Goal: Task Accomplishment & Management: Complete application form

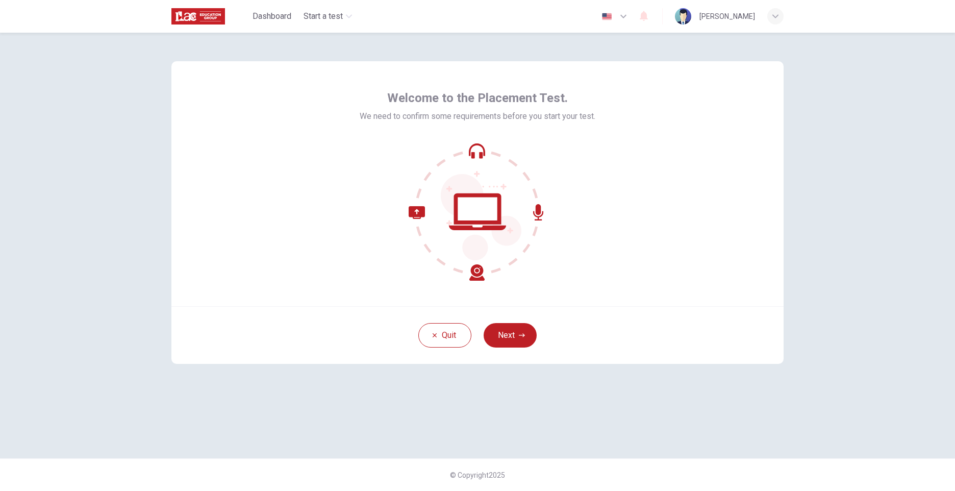
click at [862, 424] on div "Welcome to the Placement Test. We need to confirm some requirements before you …" at bounding box center [477, 262] width 955 height 458
click at [778, 317] on div "Quit Next" at bounding box center [477, 335] width 612 height 58
click at [495, 338] on button "Next" at bounding box center [509, 335] width 53 height 24
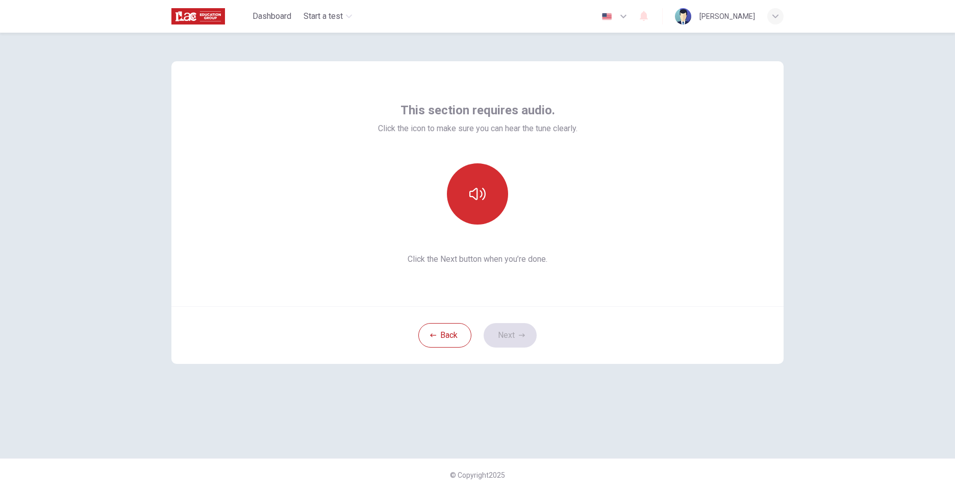
click at [478, 202] on button "button" at bounding box center [477, 193] width 61 height 61
click at [504, 338] on button "Next" at bounding box center [509, 335] width 53 height 24
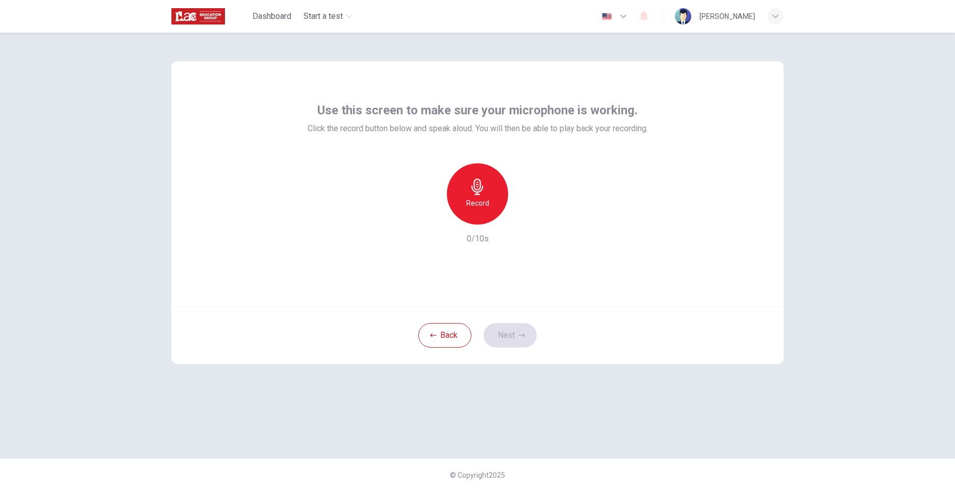
click at [452, 200] on div "Record" at bounding box center [477, 193] width 61 height 61
click at [470, 201] on h6 "Stop" at bounding box center [477, 203] width 15 height 12
click at [520, 218] on icon "button" at bounding box center [524, 216] width 10 height 10
click at [514, 332] on button "Next" at bounding box center [509, 335] width 53 height 24
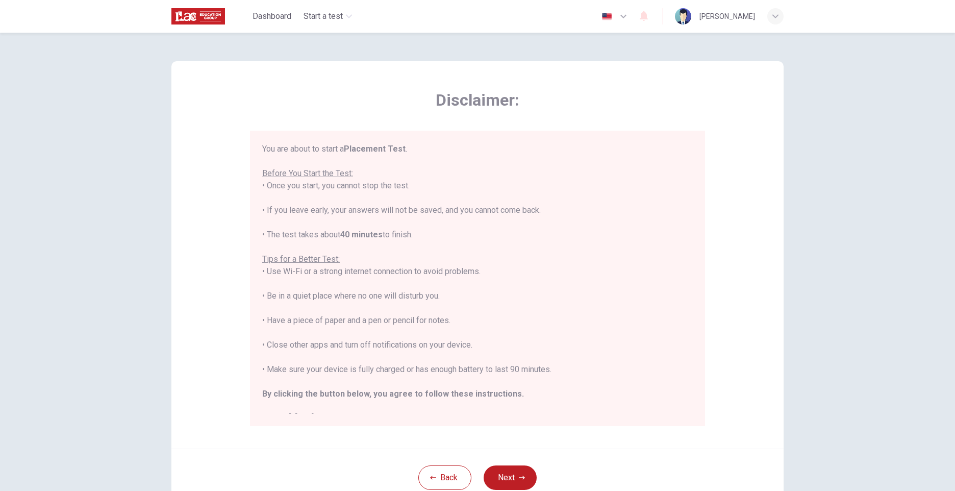
scroll to position [12, 0]
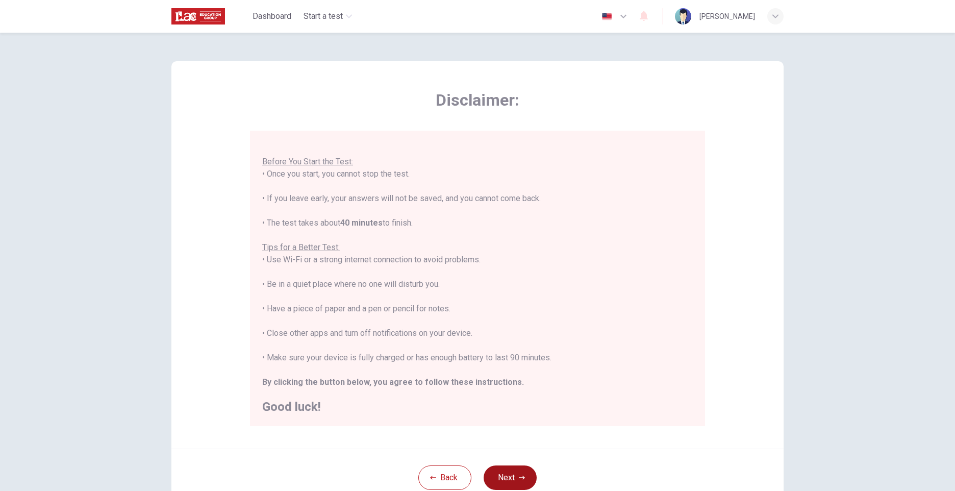
click at [514, 471] on button "Next" at bounding box center [509, 477] width 53 height 24
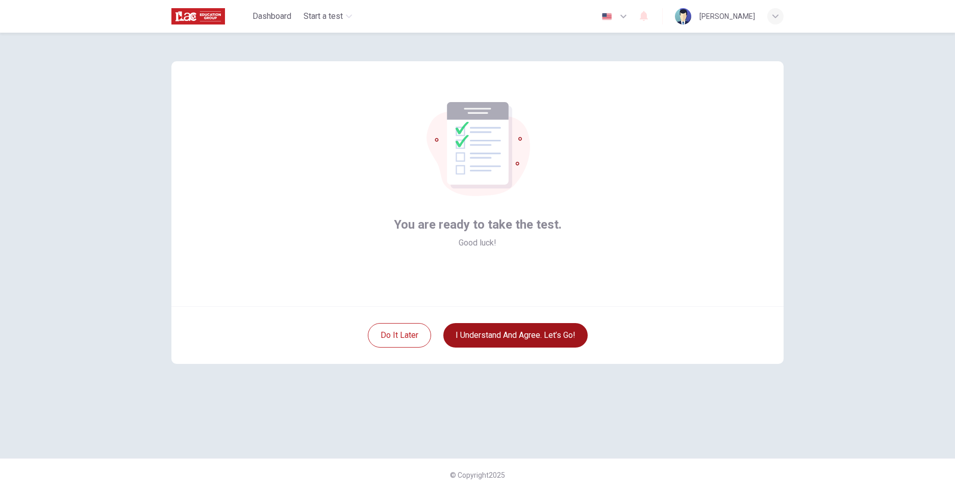
click at [495, 333] on button "I understand and agree. Let’s go!" at bounding box center [515, 335] width 144 height 24
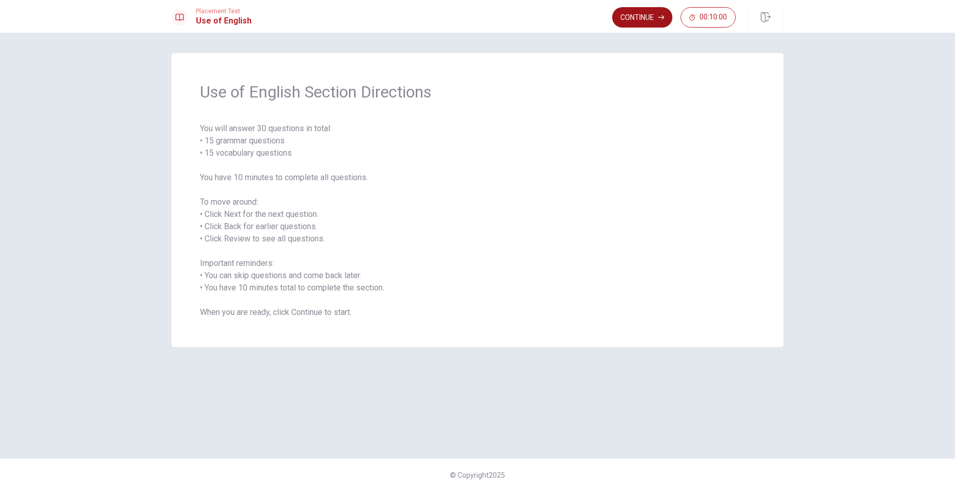
click at [633, 18] on button "Continue" at bounding box center [642, 17] width 60 height 20
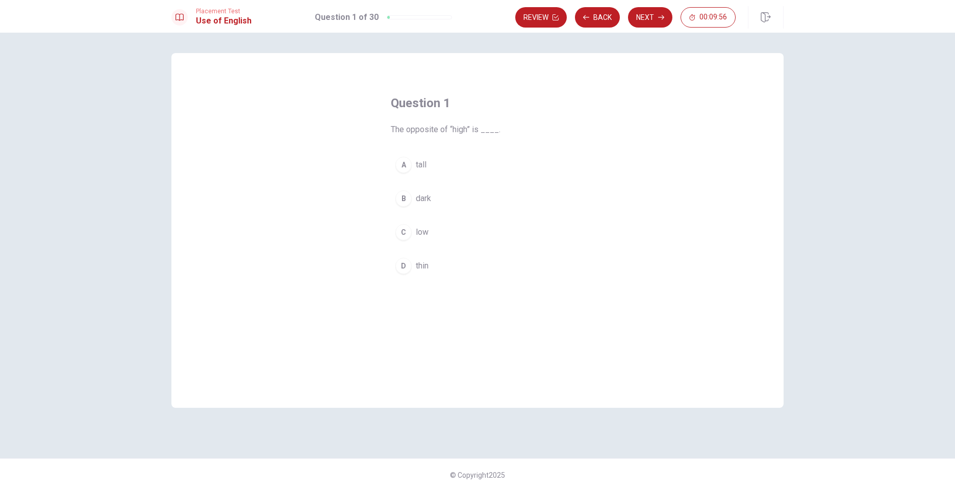
click at [405, 230] on div "C" at bounding box center [403, 232] width 16 height 16
click at [649, 21] on button "Next" at bounding box center [650, 17] width 44 height 20
click at [402, 162] on div "A" at bounding box center [403, 165] width 16 height 16
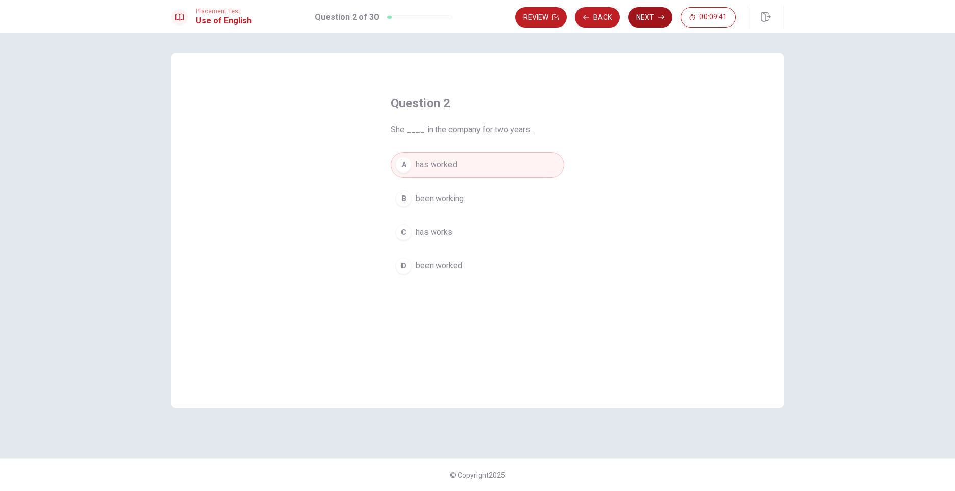
click at [645, 17] on button "Next" at bounding box center [650, 17] width 44 height 20
click at [406, 234] on div "C" at bounding box center [403, 232] width 16 height 16
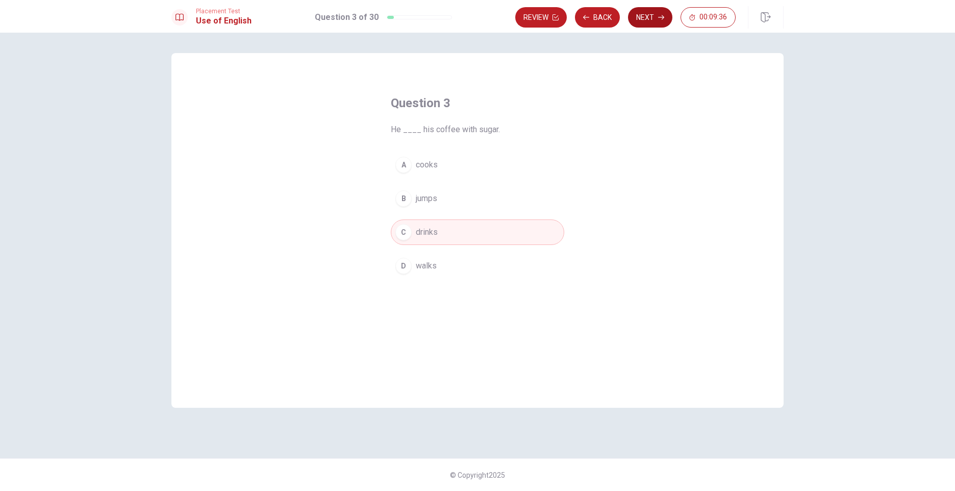
click at [655, 20] on button "Next" at bounding box center [650, 17] width 44 height 20
click at [408, 197] on div "B" at bounding box center [403, 198] width 16 height 16
click at [653, 18] on button "Next" at bounding box center [650, 17] width 44 height 20
click at [402, 169] on div "A" at bounding box center [403, 165] width 16 height 16
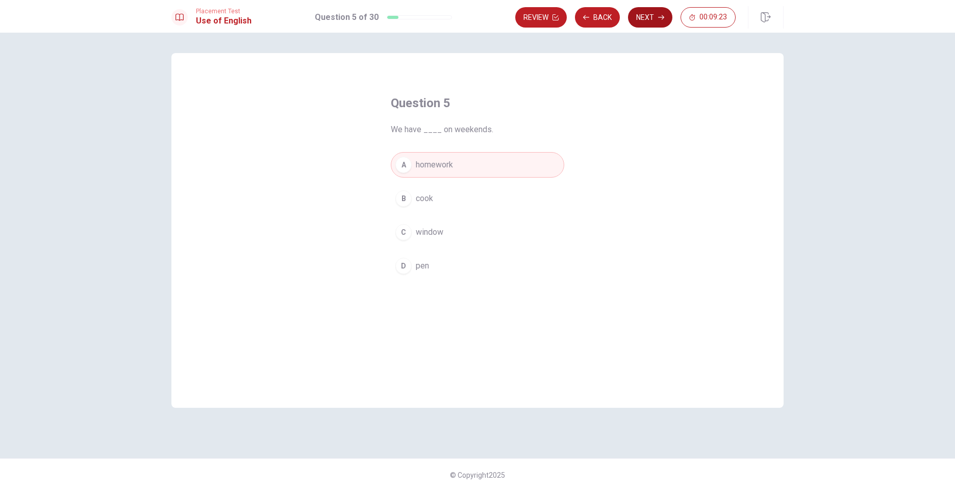
click at [655, 17] on button "Next" at bounding box center [650, 17] width 44 height 20
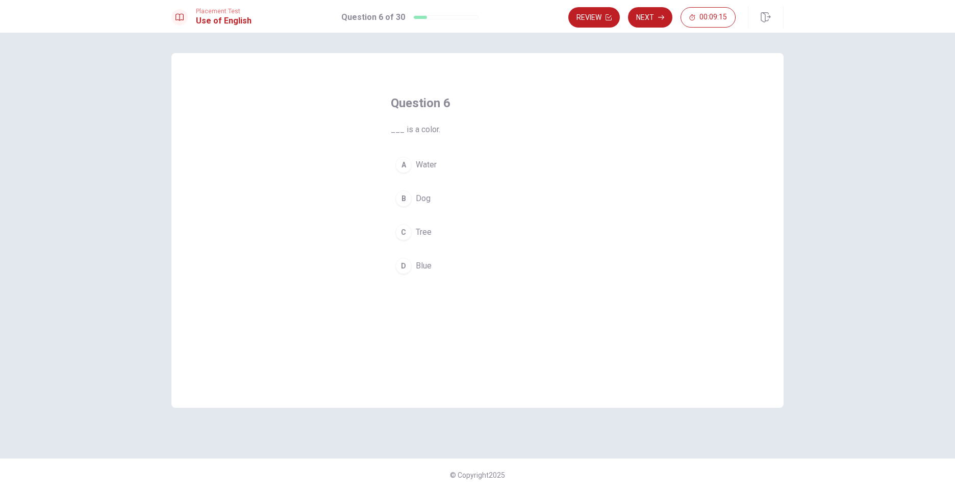
click at [402, 265] on div "D" at bounding box center [403, 266] width 16 height 16
click at [650, 20] on button "Next" at bounding box center [650, 17] width 44 height 20
drag, startPoint x: 404, startPoint y: 264, endPoint x: 416, endPoint y: 258, distance: 12.5
click at [404, 263] on div "D" at bounding box center [403, 266] width 16 height 16
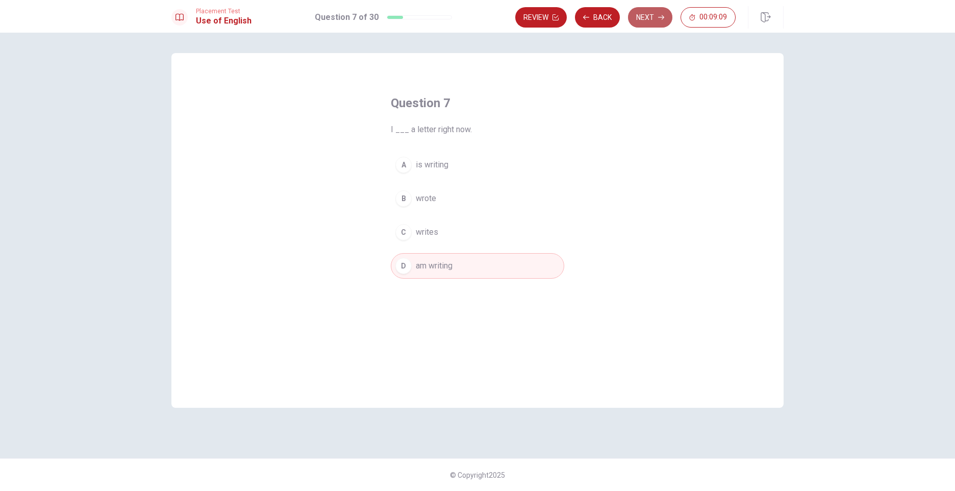
click at [660, 16] on icon "button" at bounding box center [661, 17] width 6 height 6
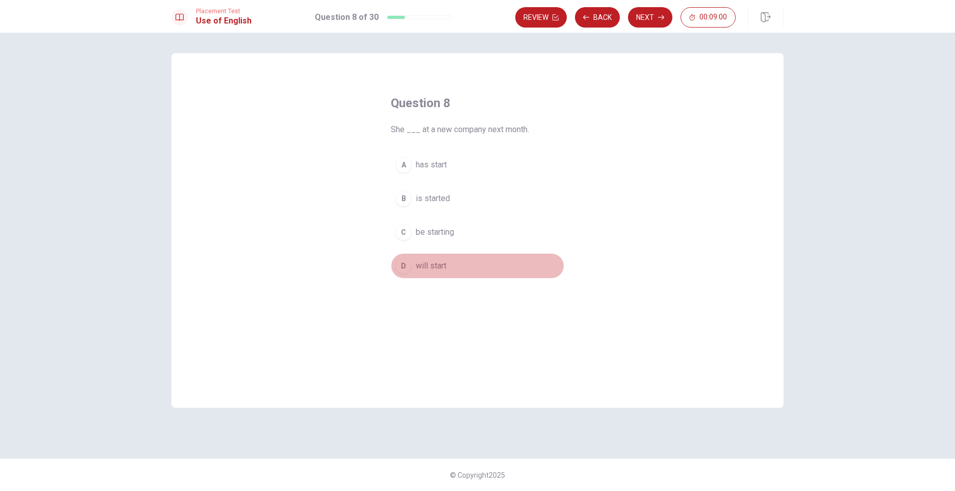
click at [404, 263] on div "D" at bounding box center [403, 266] width 16 height 16
click at [650, 22] on button "Next" at bounding box center [650, 17] width 44 height 20
click at [407, 164] on div "A" at bounding box center [403, 165] width 16 height 16
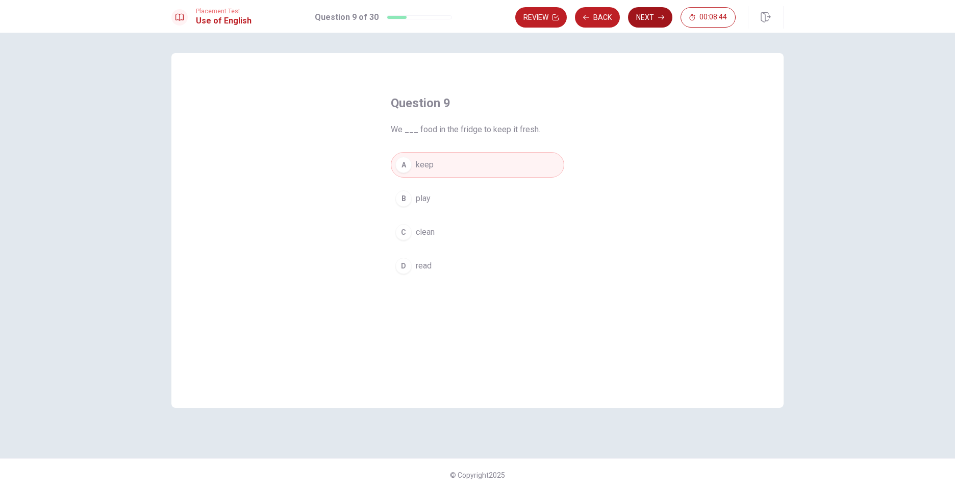
click at [641, 20] on button "Next" at bounding box center [650, 17] width 44 height 20
click at [400, 268] on div "D" at bounding box center [403, 266] width 16 height 16
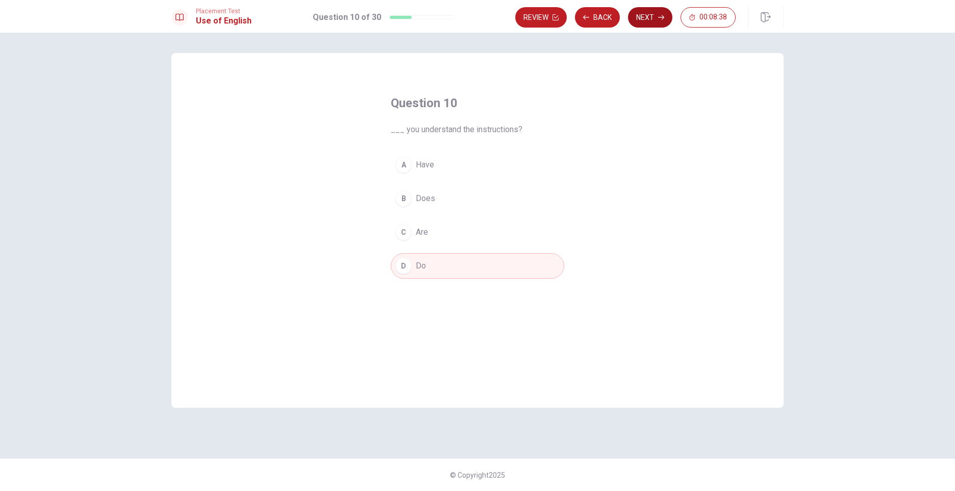
click at [641, 19] on button "Next" at bounding box center [650, 17] width 44 height 20
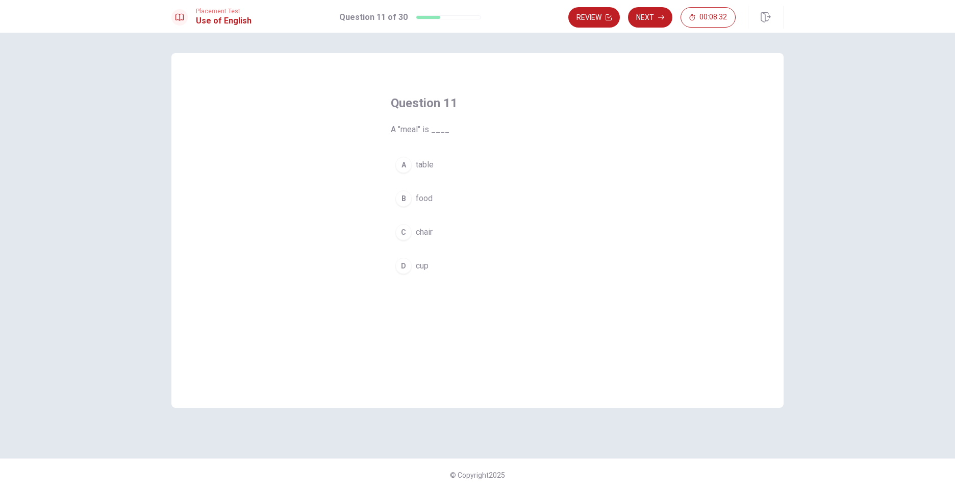
click at [401, 198] on div "B" at bounding box center [403, 198] width 16 height 16
click at [651, 18] on button "Next" at bounding box center [650, 17] width 44 height 20
click at [412, 225] on button "C examine carefully" at bounding box center [477, 231] width 173 height 25
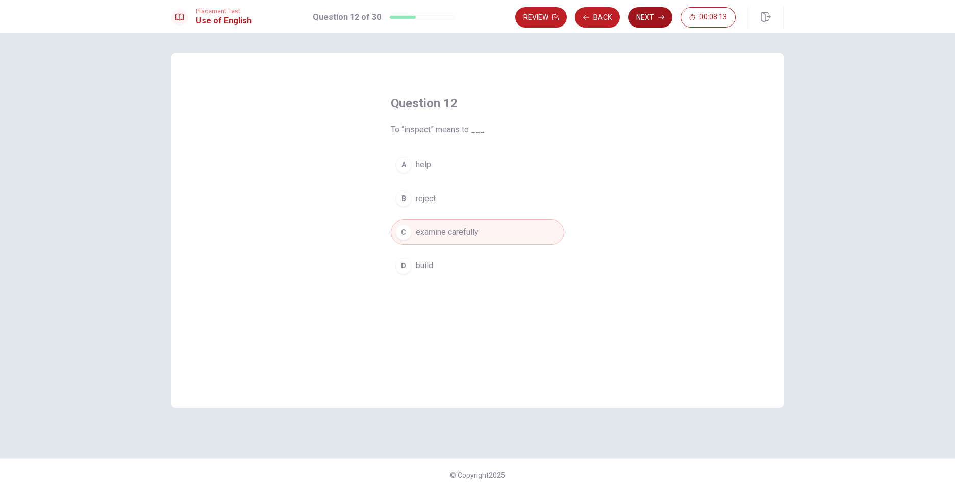
click at [645, 21] on button "Next" at bounding box center [650, 17] width 44 height 20
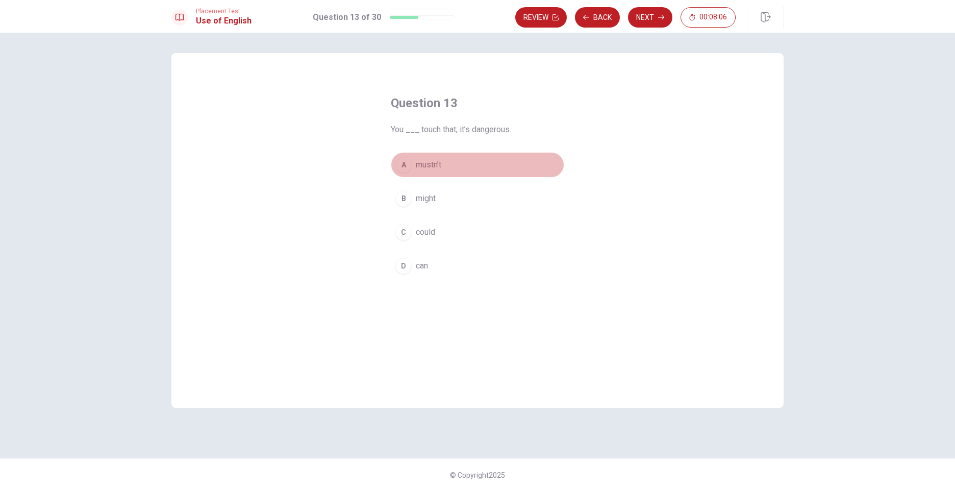
click at [414, 166] on button "A mustn’t" at bounding box center [477, 164] width 173 height 25
click at [649, 17] on button "Next" at bounding box center [650, 17] width 44 height 20
click at [424, 228] on span "a chance" at bounding box center [431, 232] width 31 height 12
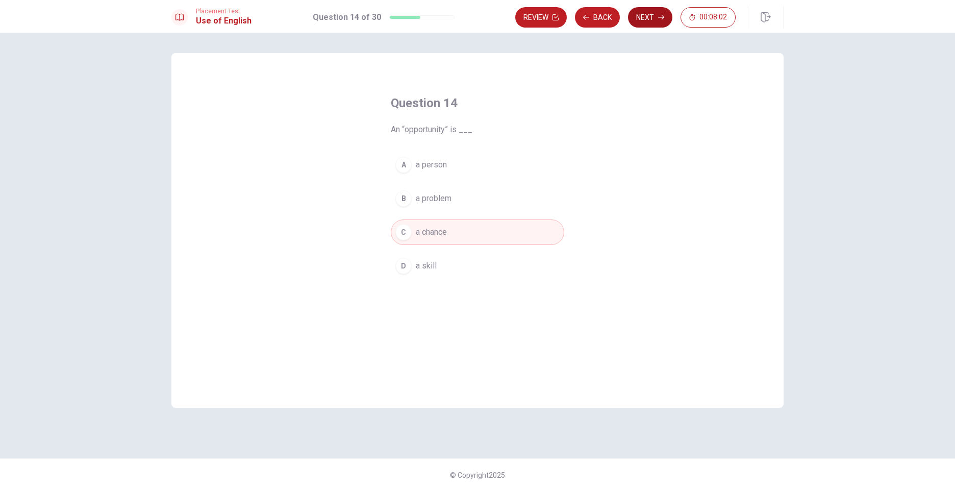
click at [657, 17] on button "Next" at bounding box center [650, 17] width 44 height 20
click at [404, 268] on div "D" at bounding box center [403, 266] width 16 height 16
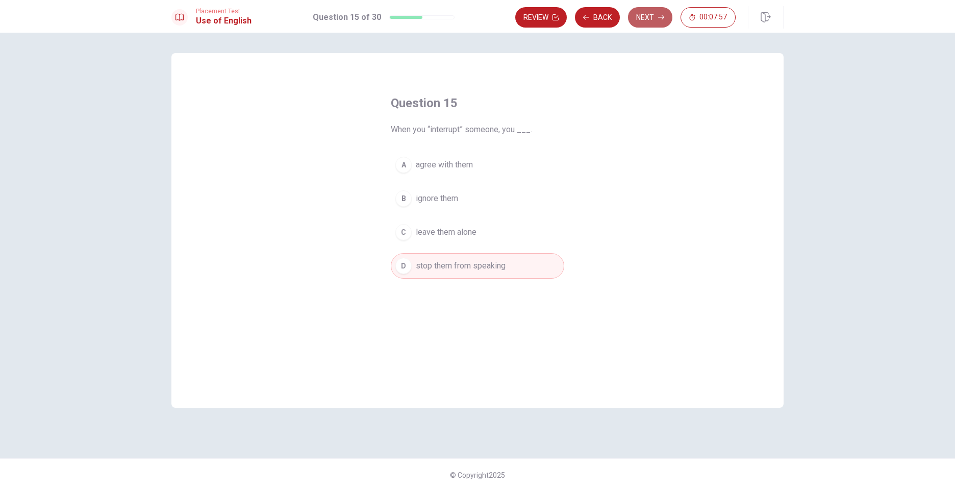
click at [648, 19] on button "Next" at bounding box center [650, 17] width 44 height 20
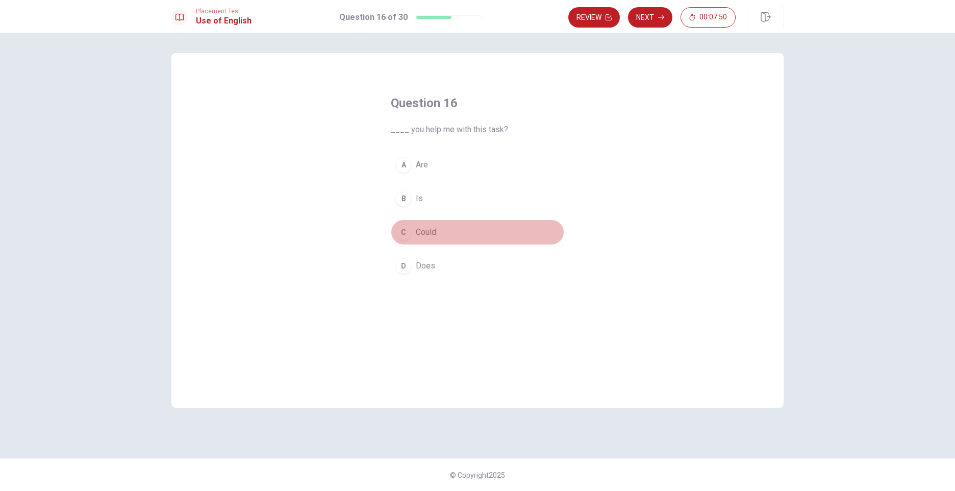
click at [408, 233] on div "C" at bounding box center [403, 232] width 16 height 16
click at [651, 18] on button "Next" at bounding box center [650, 17] width 44 height 20
click at [404, 227] on div "C" at bounding box center [403, 232] width 16 height 16
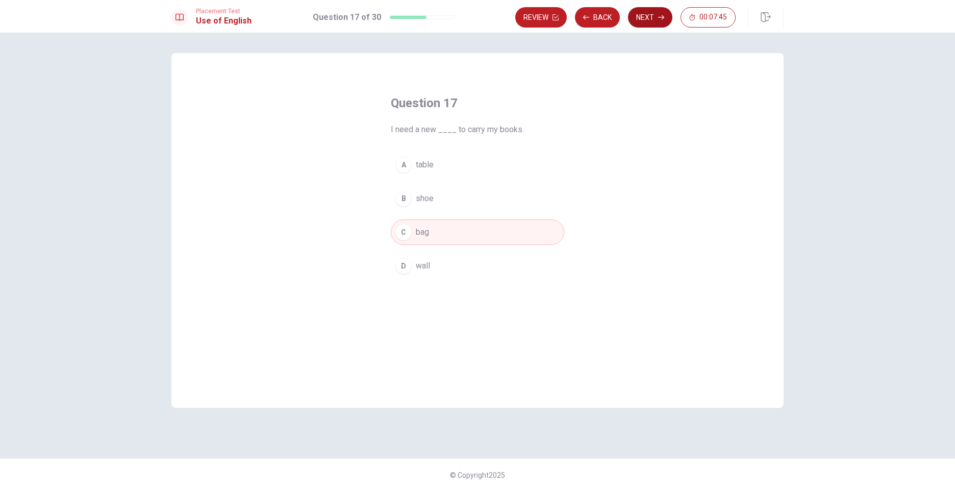
click at [645, 20] on button "Next" at bounding box center [650, 17] width 44 height 20
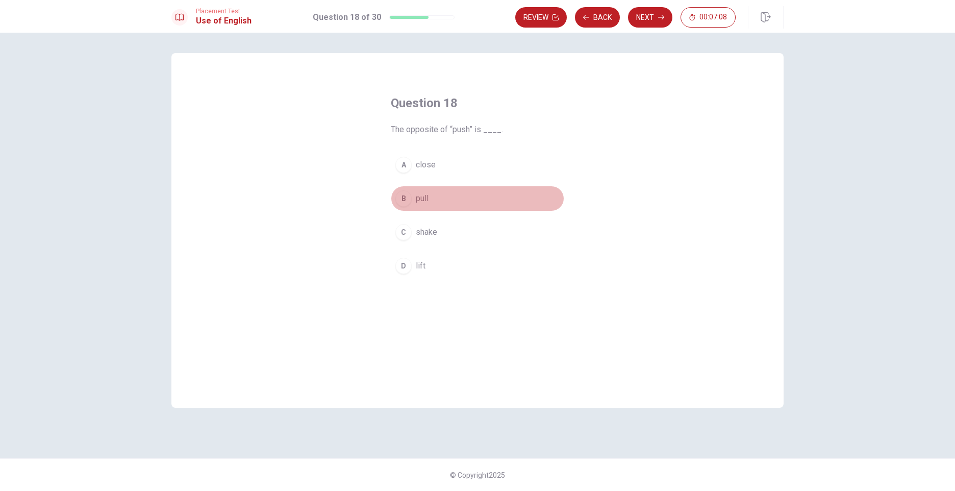
click at [406, 194] on div "B" at bounding box center [403, 198] width 16 height 16
click at [649, 15] on button "Next" at bounding box center [650, 17] width 44 height 20
click at [406, 159] on div "A" at bounding box center [403, 165] width 16 height 16
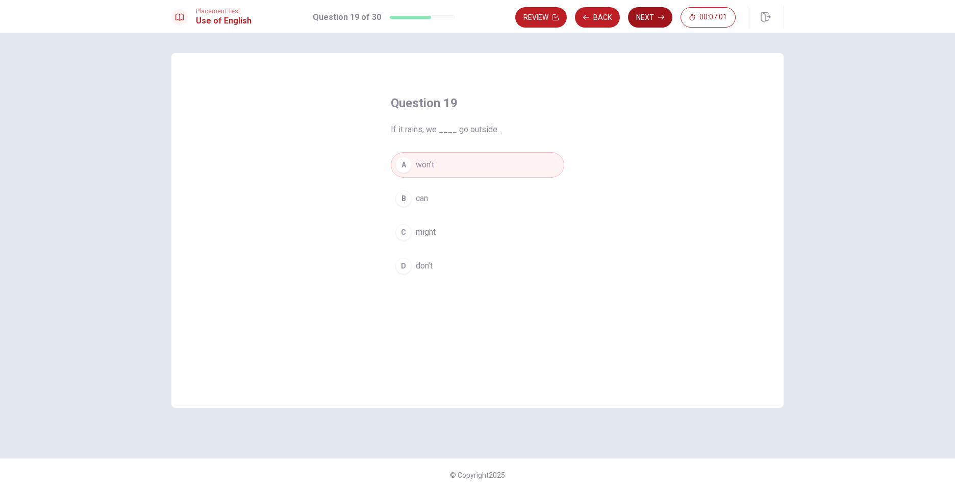
click at [655, 14] on button "Next" at bounding box center [650, 17] width 44 height 20
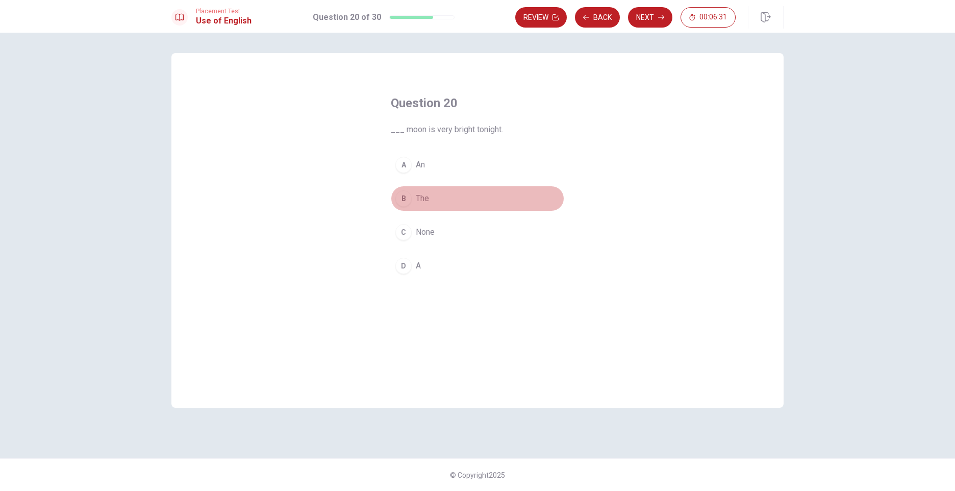
click at [391, 198] on button "B The" at bounding box center [477, 198] width 173 height 25
click at [644, 17] on button "Next" at bounding box center [650, 17] width 44 height 20
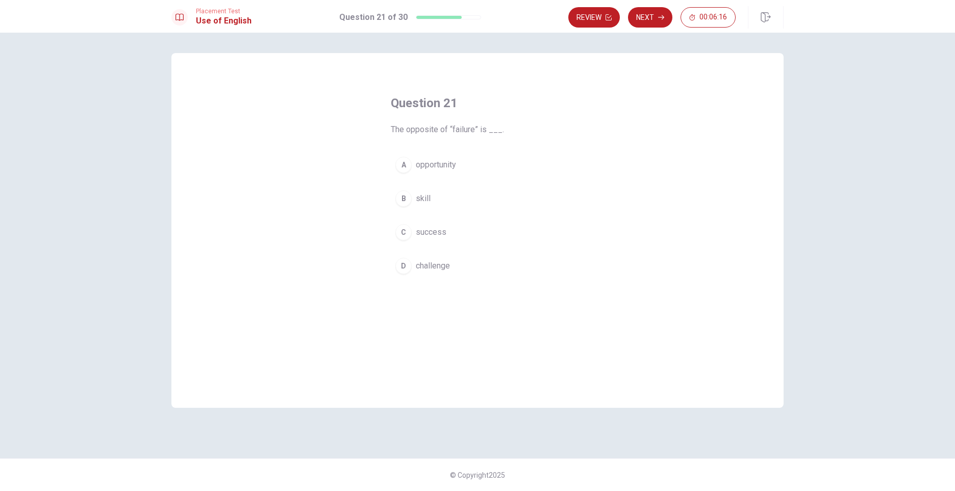
click at [403, 232] on div "C" at bounding box center [403, 232] width 16 height 16
click at [646, 15] on button "Next" at bounding box center [650, 17] width 44 height 20
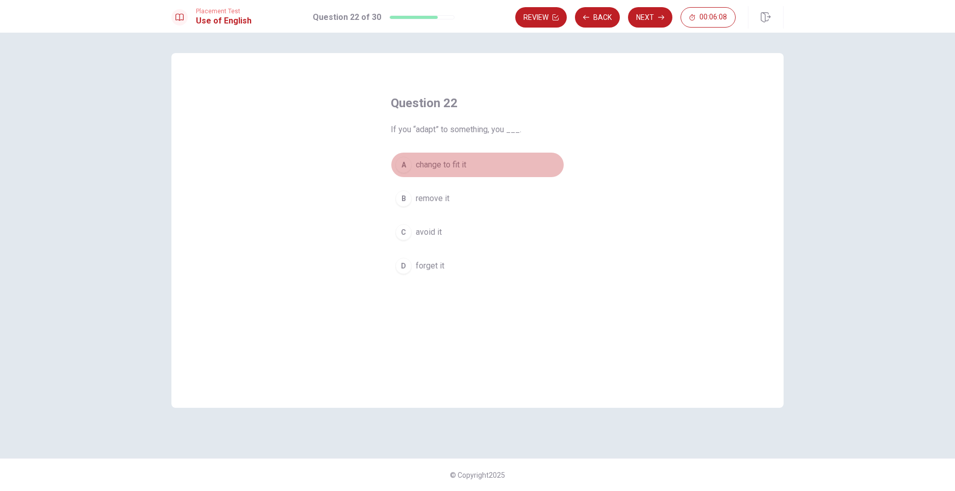
click at [407, 170] on div "A" at bounding box center [403, 165] width 16 height 16
click at [651, 17] on button "Next" at bounding box center [650, 17] width 44 height 20
click at [403, 164] on div "A" at bounding box center [403, 165] width 16 height 16
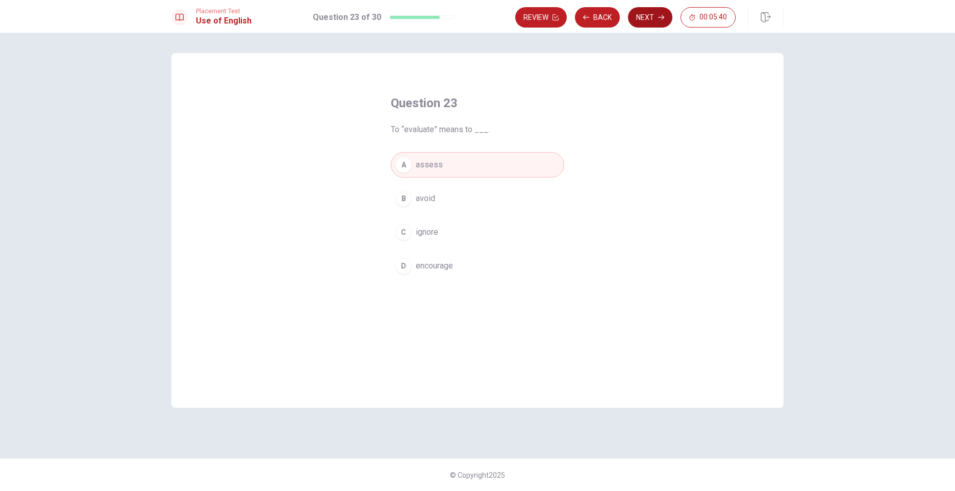
click at [653, 20] on button "Next" at bounding box center [650, 17] width 44 height 20
click at [403, 165] on div "A" at bounding box center [403, 165] width 16 height 16
click at [644, 20] on button "Next" at bounding box center [650, 17] width 44 height 20
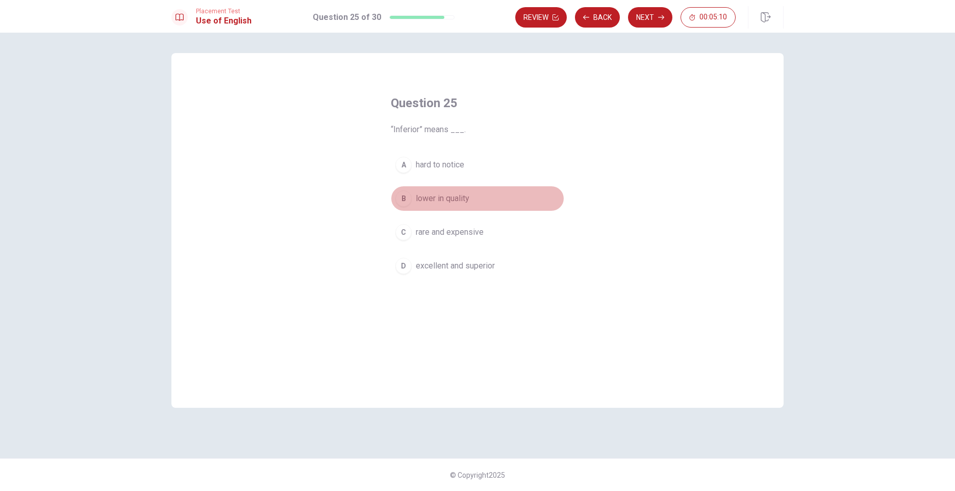
click at [432, 194] on span "lower in quality" at bounding box center [443, 198] width 54 height 12
click at [649, 14] on button "Next" at bounding box center [650, 17] width 44 height 20
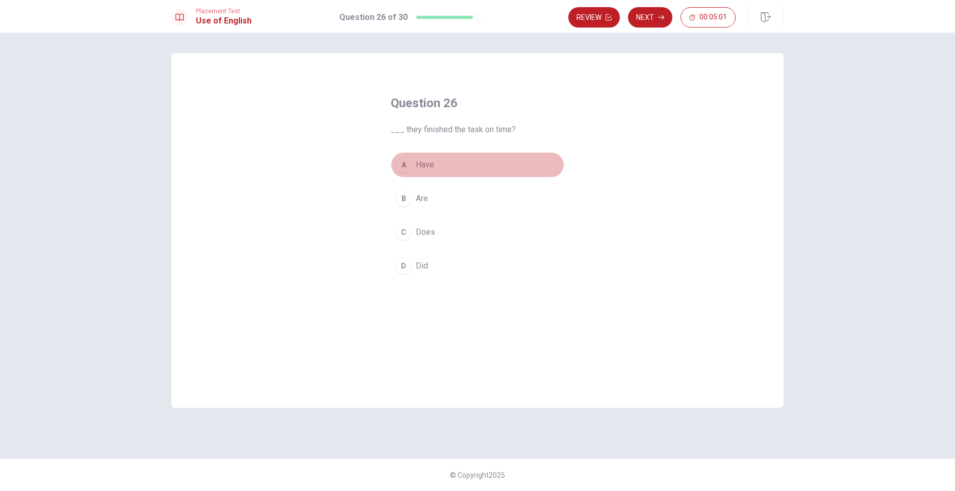
click at [405, 162] on div "A" at bounding box center [403, 165] width 16 height 16
click at [654, 16] on button "Next" at bounding box center [650, 17] width 44 height 20
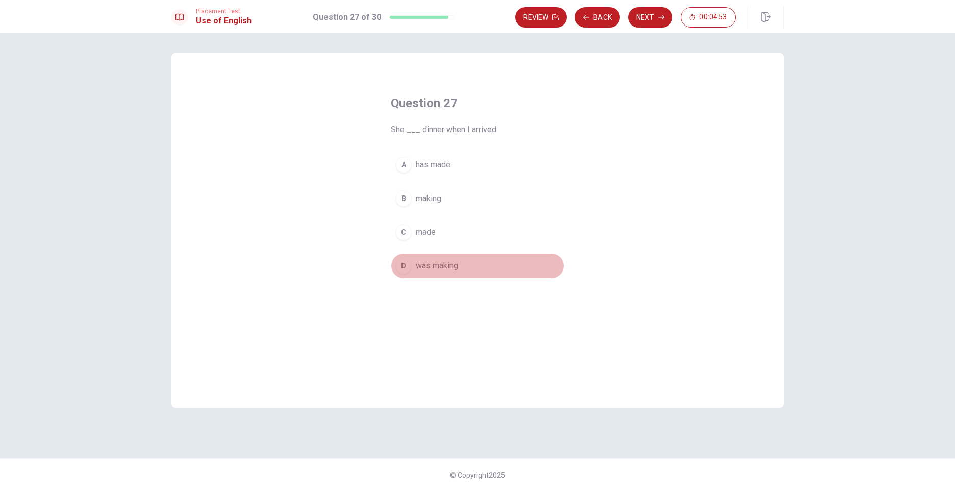
click at [401, 262] on div "D" at bounding box center [403, 266] width 16 height 16
click at [642, 17] on button "Next" at bounding box center [650, 17] width 44 height 20
click at [400, 235] on div "C" at bounding box center [403, 232] width 16 height 16
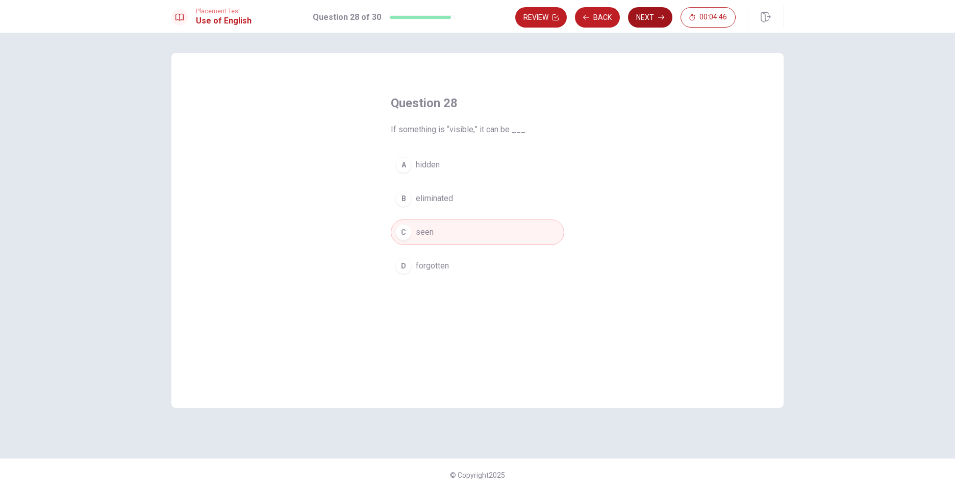
click at [645, 14] on button "Next" at bounding box center [650, 17] width 44 height 20
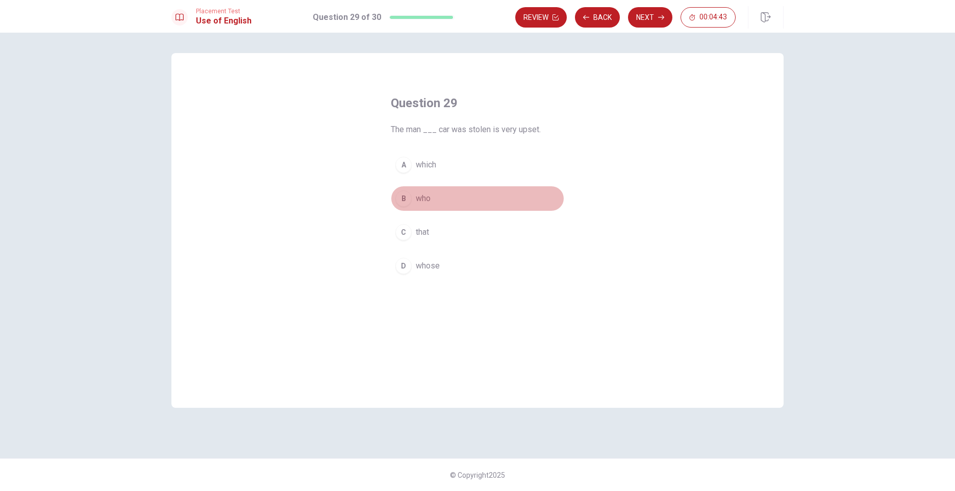
click at [399, 199] on div "B" at bounding box center [403, 198] width 16 height 16
click at [652, 12] on button "Next" at bounding box center [650, 17] width 44 height 20
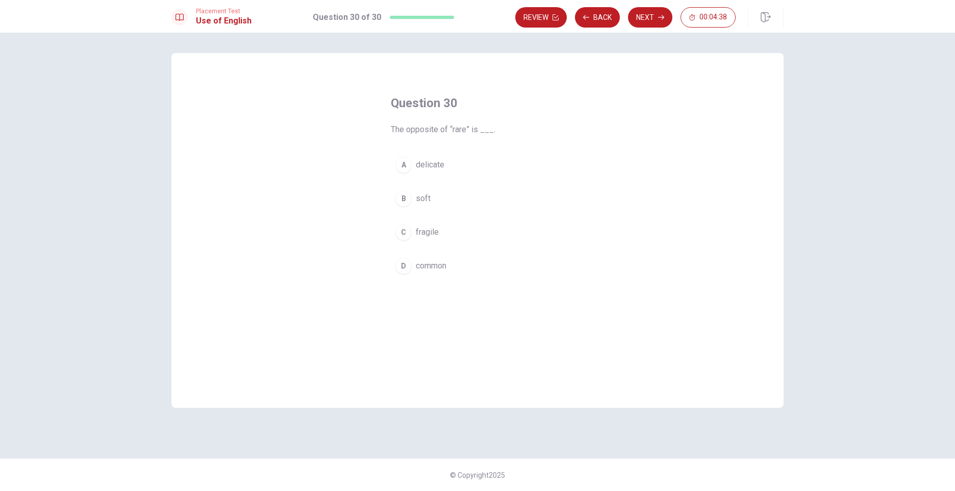
click at [405, 268] on div "D" at bounding box center [403, 266] width 16 height 16
click at [653, 19] on button "Next" at bounding box center [650, 17] width 44 height 20
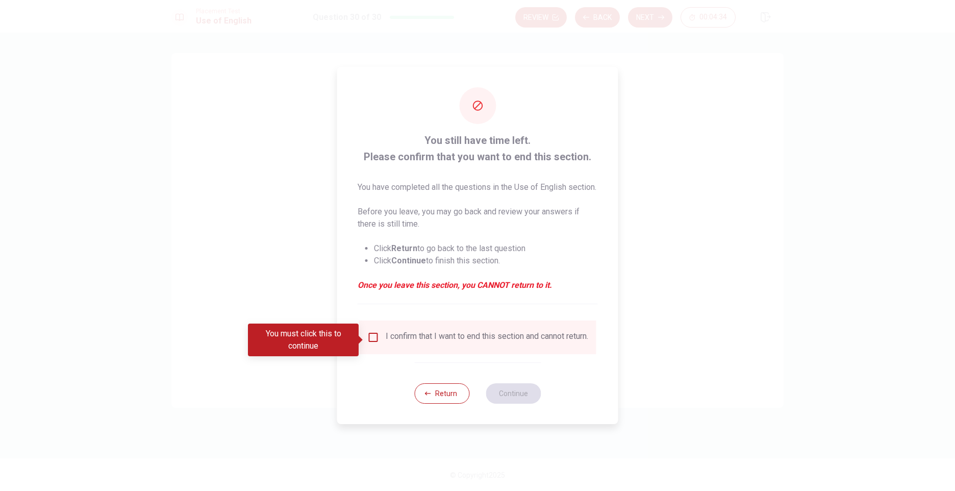
click at [381, 338] on div "I confirm that I want to end this section and cannot return." at bounding box center [477, 337] width 221 height 12
click at [371, 340] on input "You must click this to continue" at bounding box center [373, 337] width 12 height 12
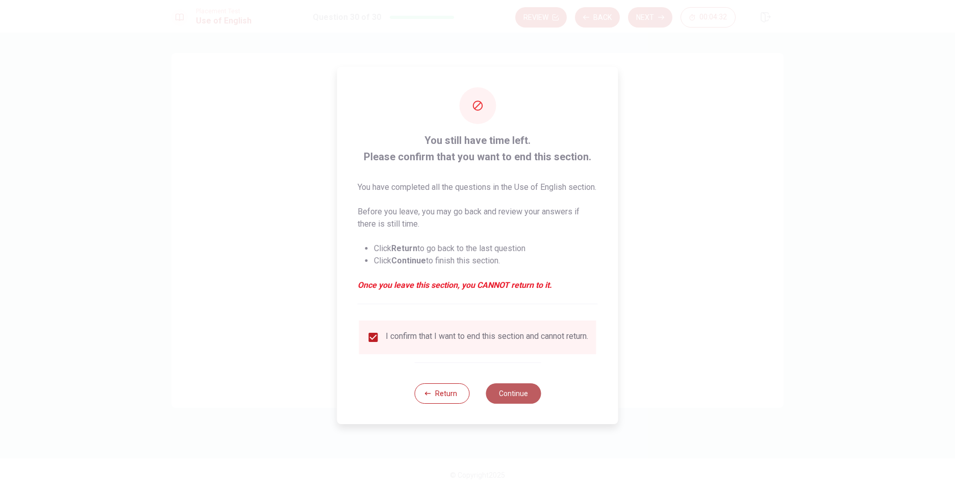
click at [518, 403] on button "Continue" at bounding box center [513, 393] width 55 height 20
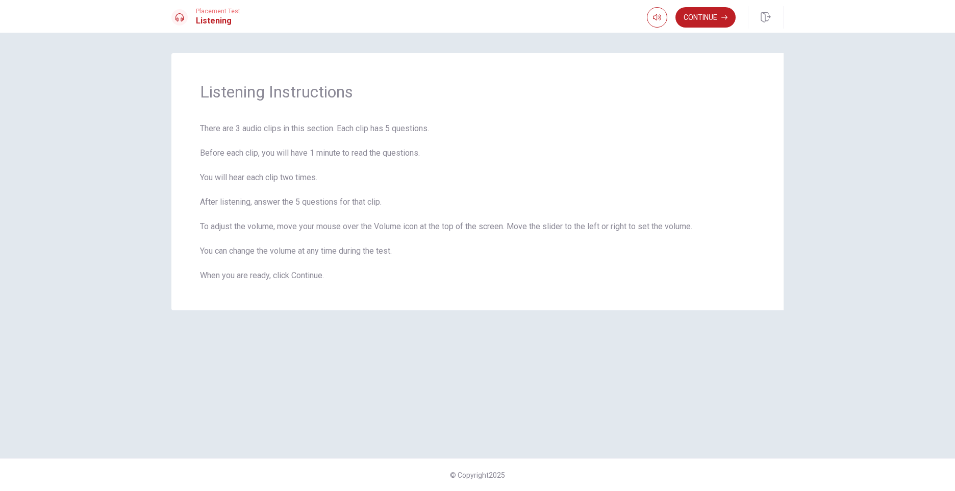
click at [815, 398] on div "Listening Instructions There are 3 audio clips in this section. Each clip has 5…" at bounding box center [477, 262] width 955 height 458
click at [651, 20] on button "button" at bounding box center [657, 17] width 20 height 20
click at [702, 20] on button "Continue" at bounding box center [705, 17] width 60 height 20
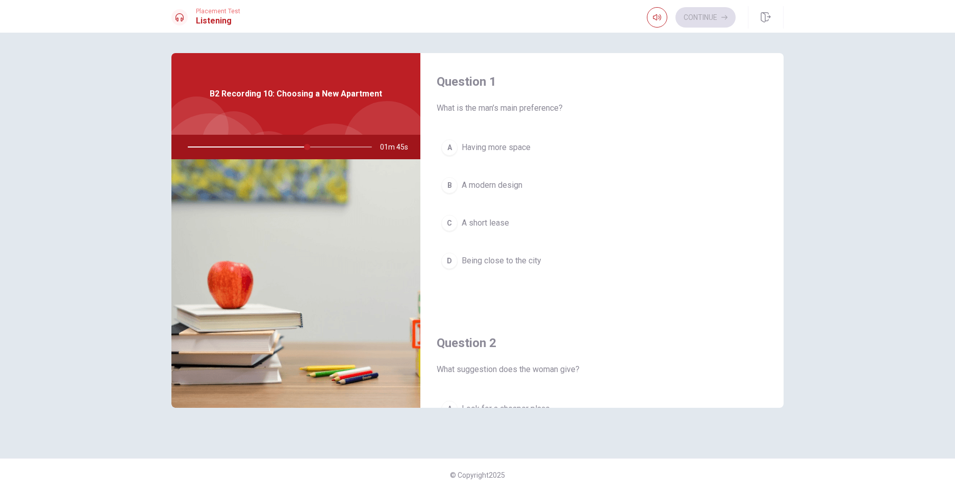
click at [457, 142] on button "A Having more space" at bounding box center [602, 147] width 330 height 25
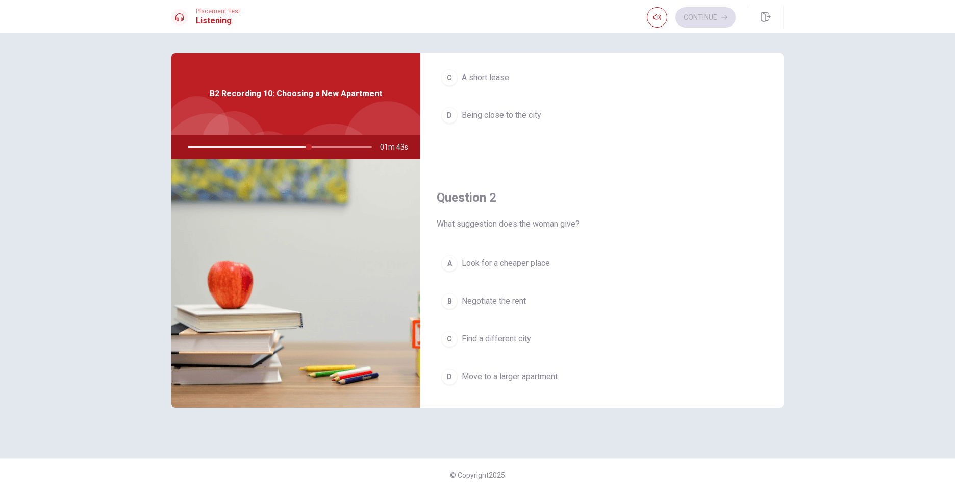
scroll to position [212, 0]
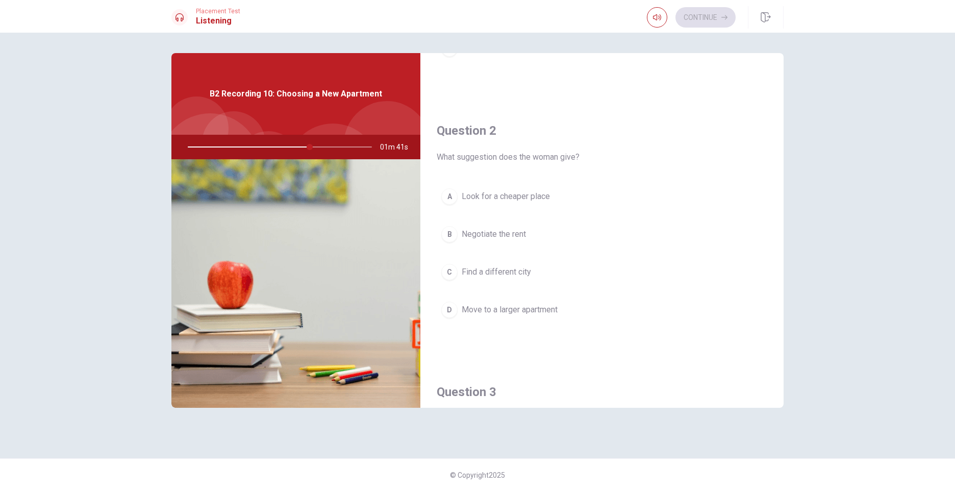
click at [448, 228] on div "B" at bounding box center [449, 234] width 16 height 16
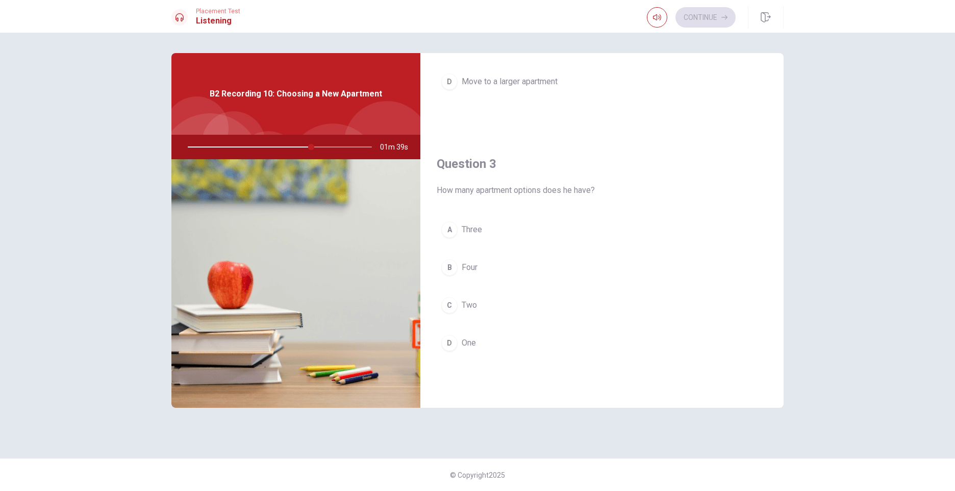
scroll to position [474, 0]
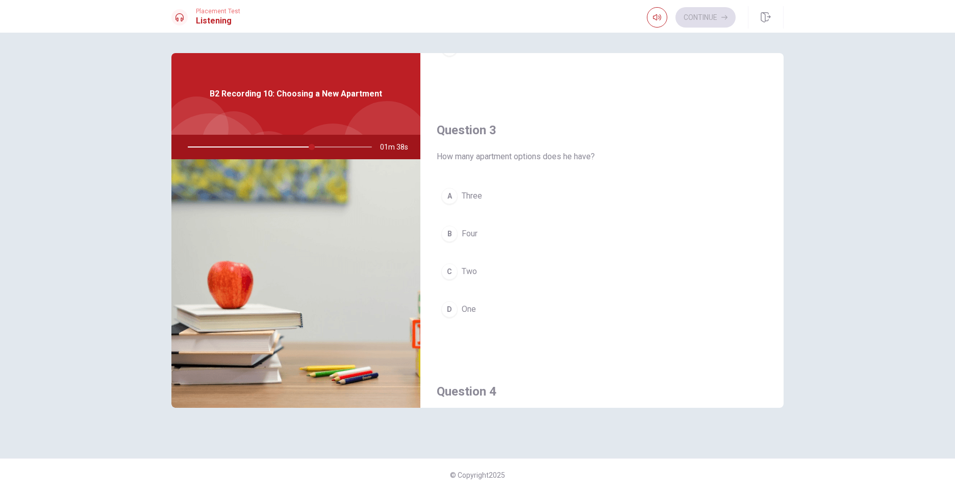
click at [453, 266] on div "C" at bounding box center [449, 271] width 16 height 16
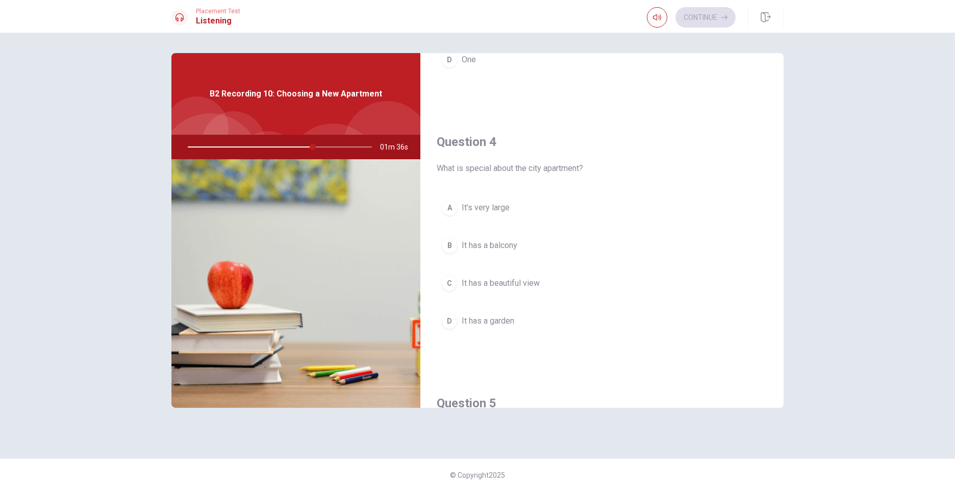
scroll to position [725, 0]
click at [451, 283] on div "C" at bounding box center [449, 281] width 16 height 16
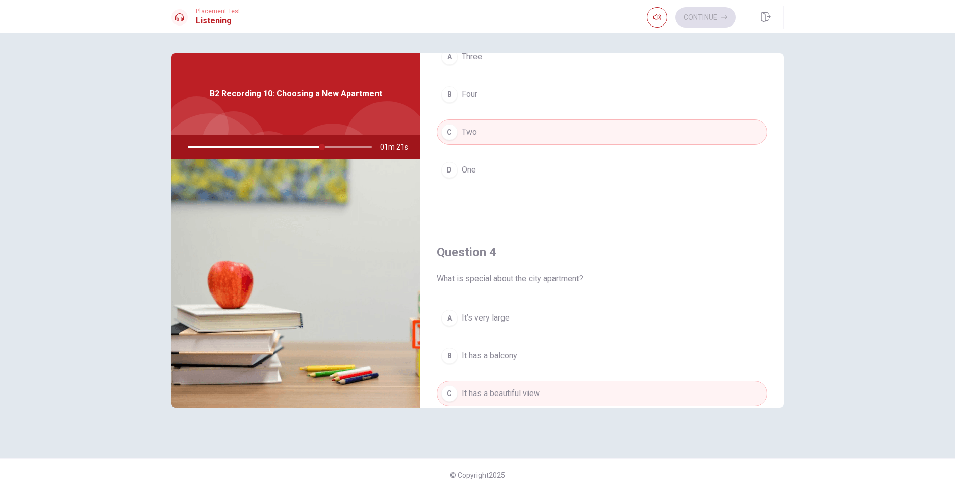
scroll to position [700, 0]
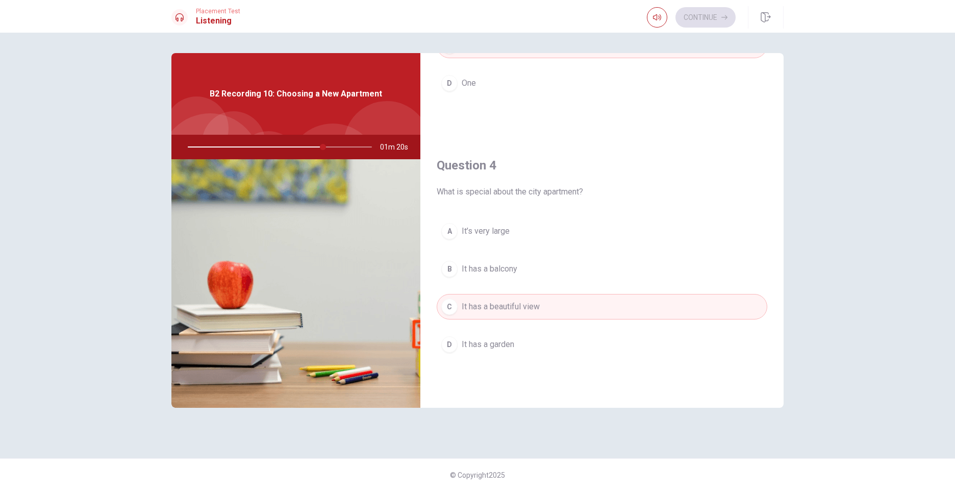
drag, startPoint x: 784, startPoint y: 290, endPoint x: 781, endPoint y: 318, distance: 27.8
click at [781, 318] on div "Question 1 What is the man’s main preference? A Having more space B A modern de…" at bounding box center [477, 245] width 645 height 385
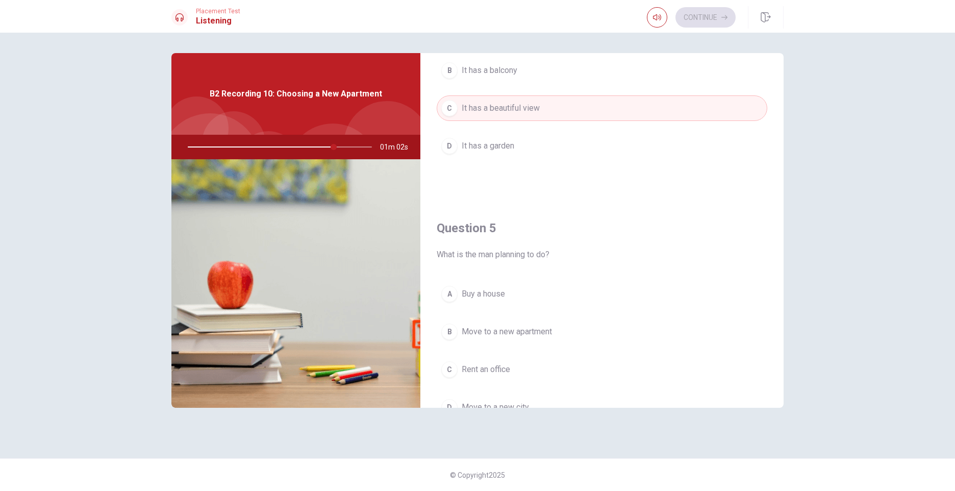
scroll to position [951, 0]
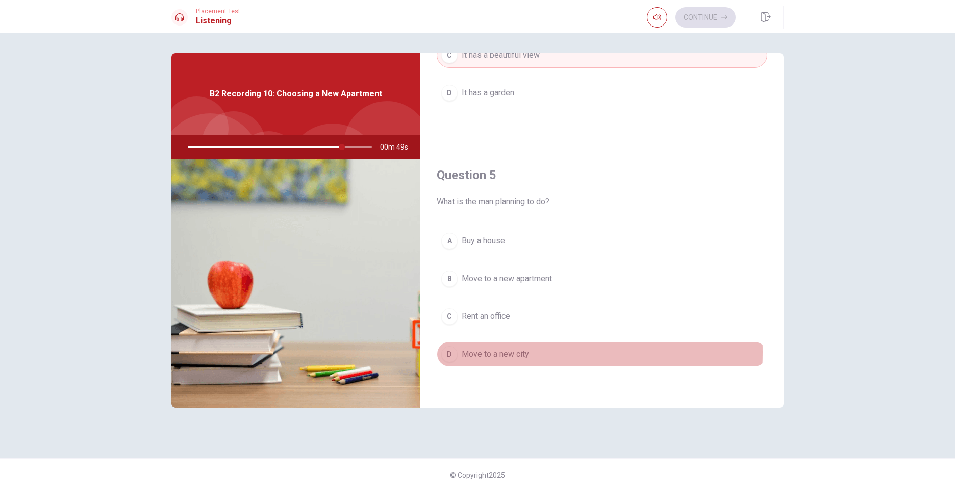
click at [454, 352] on div "D" at bounding box center [449, 354] width 16 height 16
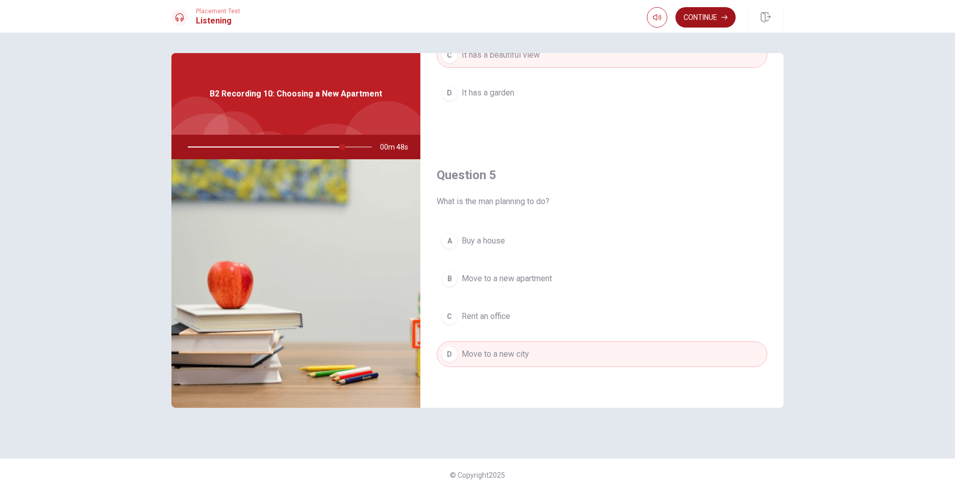
click at [705, 13] on button "Continue" at bounding box center [705, 17] width 60 height 20
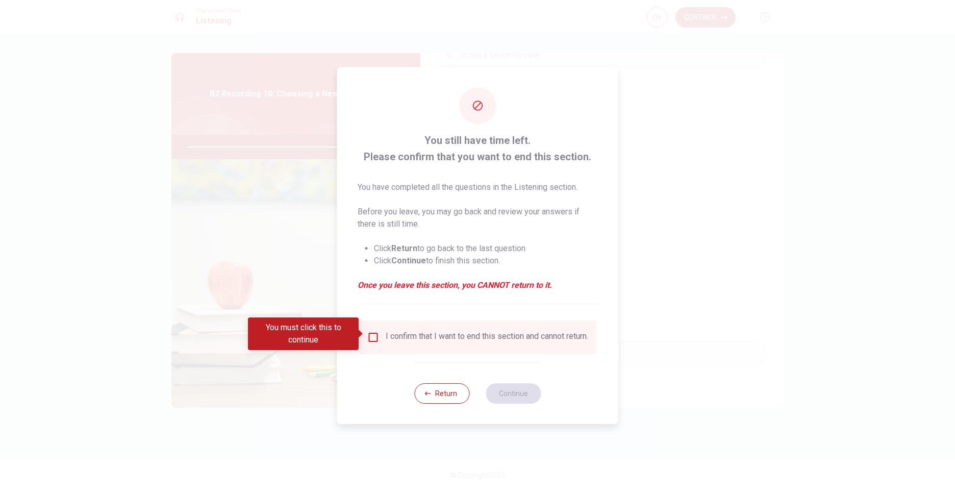
click at [372, 335] on input "You must click this to continue" at bounding box center [373, 337] width 12 height 12
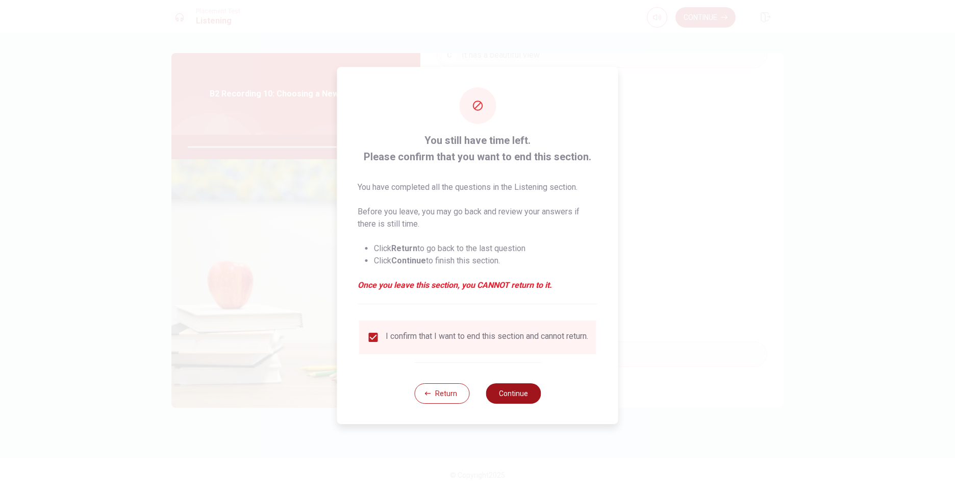
click at [510, 398] on button "Continue" at bounding box center [513, 393] width 55 height 20
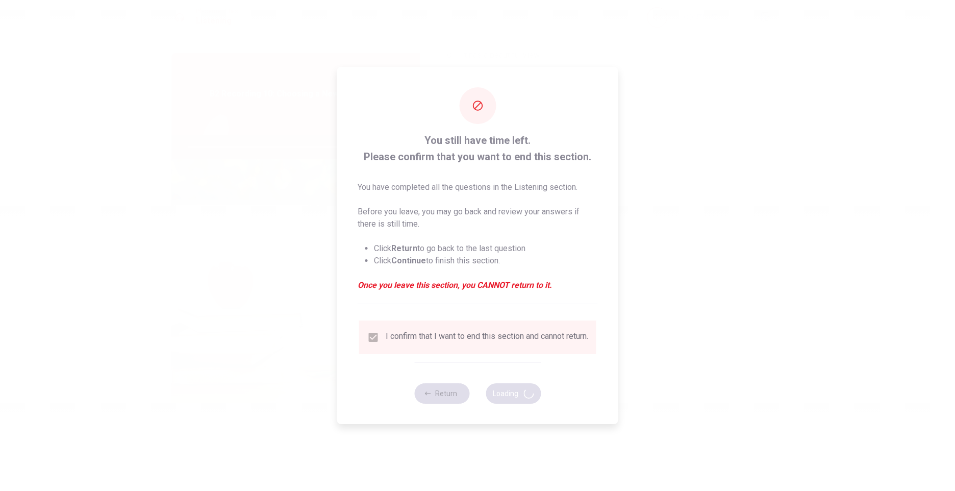
type input "86"
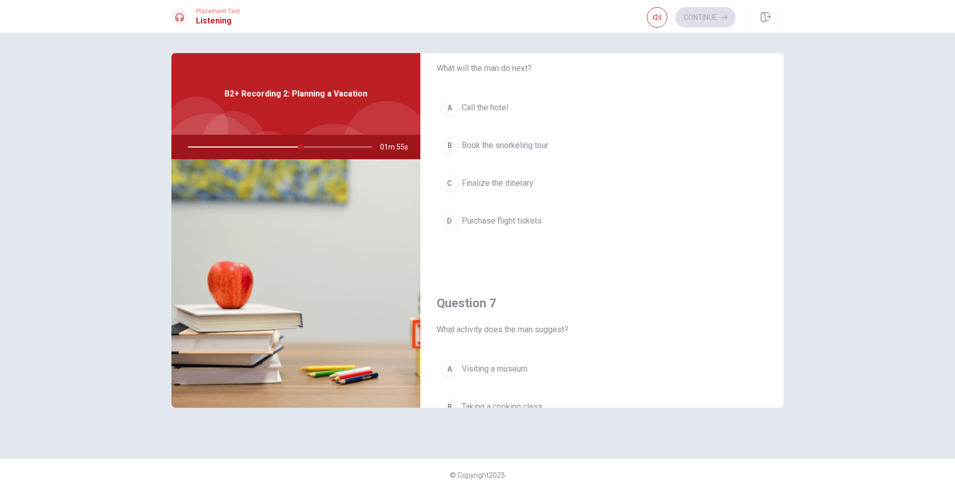
scroll to position [0, 0]
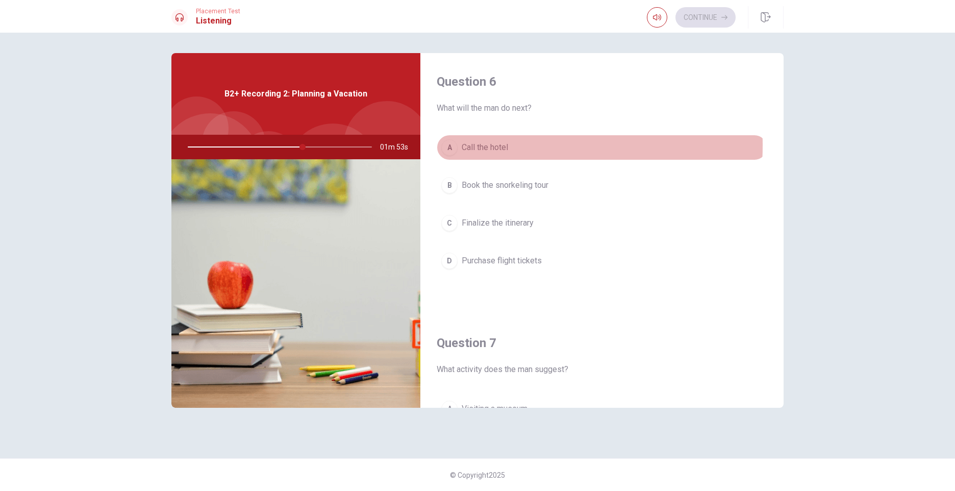
click at [450, 145] on div "A" at bounding box center [449, 147] width 16 height 16
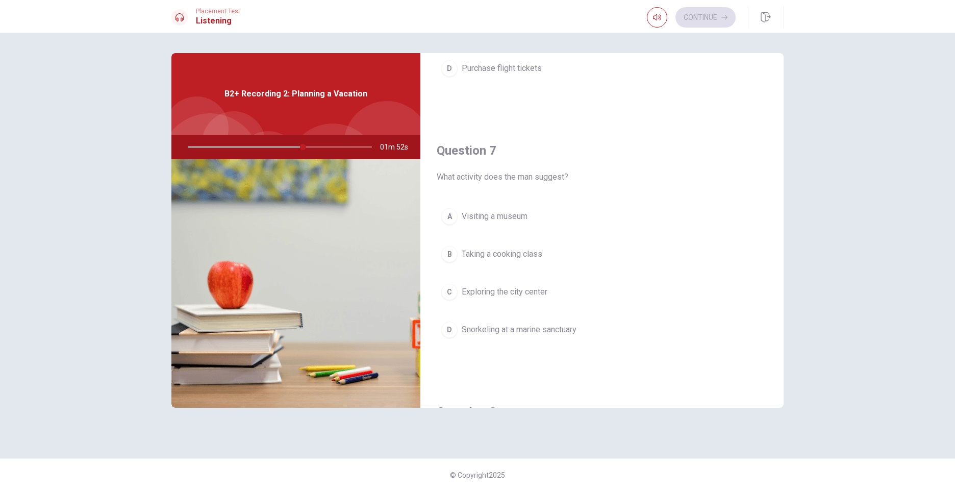
scroll to position [204, 0]
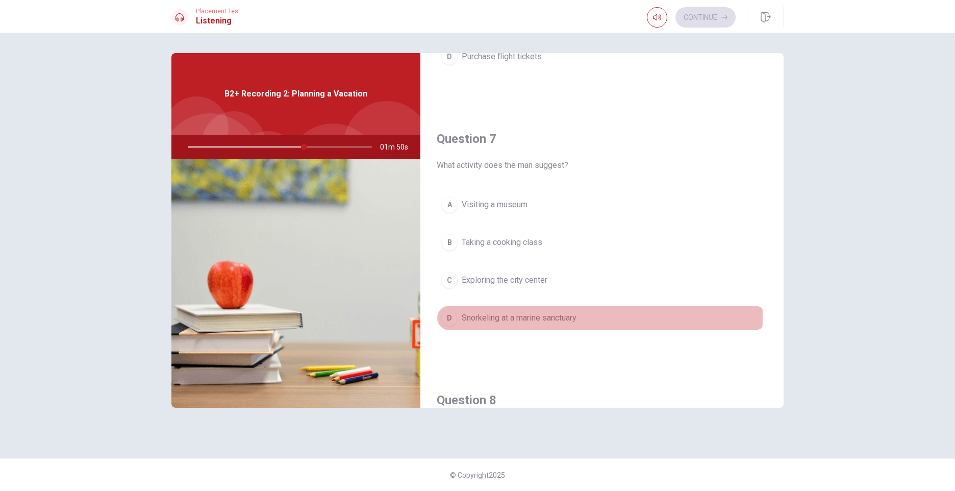
click at [540, 316] on span "Snorkeling at a marine sanctuary" at bounding box center [519, 318] width 115 height 12
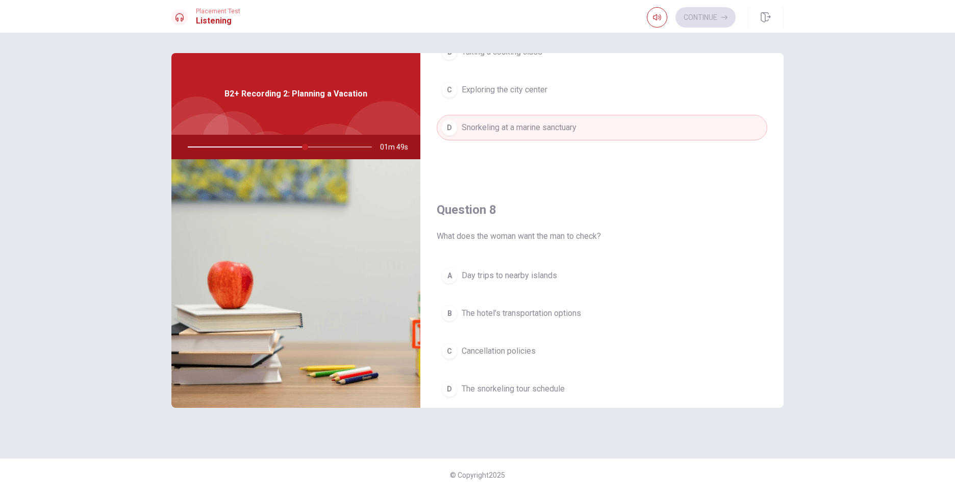
scroll to position [459, 0]
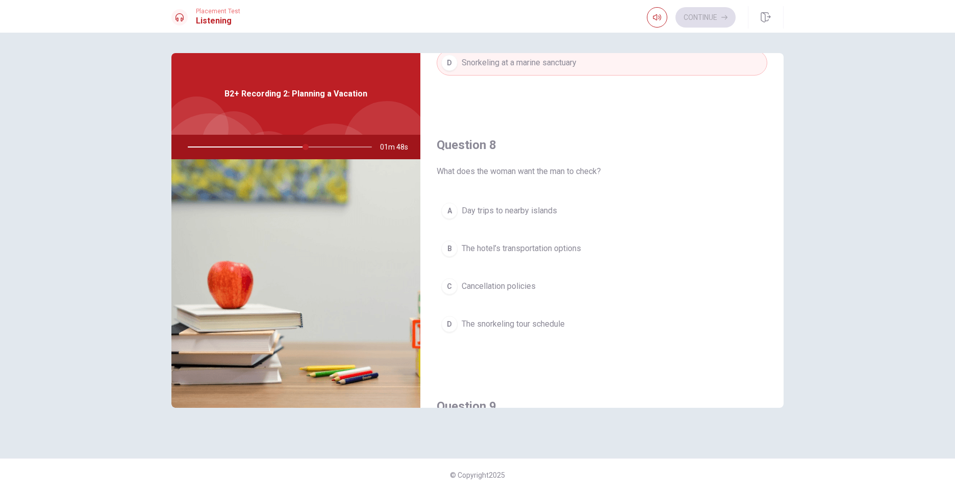
click at [543, 241] on button "B The hotel’s transportation options" at bounding box center [602, 248] width 330 height 25
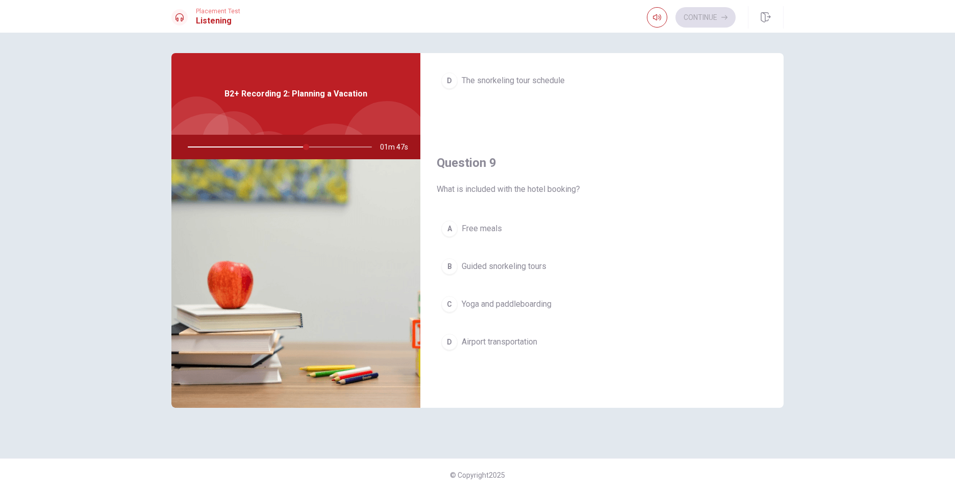
scroll to position [714, 0]
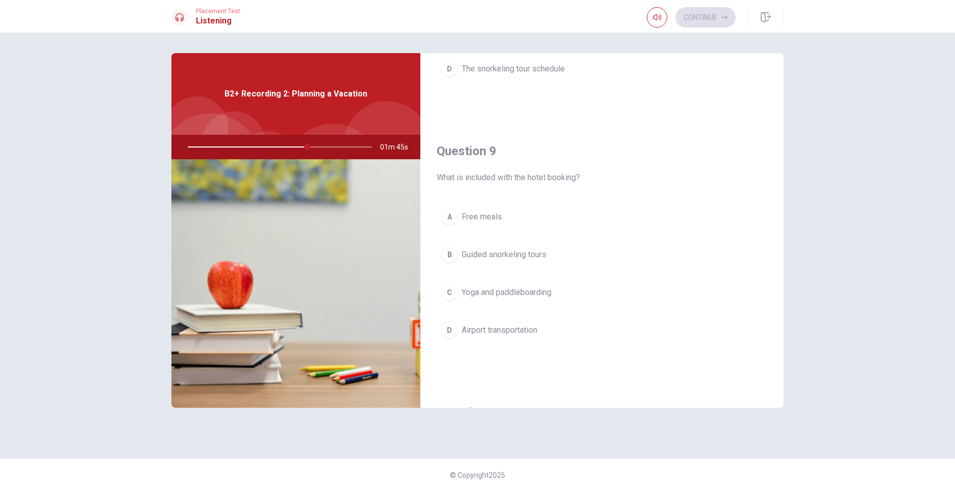
click at [545, 290] on span "Yoga and paddleboarding" at bounding box center [507, 292] width 90 height 12
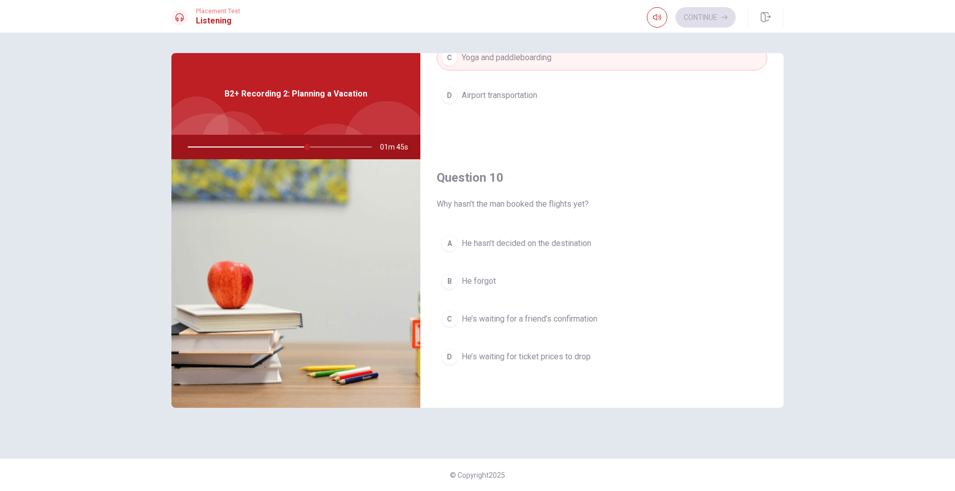
scroll to position [951, 0]
click at [537, 347] on button "D He’s waiting for ticket prices to drop" at bounding box center [602, 353] width 330 height 25
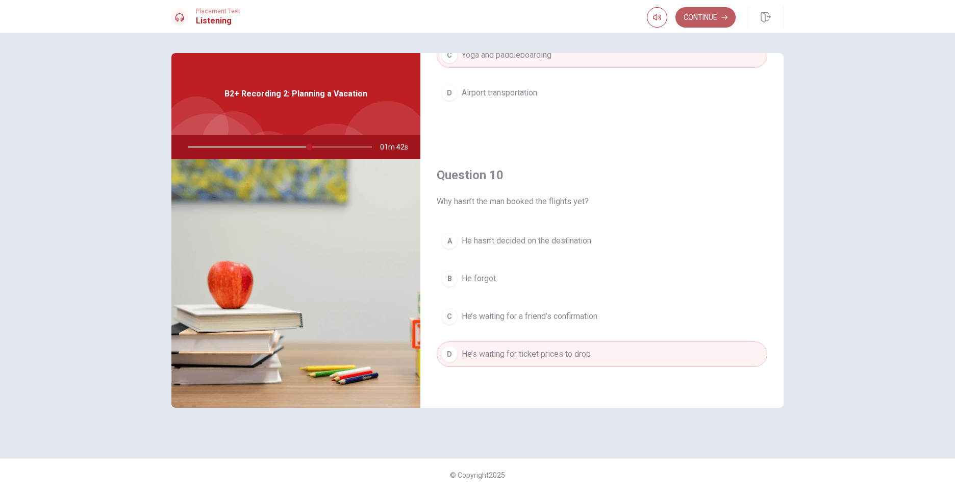
click at [708, 20] on button "Continue" at bounding box center [705, 17] width 60 height 20
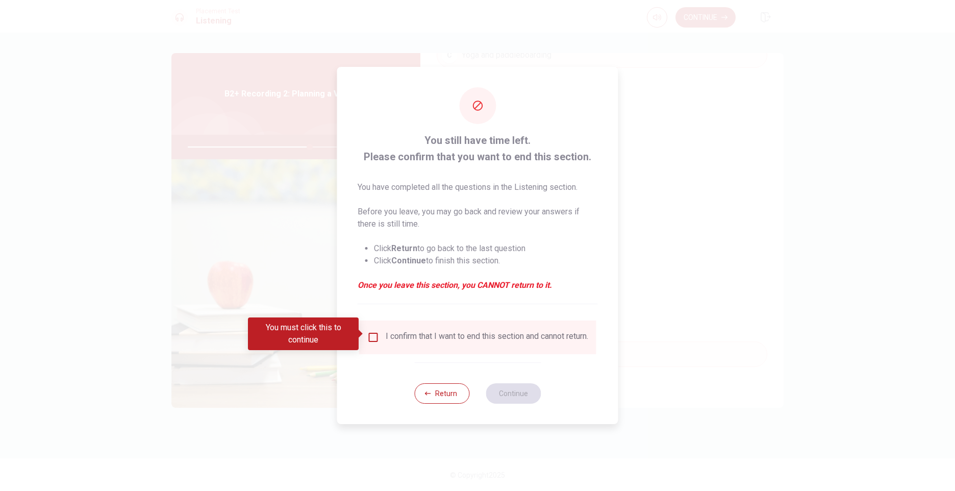
click at [373, 335] on input "You must click this to continue" at bounding box center [373, 337] width 12 height 12
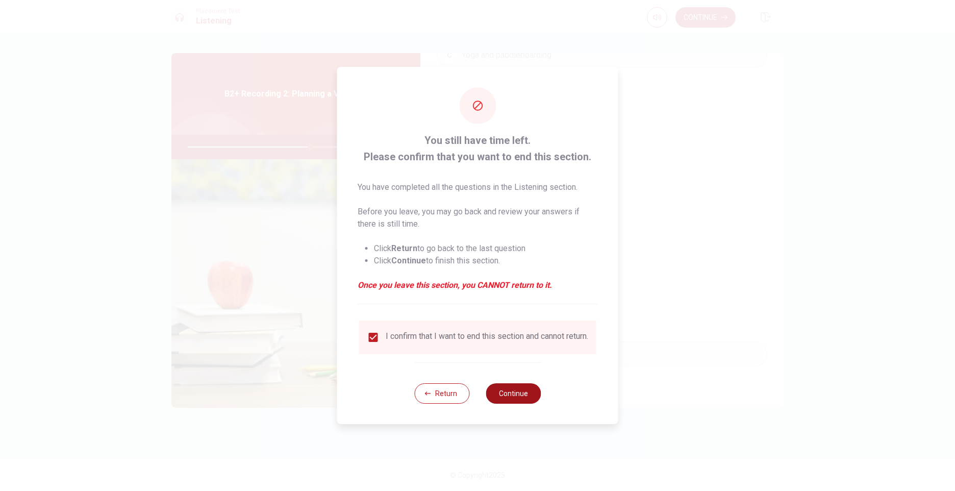
click at [501, 392] on button "Continue" at bounding box center [513, 393] width 55 height 20
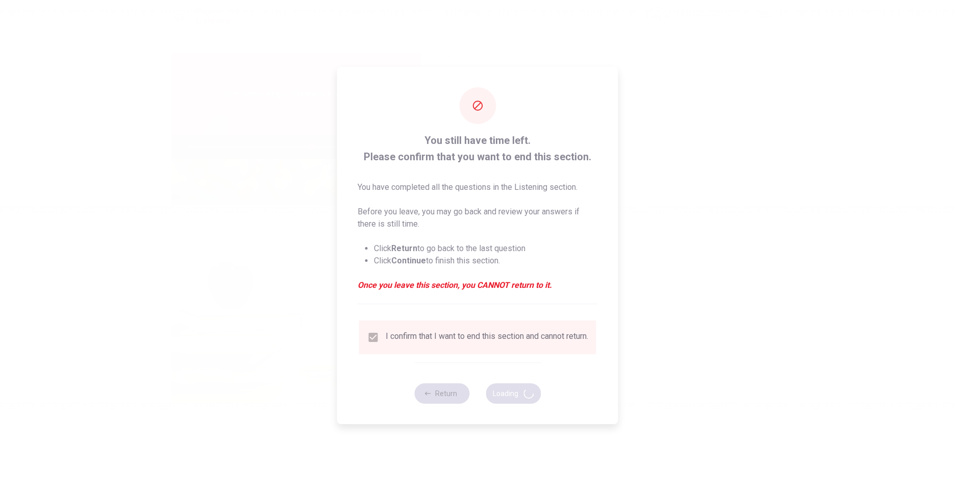
type input "68"
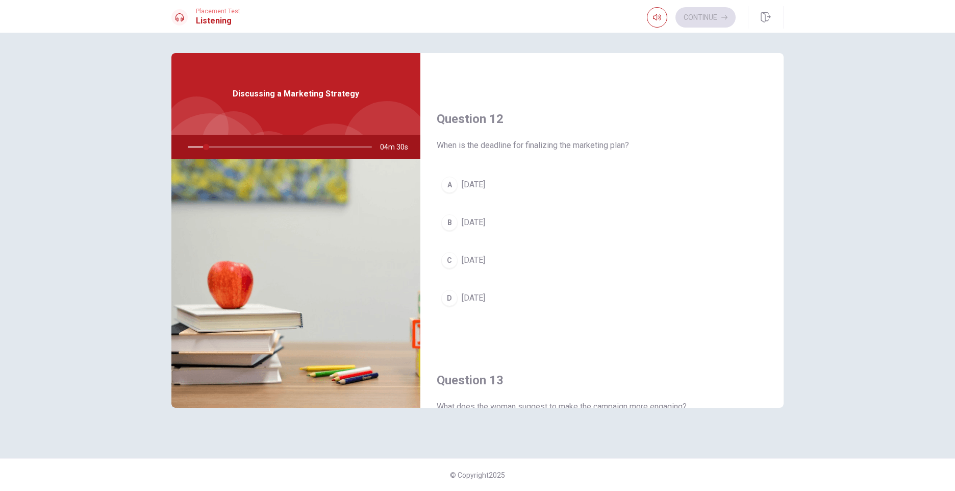
scroll to position [269, 0]
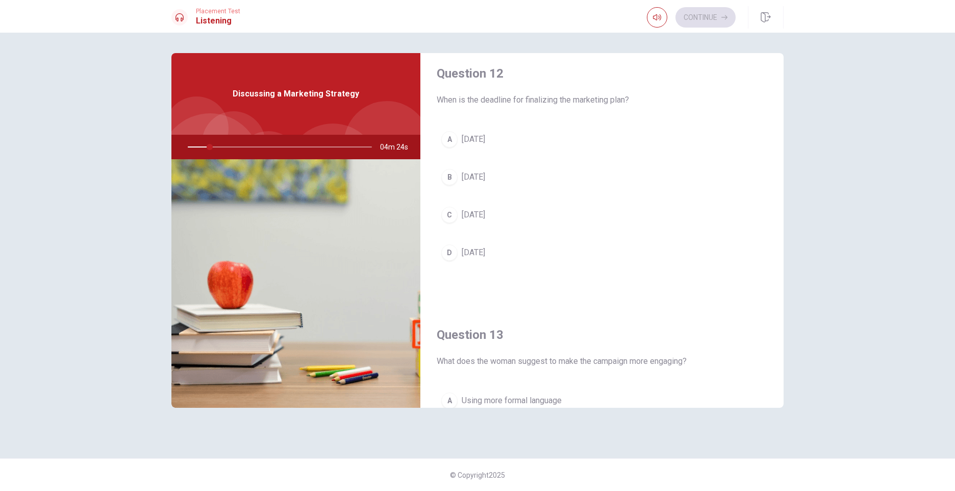
click at [778, 212] on div "Question 11 What task will the woman handle next? A Contacting influencers B De…" at bounding box center [601, 230] width 363 height 354
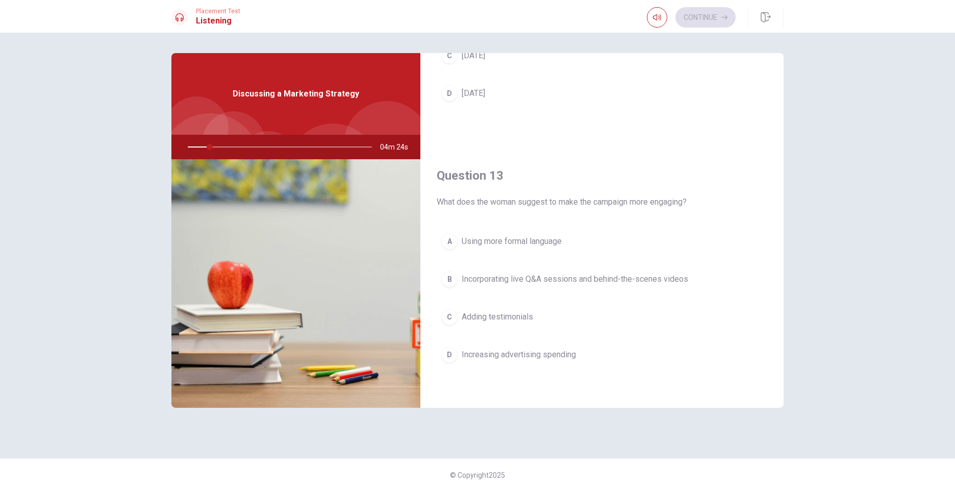
scroll to position [481, 0]
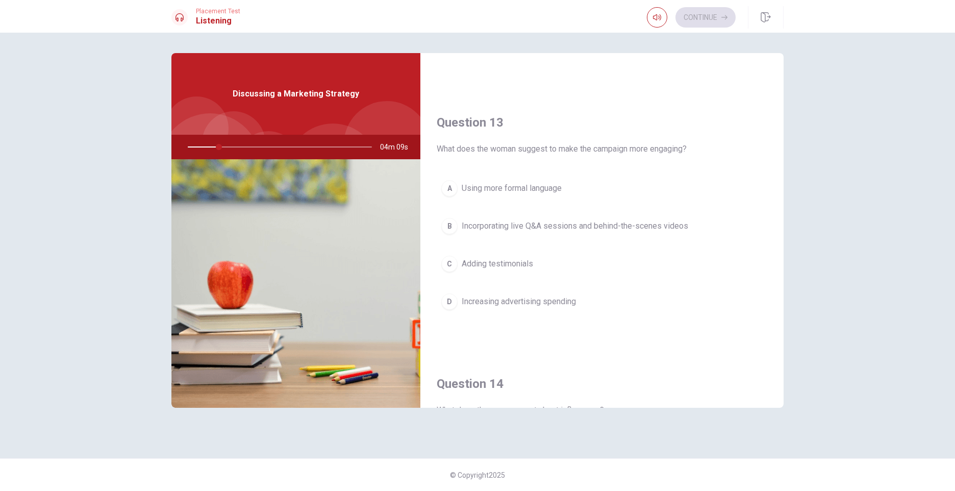
drag, startPoint x: 778, startPoint y: 268, endPoint x: 778, endPoint y: 294, distance: 26.0
click at [778, 294] on div "Question 13 What does the woman suggest to make the campaign more engaging? A U…" at bounding box center [601, 224] width 363 height 261
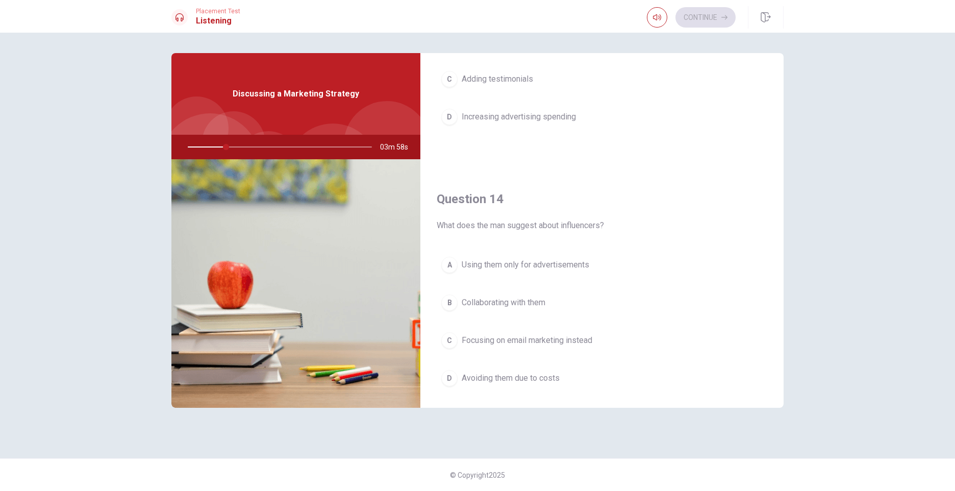
scroll to position [727, 0]
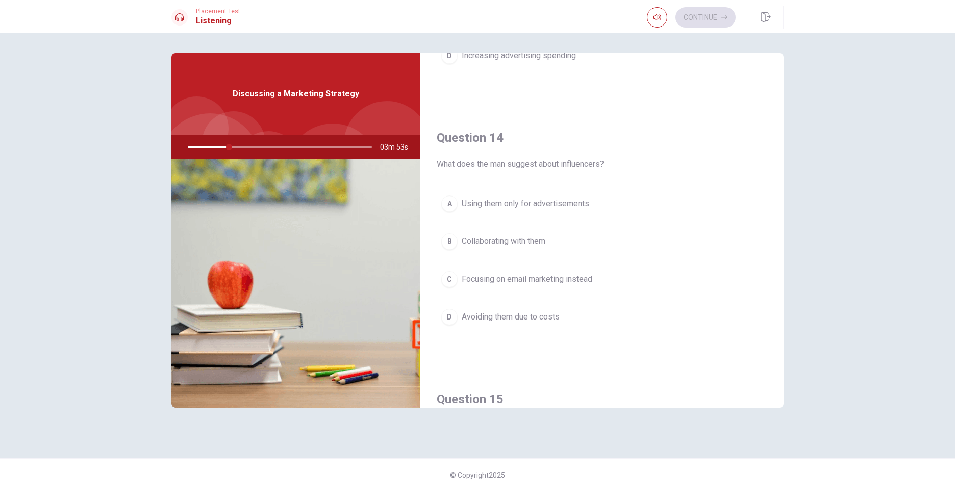
drag, startPoint x: 777, startPoint y: 324, endPoint x: 769, endPoint y: 373, distance: 49.6
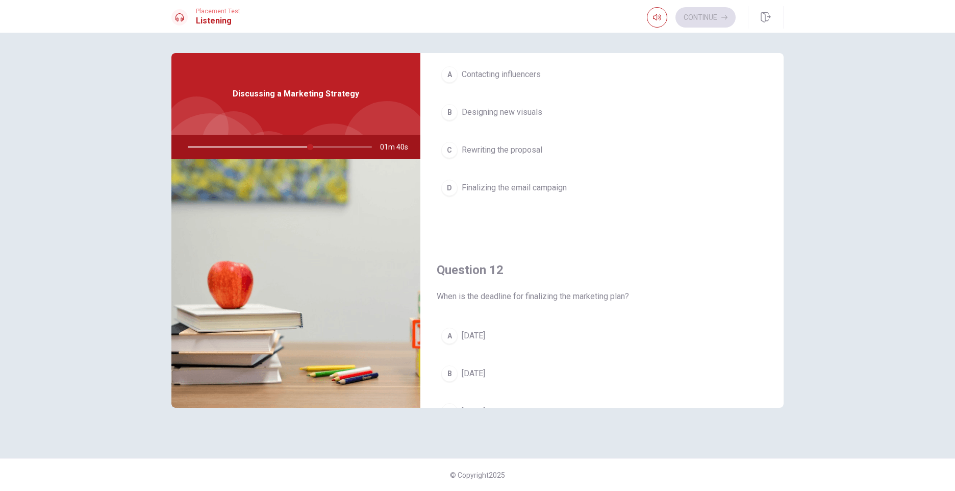
scroll to position [0, 0]
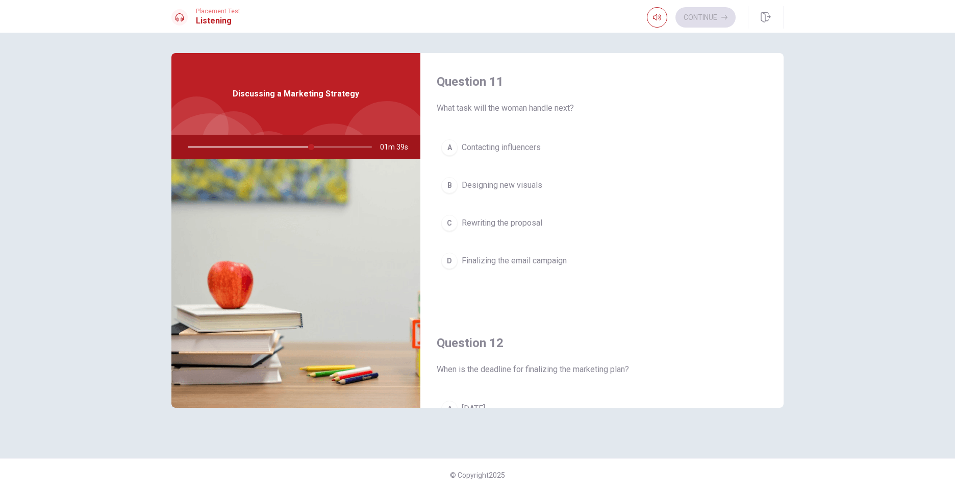
drag, startPoint x: 473, startPoint y: 148, endPoint x: 531, endPoint y: 166, distance: 61.3
click at [473, 148] on span "Contacting influencers" at bounding box center [501, 147] width 79 height 12
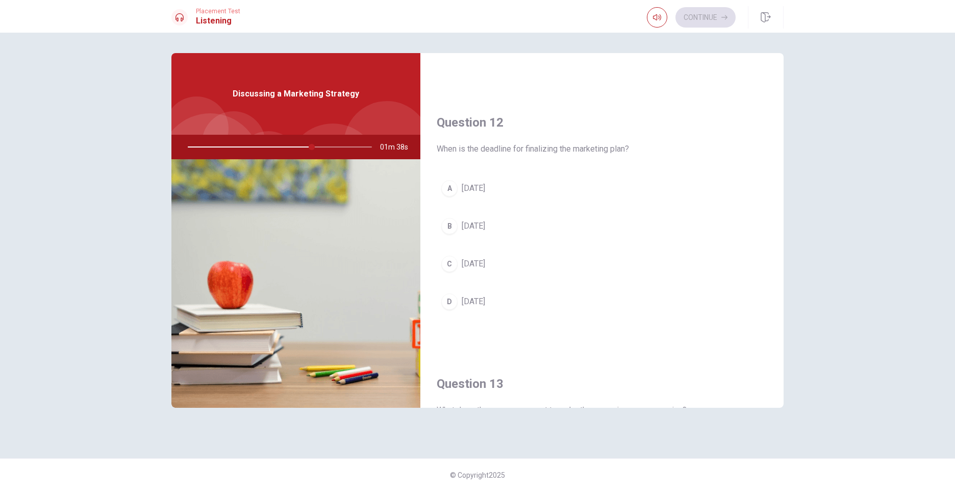
scroll to position [242, 0]
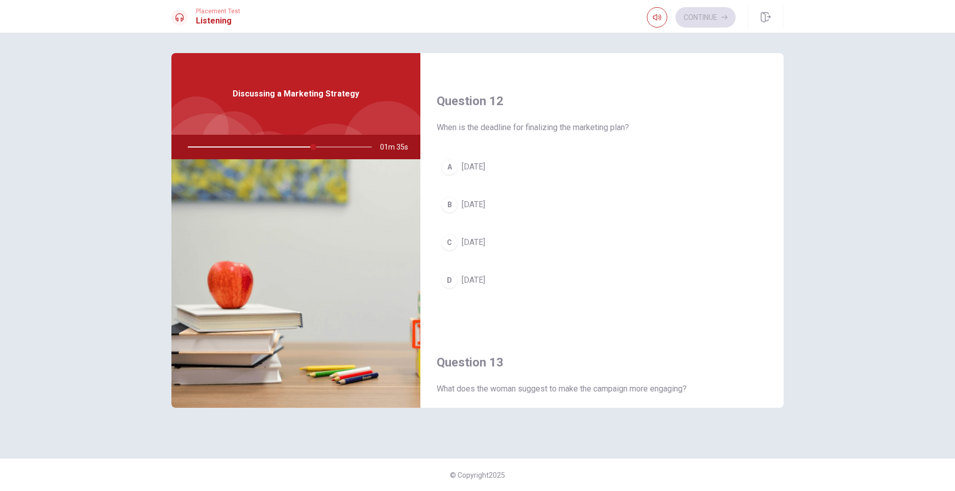
click at [446, 276] on div "D" at bounding box center [449, 280] width 16 height 16
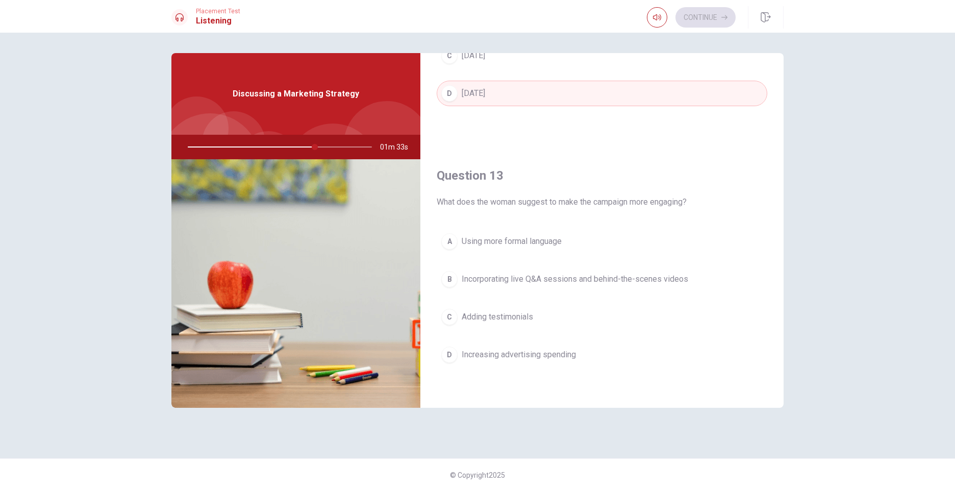
scroll to position [440, 0]
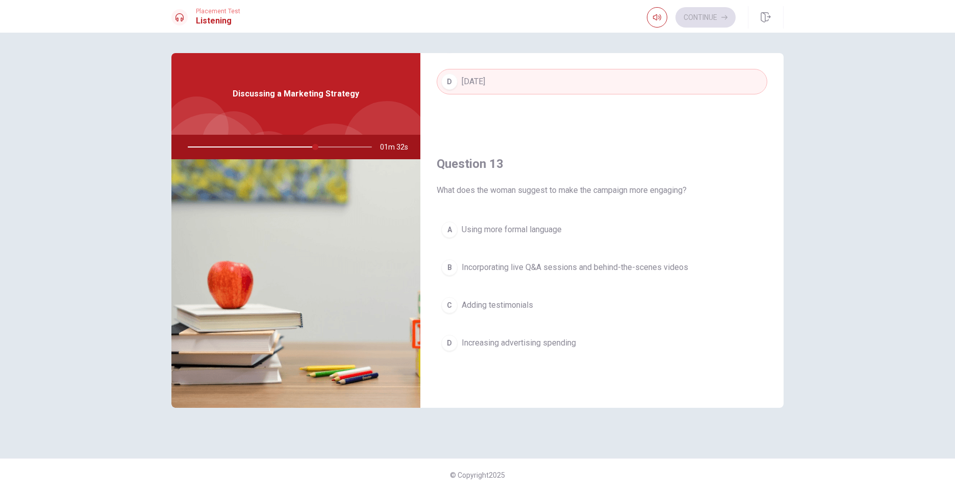
click at [601, 273] on span "Incorporating live Q&A sessions and behind-the-scenes videos" at bounding box center [575, 267] width 226 height 12
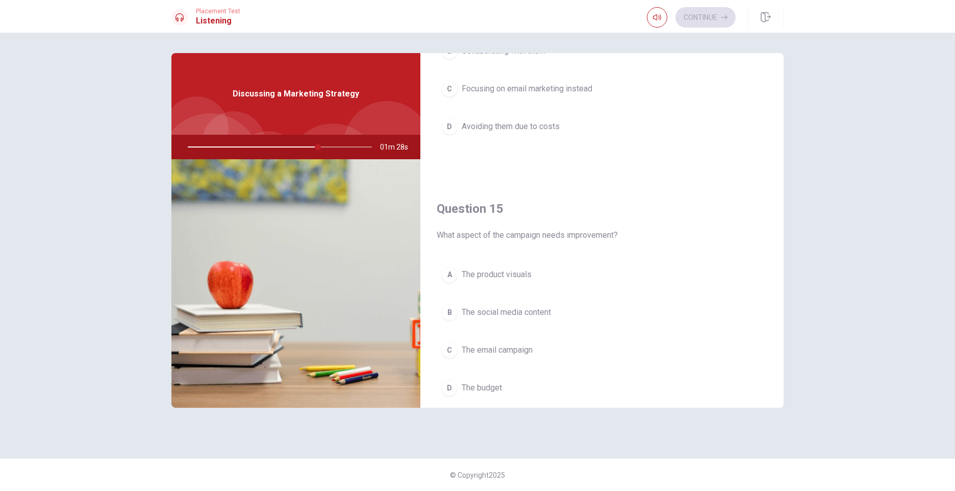
scroll to position [951, 0]
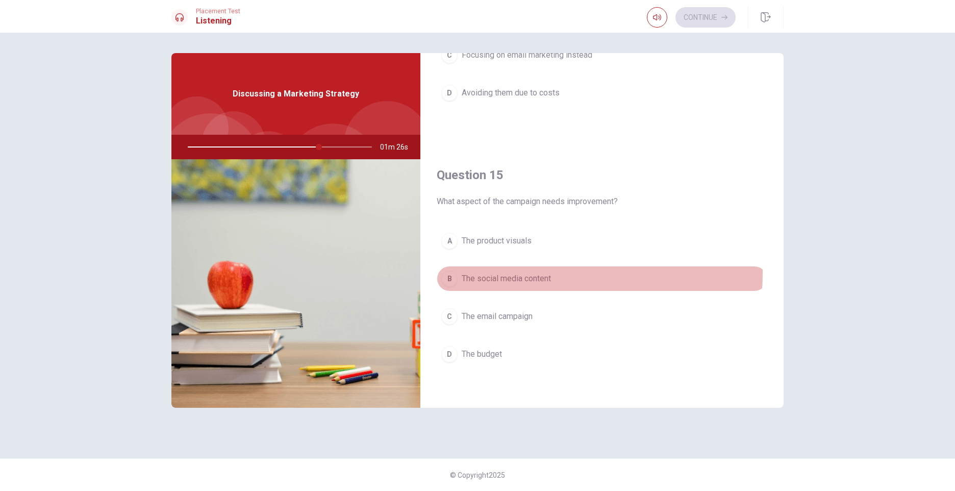
click at [539, 273] on span "The social media content" at bounding box center [506, 278] width 89 height 12
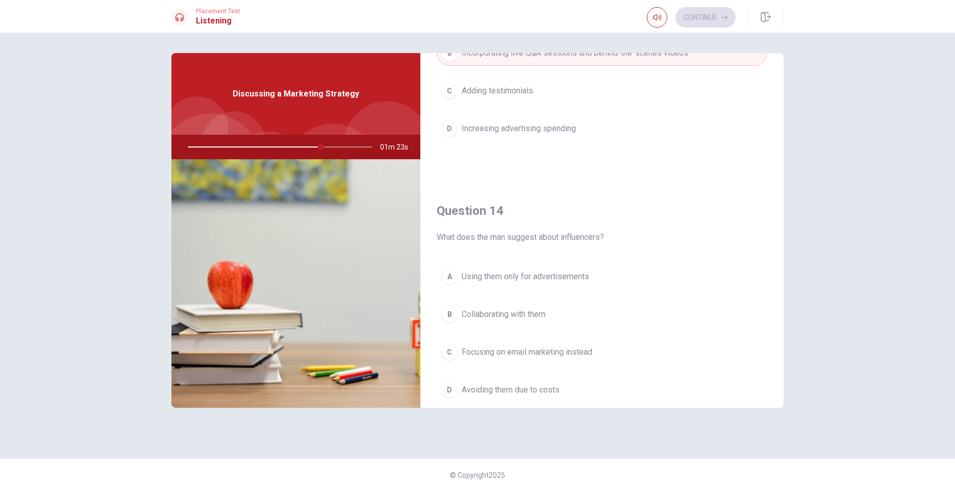
scroll to position [670, 0]
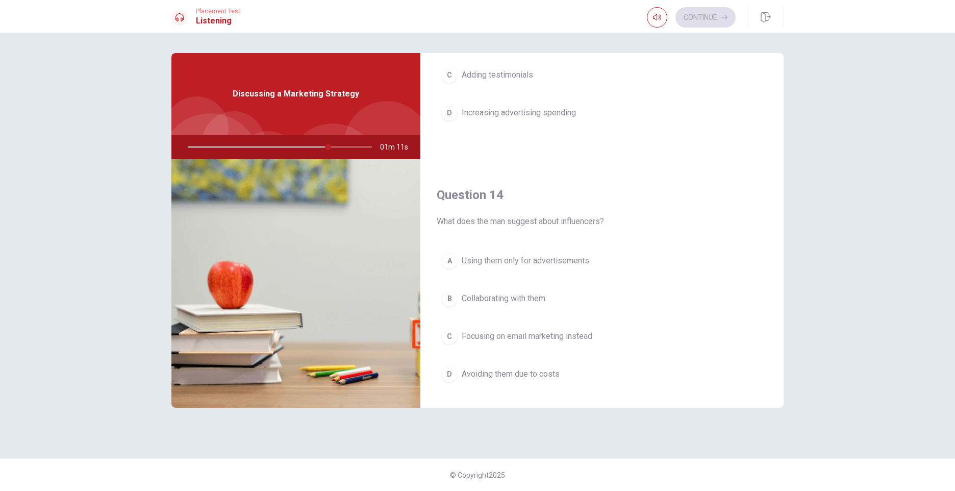
click at [550, 296] on button "B Collaborating with them" at bounding box center [602, 298] width 330 height 25
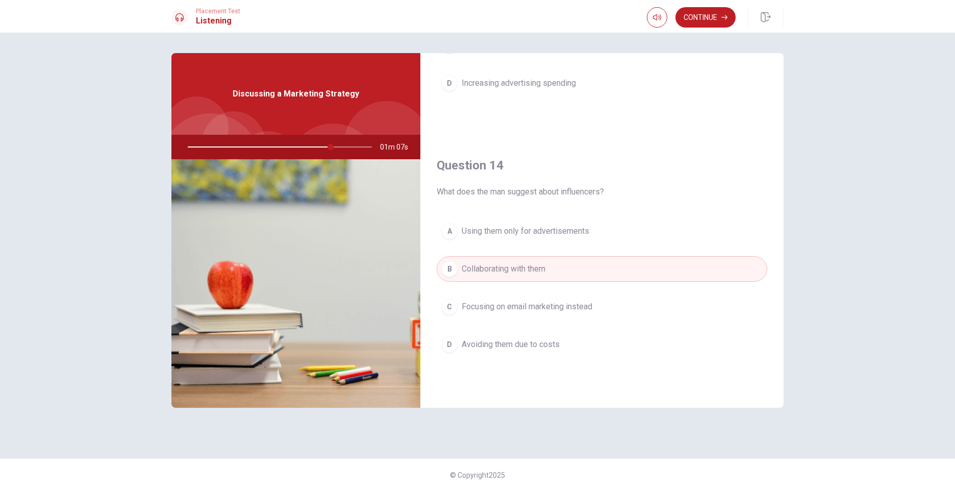
scroll to position [649, 0]
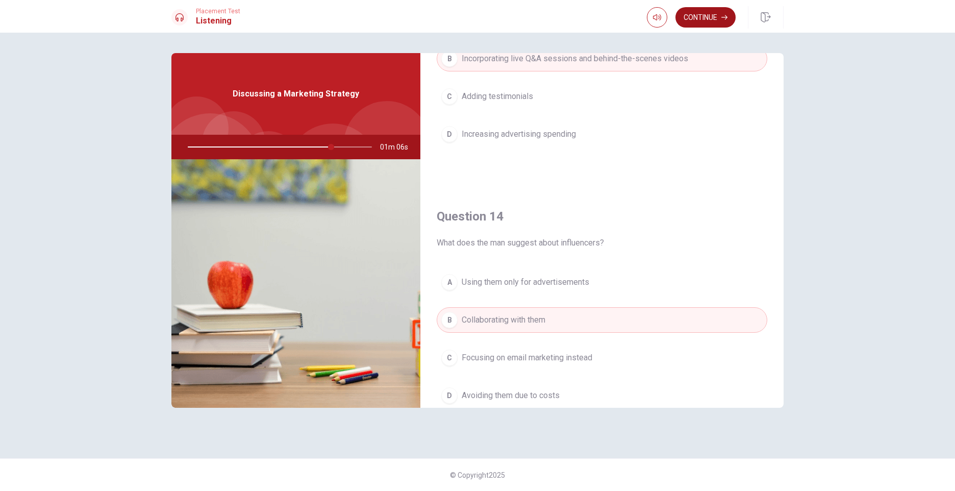
click at [708, 20] on button "Continue" at bounding box center [705, 17] width 60 height 20
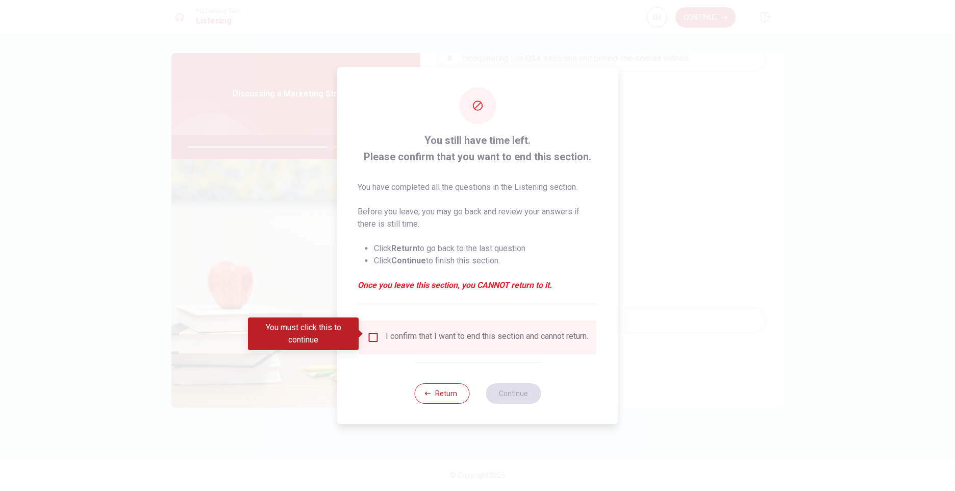
click at [373, 338] on input "You must click this to continue" at bounding box center [373, 337] width 12 height 12
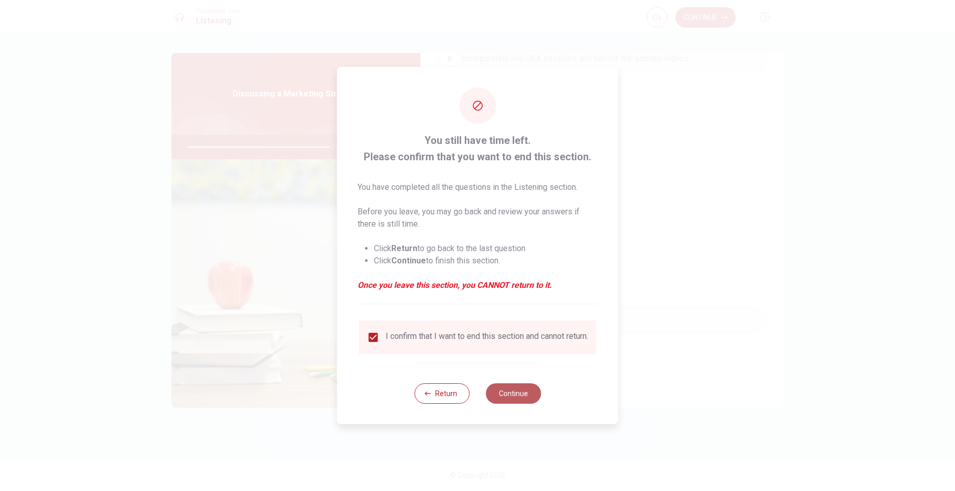
click at [510, 394] on button "Continue" at bounding box center [513, 393] width 55 height 20
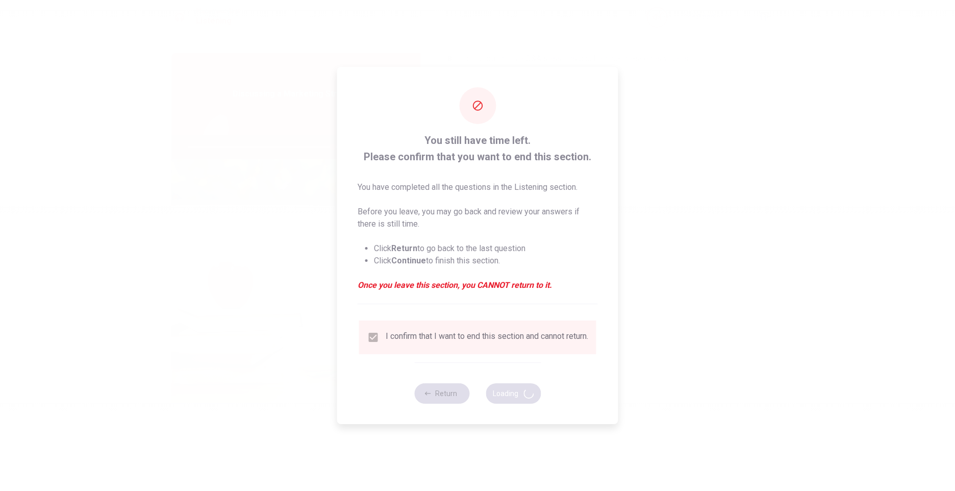
type input "79"
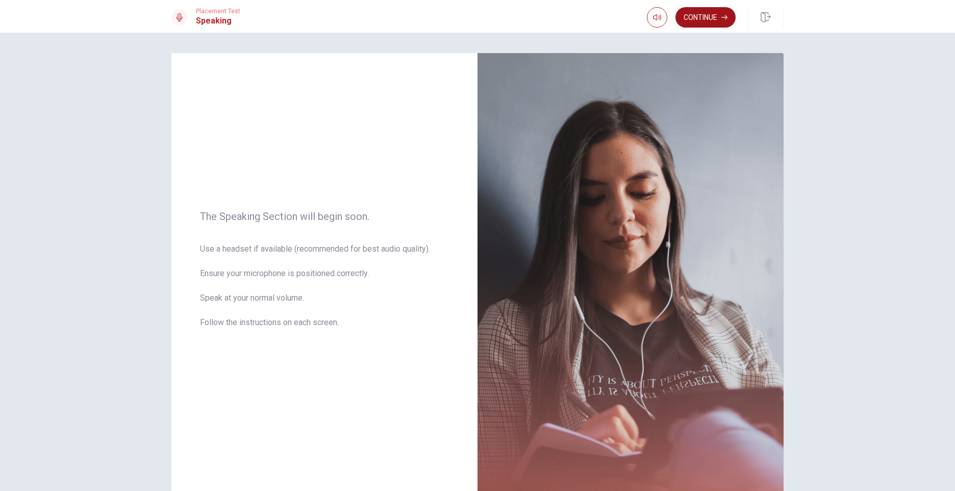
click at [699, 20] on button "Continue" at bounding box center [705, 17] width 60 height 20
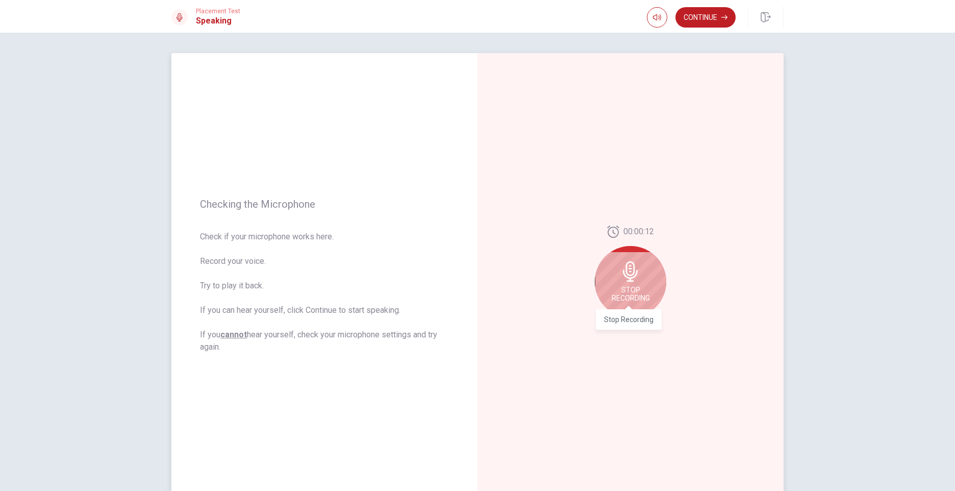
click at [617, 290] on span "Stop Recording" at bounding box center [630, 294] width 38 height 16
click at [625, 275] on icon at bounding box center [632, 274] width 20 height 20
click at [640, 325] on icon "Play Audio" at bounding box center [641, 325] width 5 height 6
click at [618, 323] on icon "Record Again" at bounding box center [619, 325] width 6 height 6
click at [623, 282] on div "Stop Recording" at bounding box center [630, 281] width 71 height 71
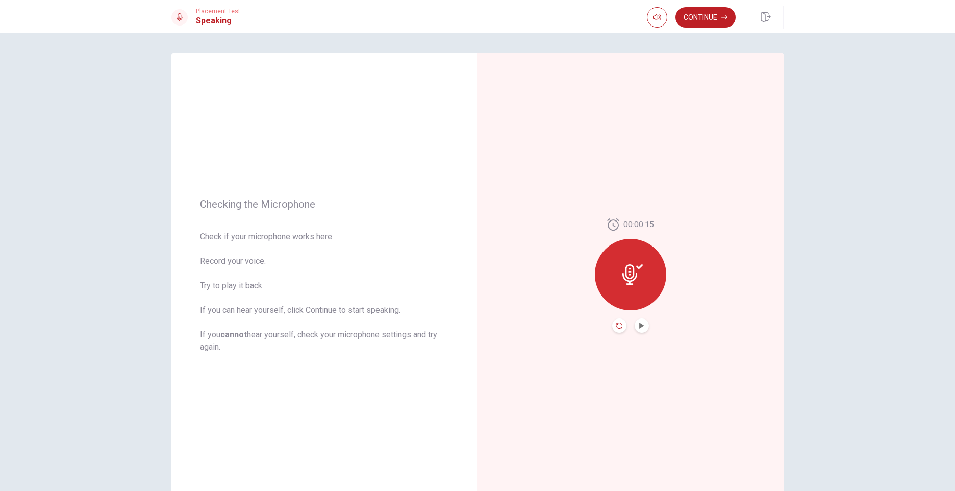
click at [616, 325] on icon "Record Again" at bounding box center [619, 325] width 6 height 6
click at [620, 280] on icon at bounding box center [630, 271] width 20 height 20
click at [634, 323] on button "Play Audio" at bounding box center [641, 325] width 14 height 14
click at [612, 327] on button "Record Again" at bounding box center [619, 325] width 14 height 14
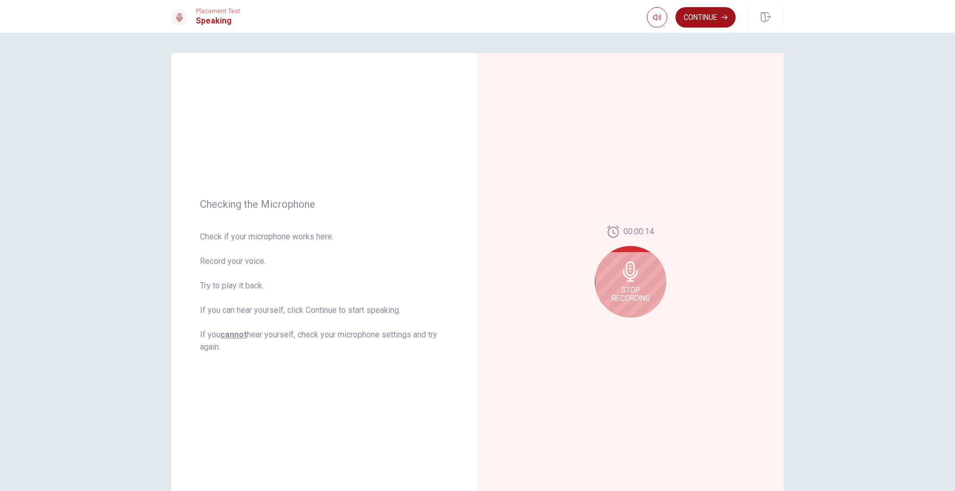
click at [708, 22] on button "Continue" at bounding box center [705, 17] width 60 height 20
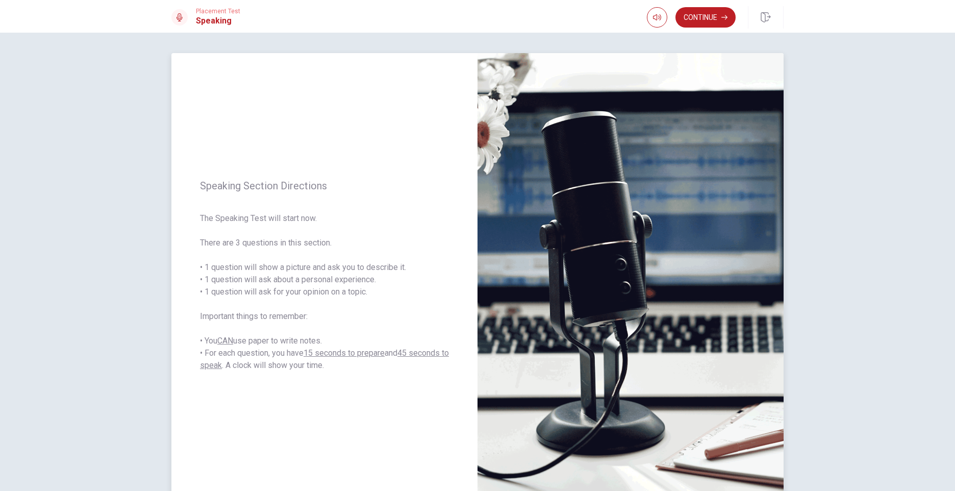
scroll to position [51, 0]
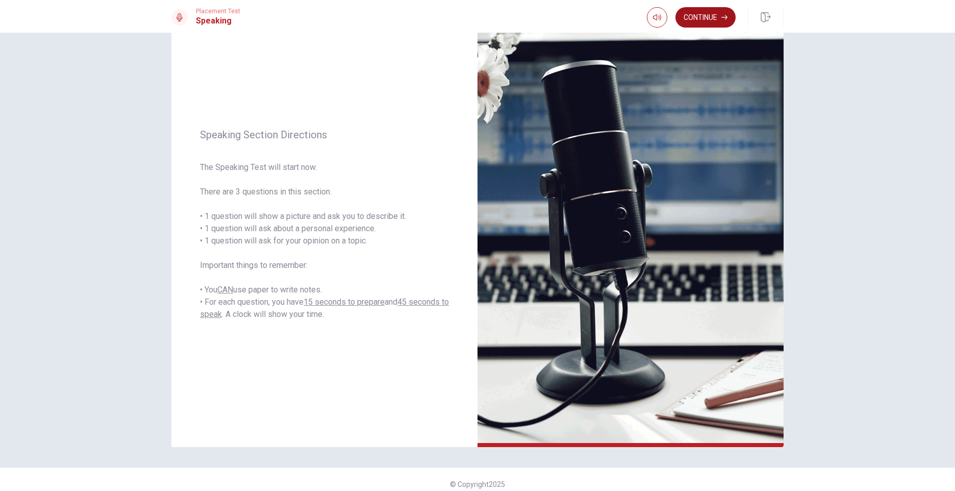
click at [696, 21] on button "Continue" at bounding box center [705, 17] width 60 height 20
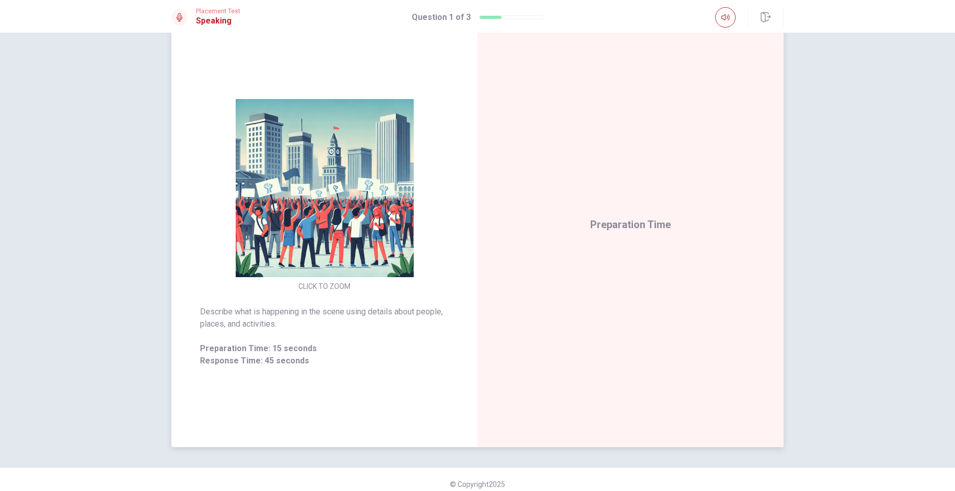
scroll to position [0, 0]
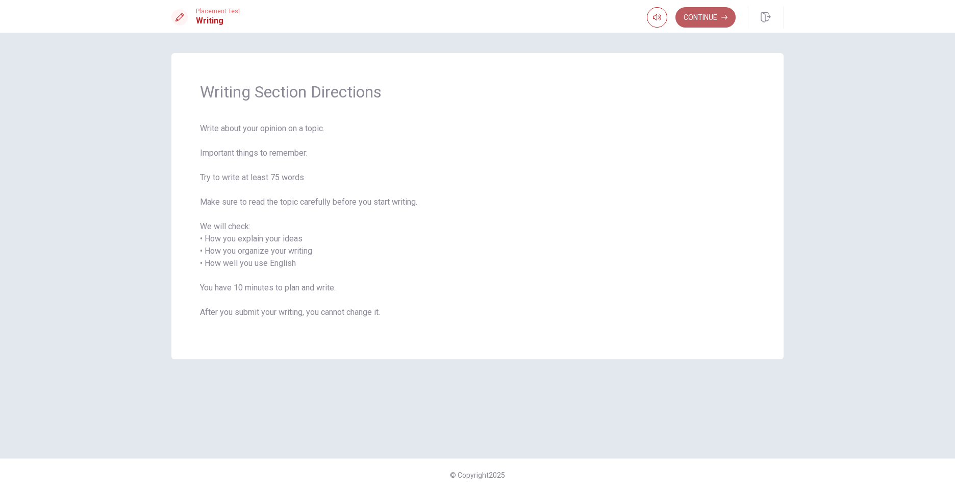
click at [706, 22] on button "Continue" at bounding box center [705, 17] width 60 height 20
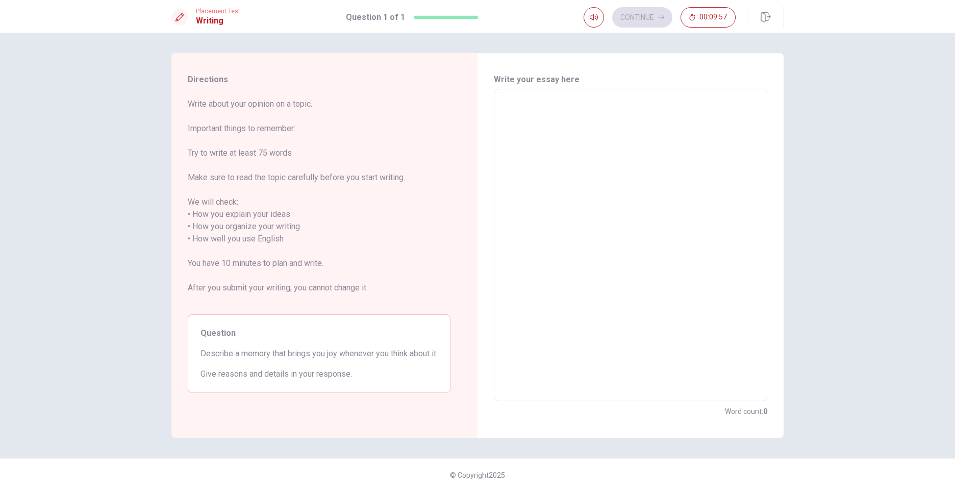
click at [540, 234] on textarea at bounding box center [630, 244] width 259 height 295
type textarea "W"
type textarea "x"
type textarea "I"
type textarea "x"
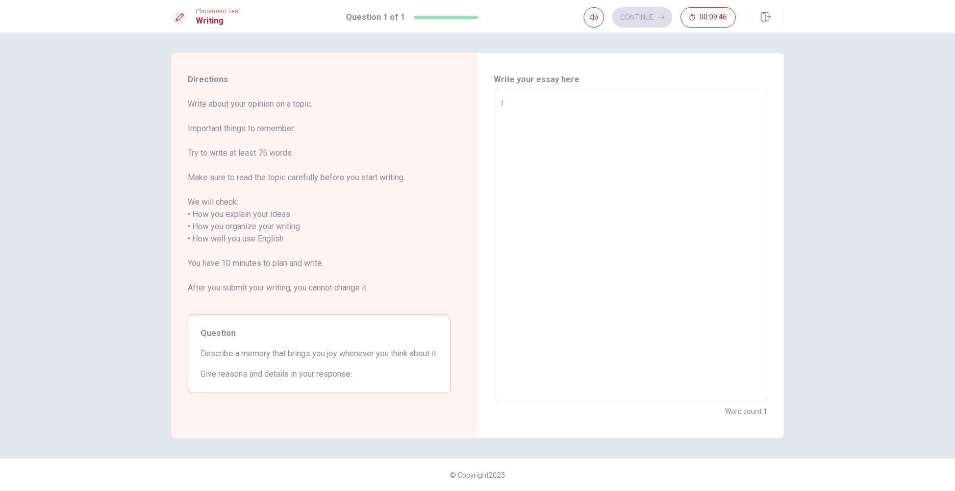
type textarea "I"
type textarea "x"
type textarea "I a"
type textarea "x"
type textarea "I al"
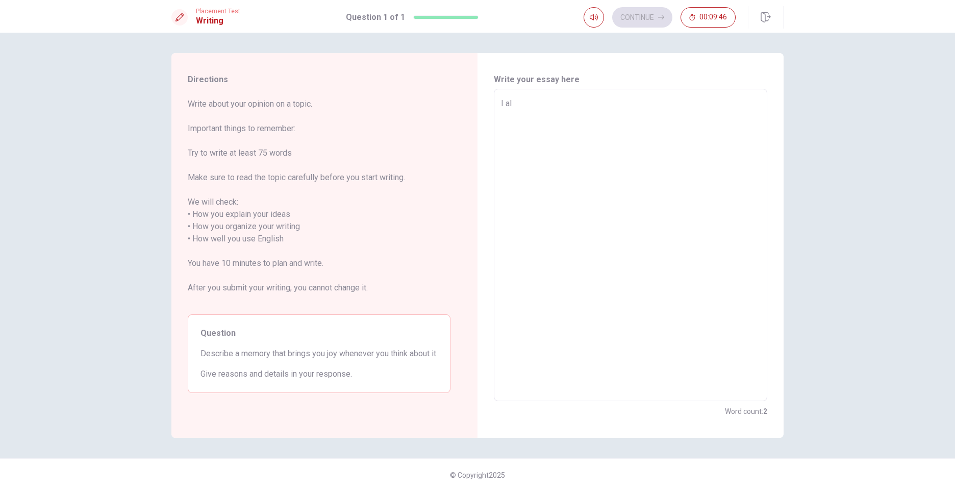
type textarea "x"
type textarea "I alw"
type textarea "x"
type textarea "I alwa"
type textarea "x"
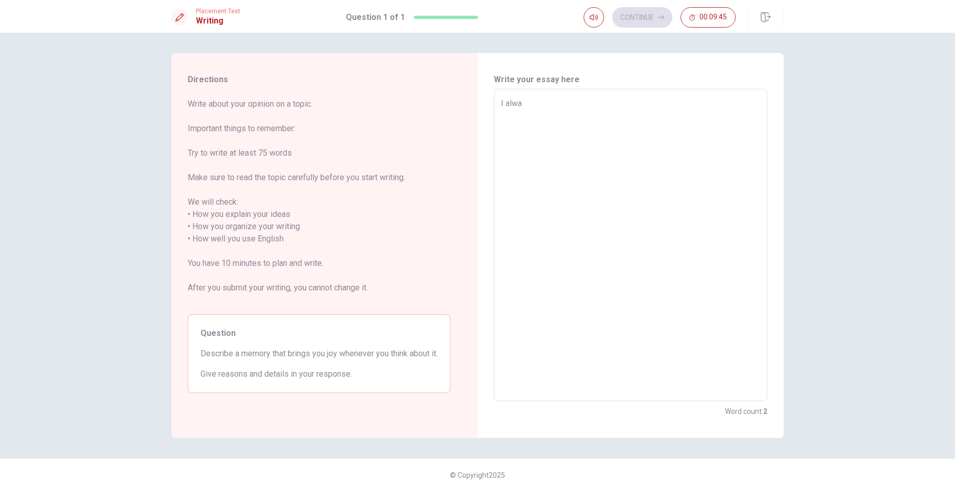
type textarea "I alway"
type textarea "x"
type textarea "I always"
type textarea "x"
type textarea "I always"
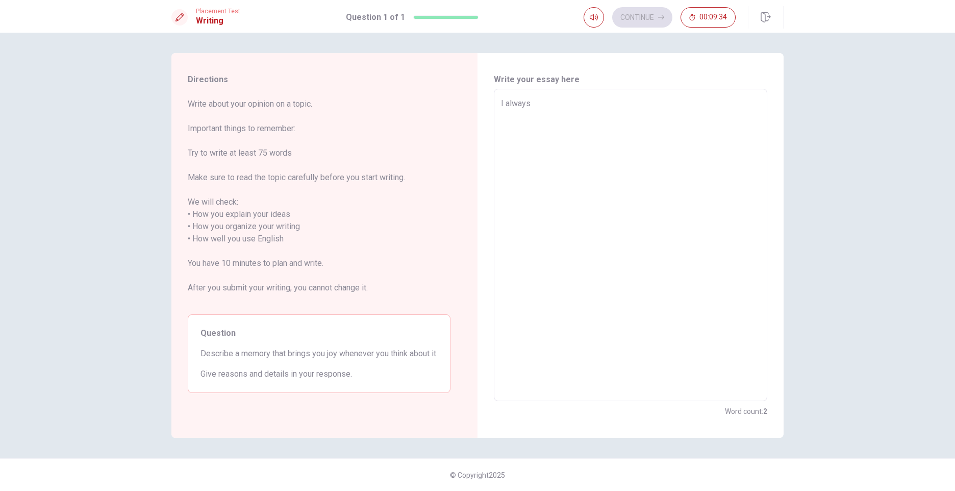
click at [510, 100] on textarea "I always" at bounding box center [630, 244] width 259 height 295
type textarea "x"
type textarea "I o"
type textarea "x"
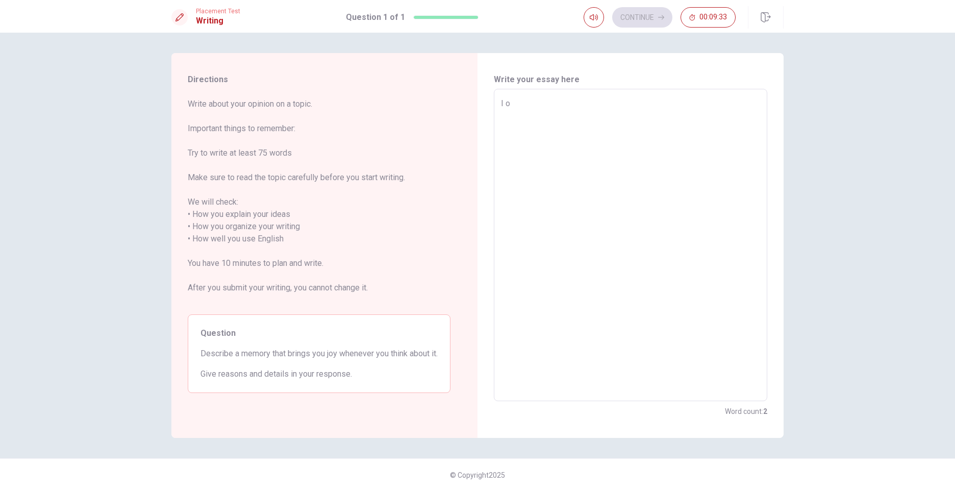
type textarea "I of"
type textarea "x"
type textarea "I oft"
type textarea "x"
type textarea "I ofte"
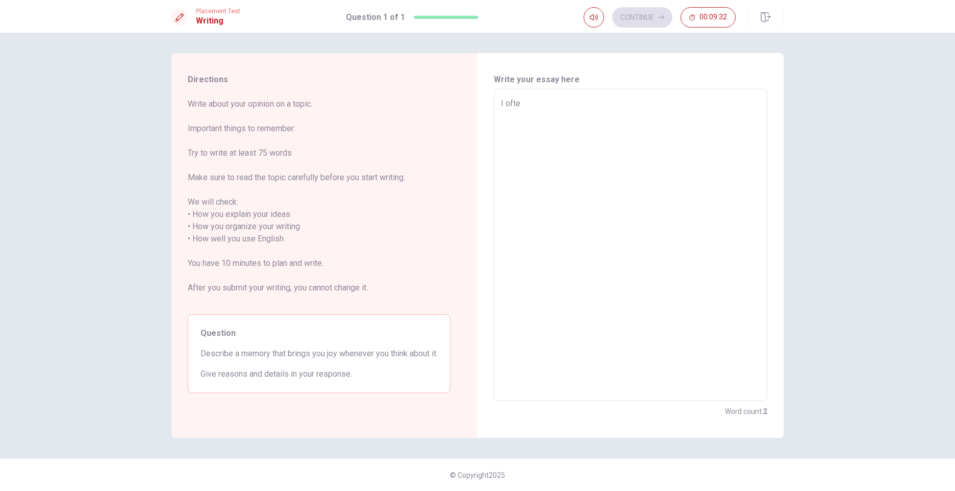
type textarea "x"
type textarea "I often"
type textarea "x"
type textarea "I often"
type textarea "x"
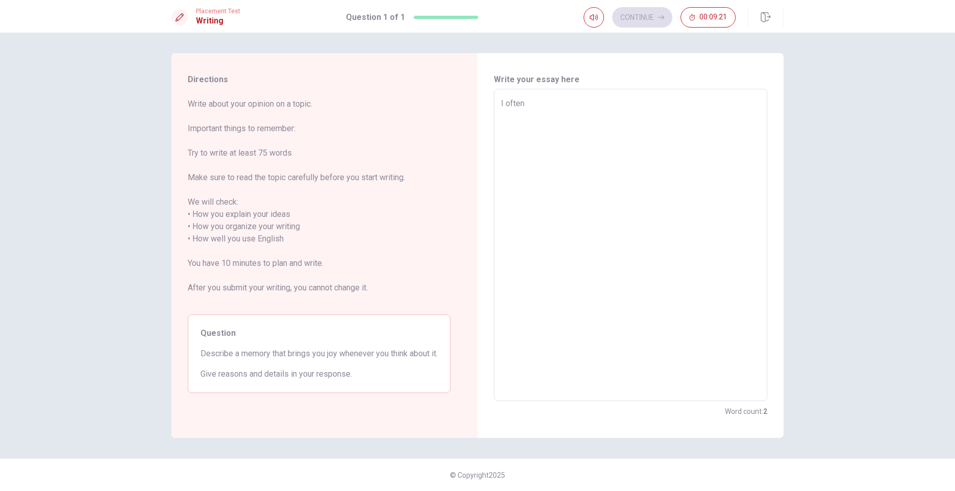
type textarea "I often g"
type textarea "x"
type textarea "I often ge"
type textarea "x"
type textarea "I often get"
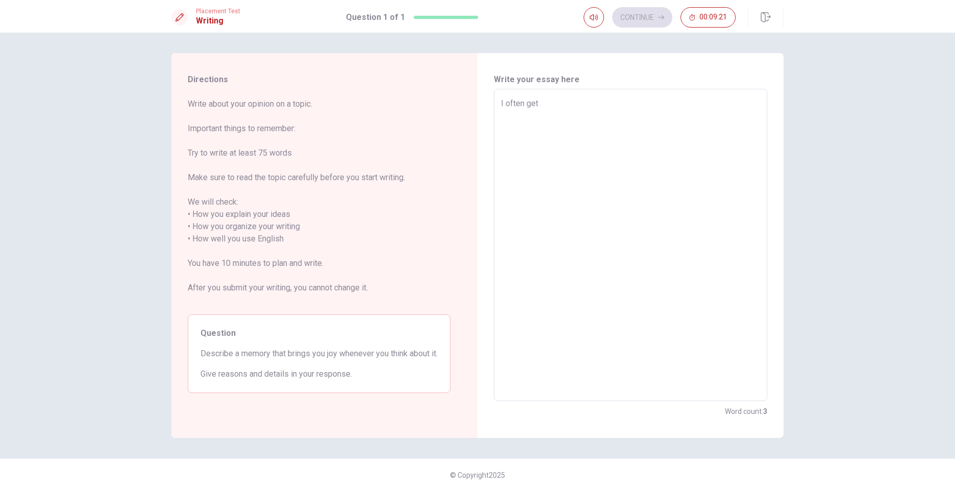
type textarea "x"
type textarea "I often get"
type textarea "x"
type textarea "I often get n"
type textarea "x"
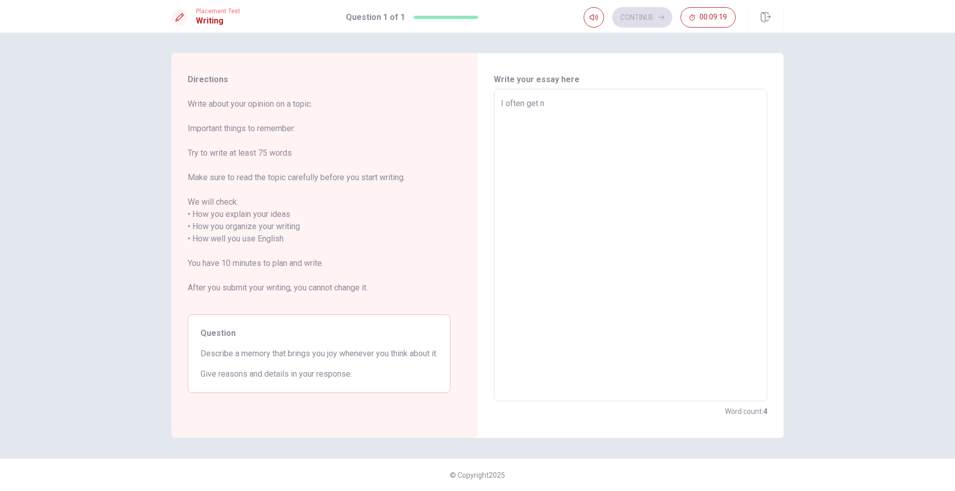
type textarea "I often get no"
type textarea "x"
type textarea "I often get nos"
type textarea "x"
type textarea "I often get nost"
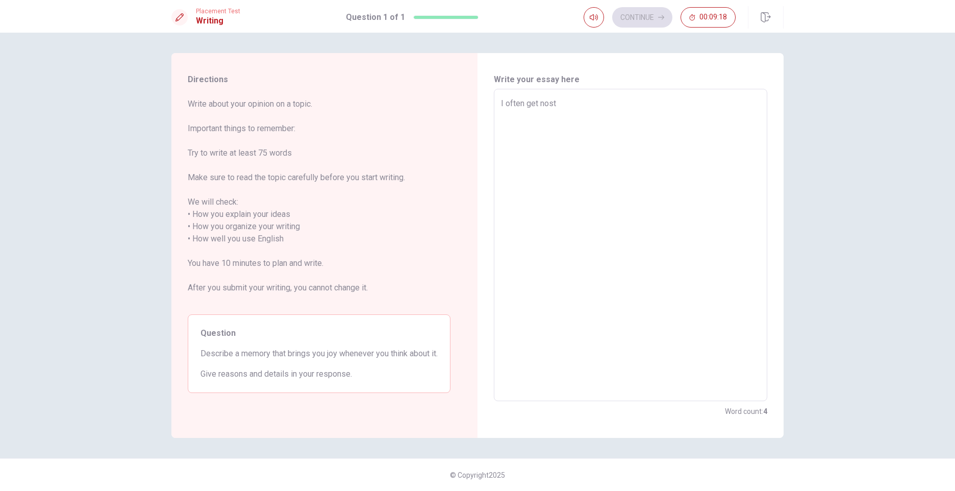
type textarea "x"
type textarea "I often get nosta"
type textarea "x"
type textarea "I often get nostal"
type textarea "x"
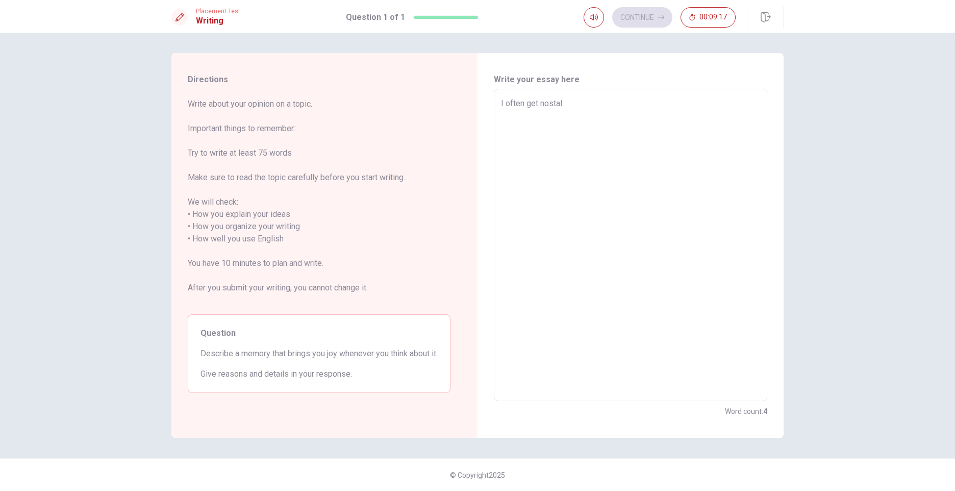
type textarea "I often get nostalg"
type textarea "x"
type textarea "I often get nostalgi"
type textarea "x"
type textarea "I often get nostalgic"
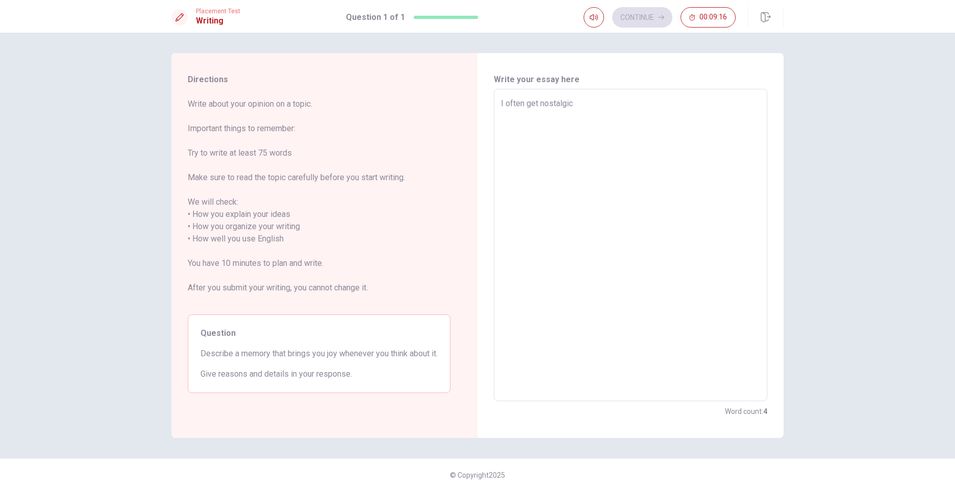
type textarea "x"
type textarea "I often get nostalgic"
type textarea "x"
type textarea "I often get nostalgic f"
type textarea "x"
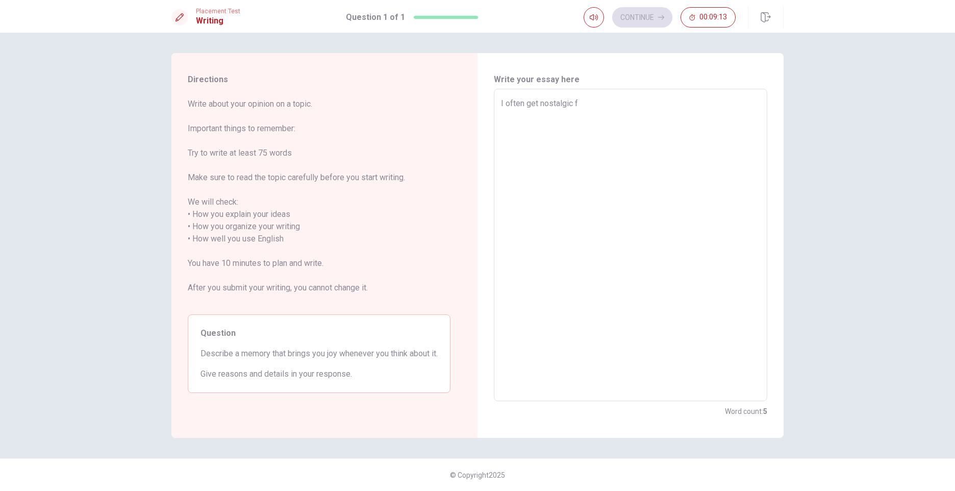
type textarea "I often get nostalgic fo"
type textarea "x"
type textarea "I often get nostalgic for"
type textarea "x"
type textarea "I often get nostalgic for"
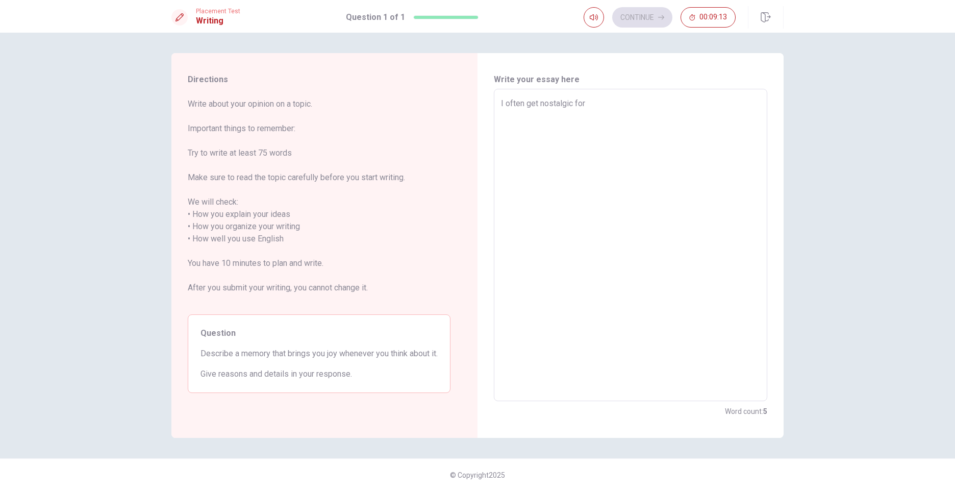
type textarea "x"
type textarea "I often get nostalgic for t"
type textarea "x"
type textarea "I often get nostalgic for"
type textarea "x"
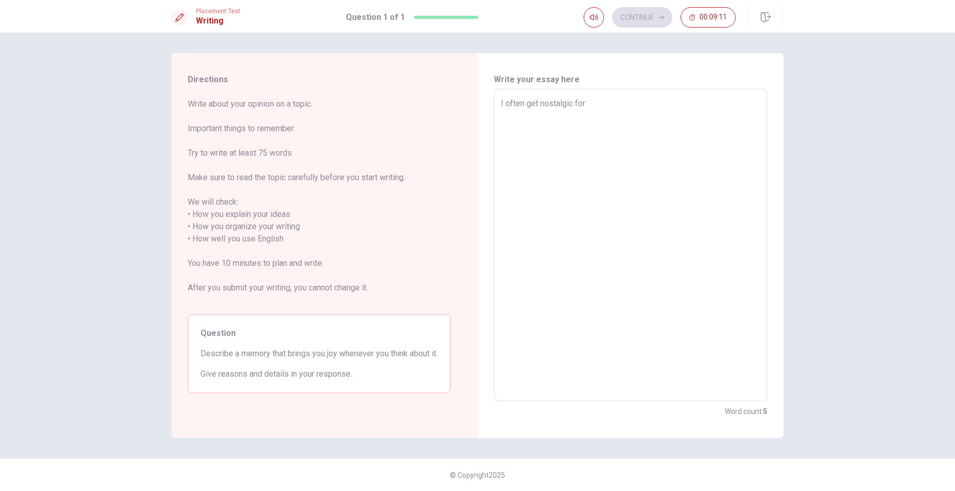
type textarea "I often get nostalgic for m"
type textarea "x"
type textarea "I often get nostalgic for my"
type textarea "x"
type textarea "I often get nostalgic for my"
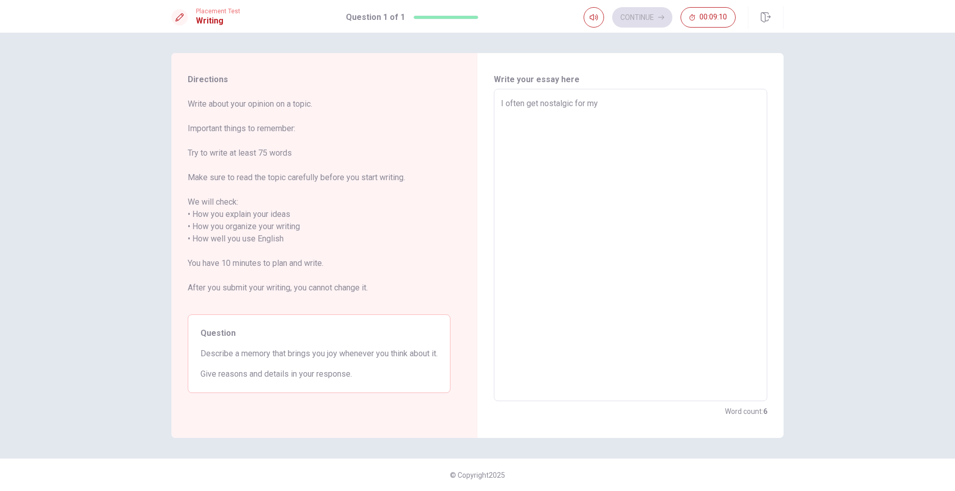
type textarea "x"
type textarea "I often get nostalgic for my c"
type textarea "x"
type textarea "I often get nostalgic for my ch"
type textarea "x"
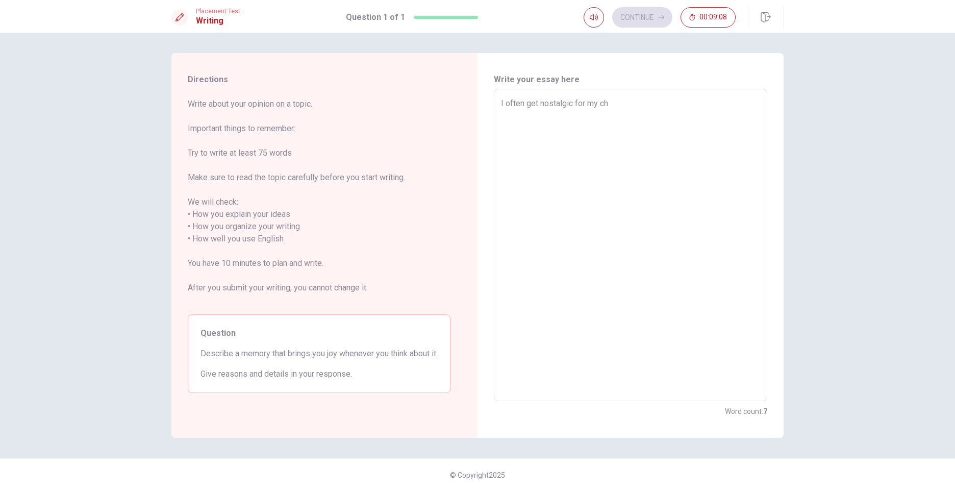
type textarea "I often get nostalgic for my chl"
type textarea "x"
type textarea "I often get nostalgic for my ch"
type textarea "x"
type textarea "I often get nostalgic for my chi"
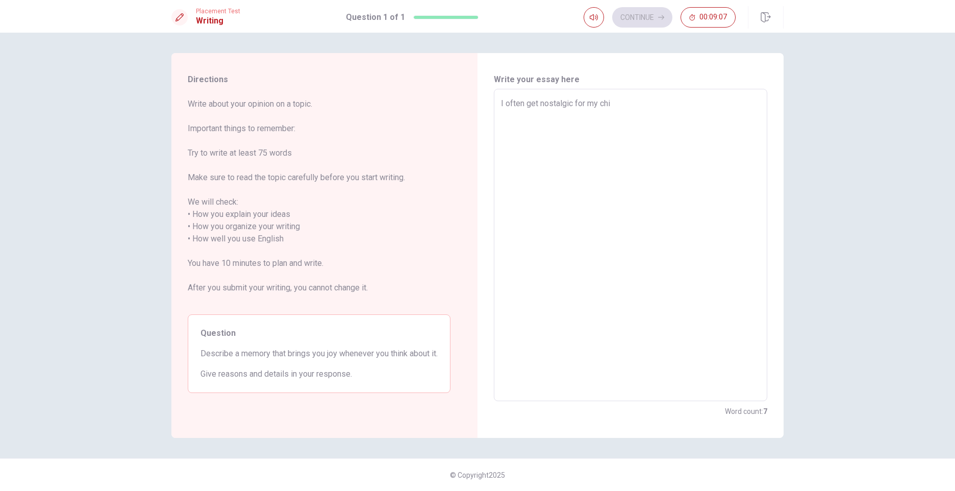
type textarea "x"
type textarea "I often get nostalgic for my chil"
type textarea "x"
type textarea "I often get nostalgic for my child"
type textarea "x"
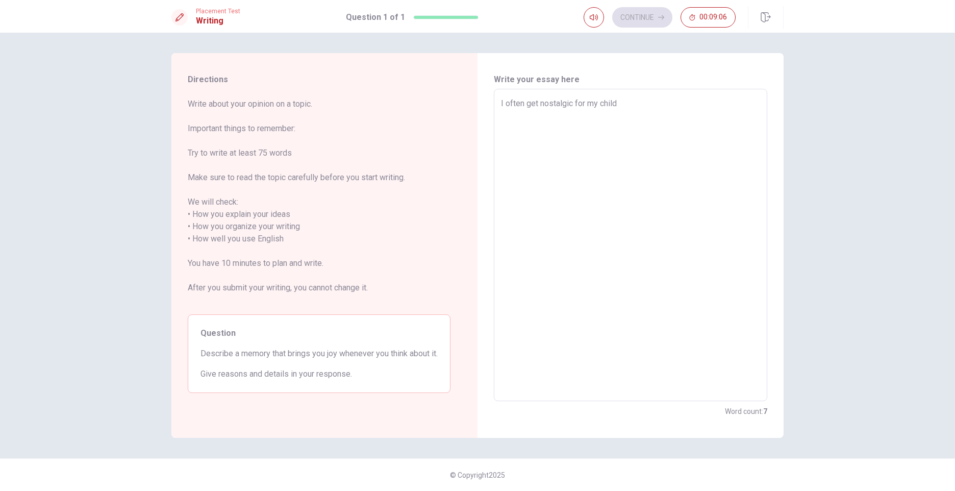
type textarea "I often get nostalgic for my childh"
type textarea "x"
type textarea "I often get nostalgic for my childho"
type textarea "x"
type textarea "I often get nostalgic for my childhoo"
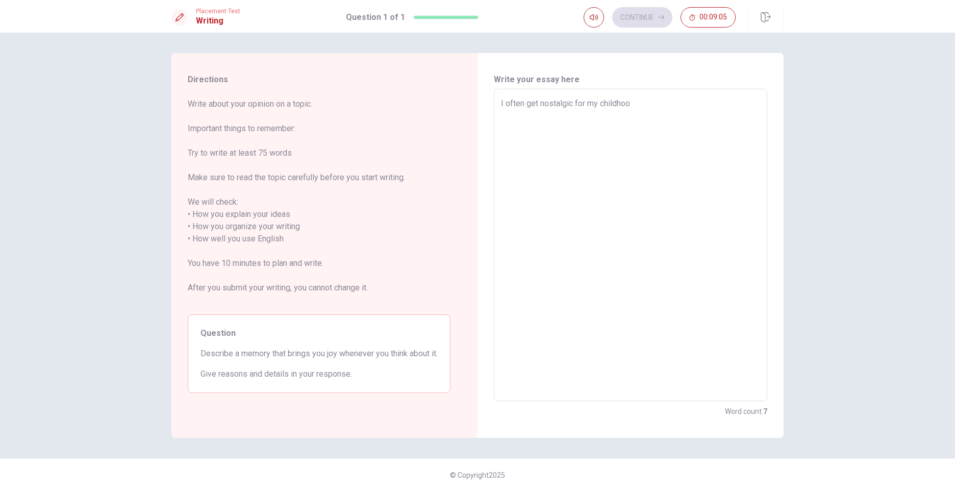
type textarea "x"
type textarea "I often get nostalgic for my childhood"
type textarea "x"
type textarea "I often get nostalgic for my childhood"
type textarea "x"
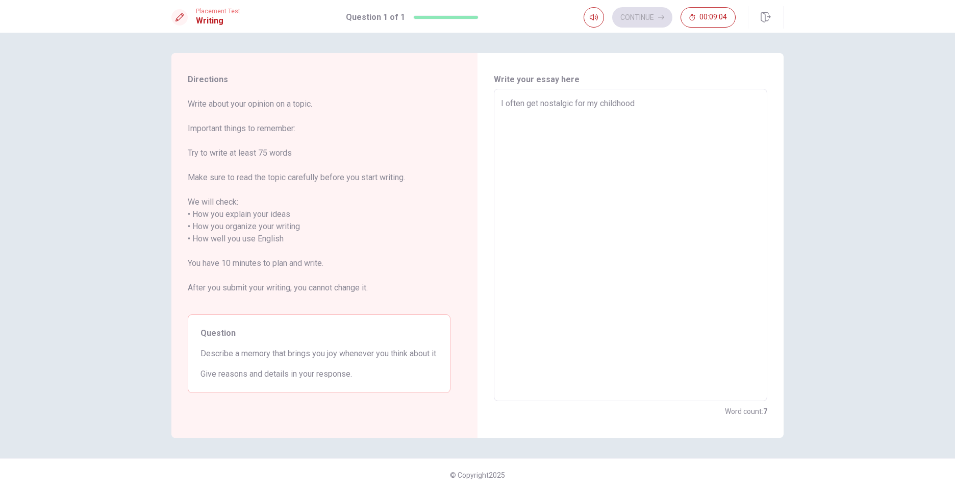
type textarea "I often get nostalgic for my childhood s"
type textarea "x"
type textarea "I often get nostalgic for my childhood so"
type textarea "x"
type textarea "I often get nostalgic for my childhood so"
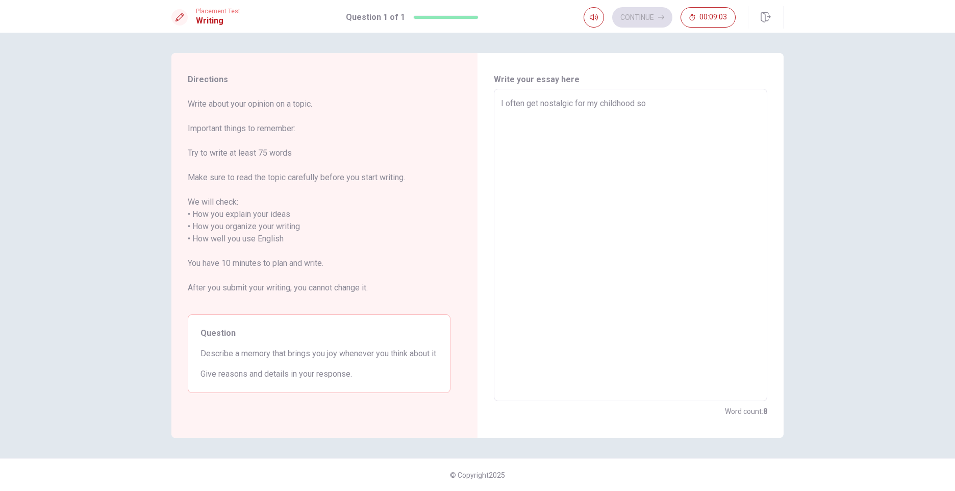
type textarea "x"
type textarea "I often get nostalgic for my childhood so I"
type textarea "x"
type textarea "I often get nostalgic for my childhood so I"
type textarea "x"
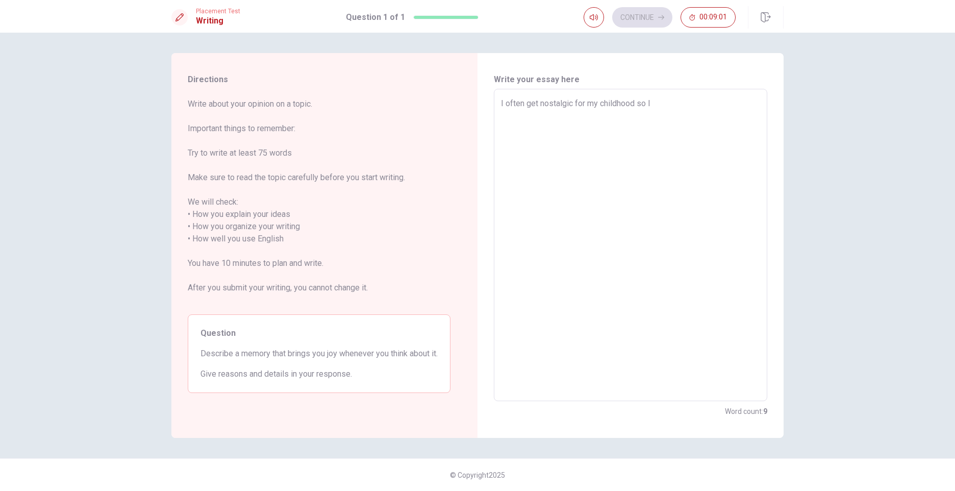
type textarea "I often get nostalgic for my childhood so I a"
type textarea "x"
type textarea "I often get nostalgic for my childhood so I an"
type textarea "x"
type textarea "I often get nostalgic for my childhood so I ant"
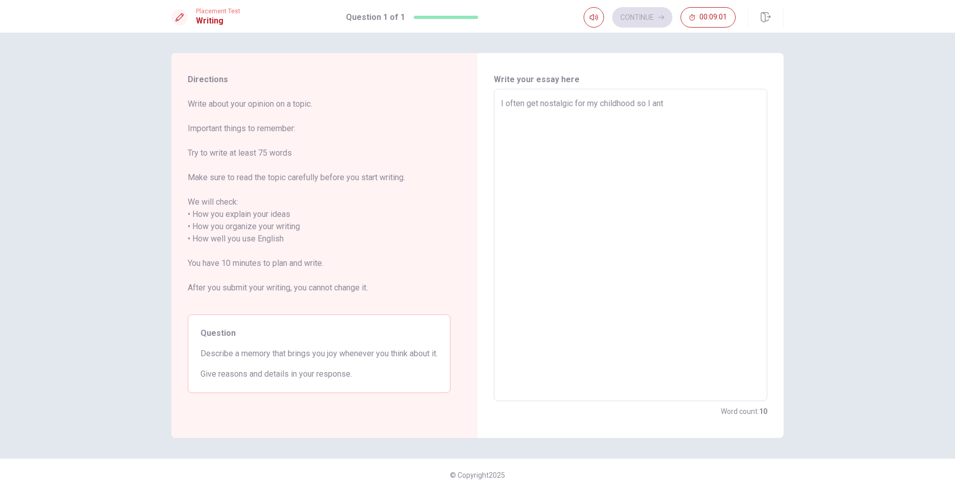
type textarea "x"
type textarea "I often get nostalgic for my childhood so I ant"
type textarea "x"
type textarea "I often get nostalgic for my childhood so I ant t"
type textarea "x"
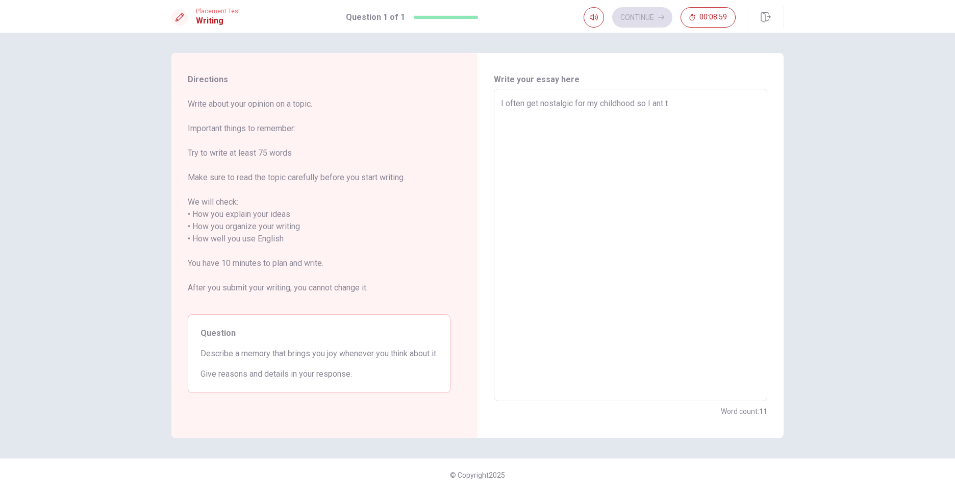
type textarea "I often get nostalgic for my childhood so I ant to"
type textarea "x"
type textarea "I often get nostalgic for my childhood so I ant t"
type textarea "x"
type textarea "I often get nostalgic for my childhood so I ant"
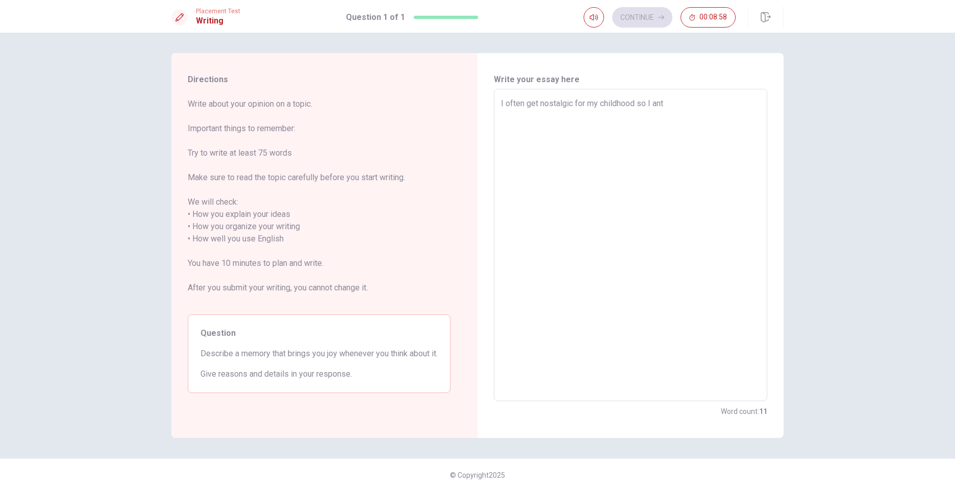
type textarea "x"
type textarea "I often get nostalgic for my childhood so I ant"
type textarea "x"
type textarea "I often get nostalgic for my childhood so I an"
type textarea "x"
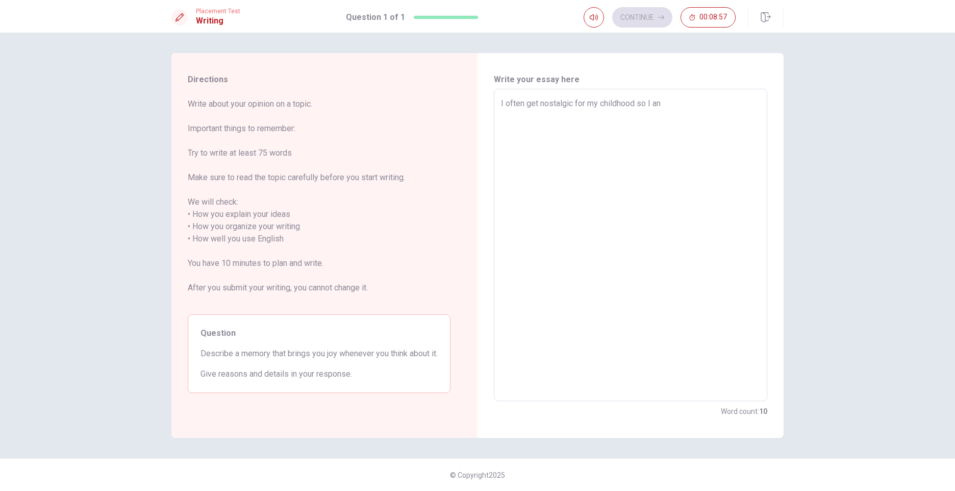
type textarea "I often get nostalgic for my childhood so I a"
type textarea "x"
type textarea "I often get nostalgic for my childhood so I"
type textarea "x"
type textarea "I often get nostalgic for my childhood so I w"
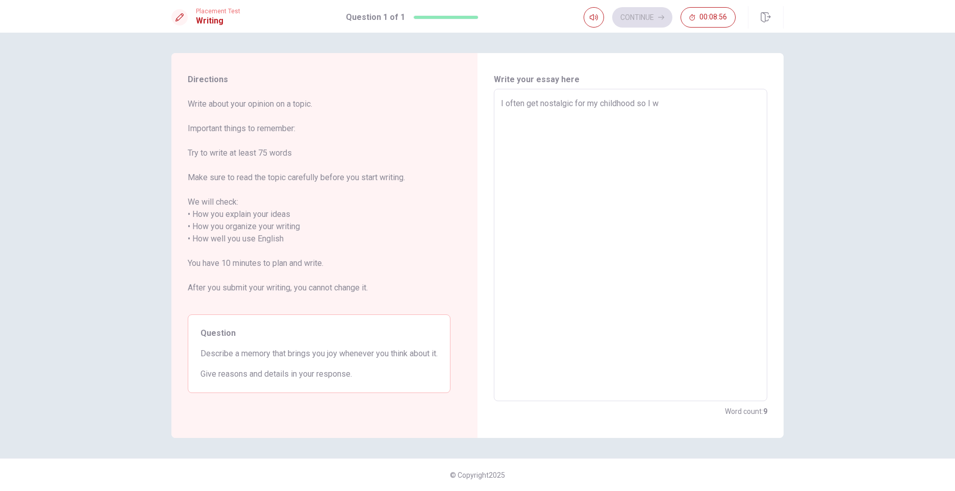
type textarea "x"
type textarea "I often get nostalgic for my childhood so I wa"
type textarea "x"
type textarea "I often get nostalgic for my childhood so I wan"
type textarea "x"
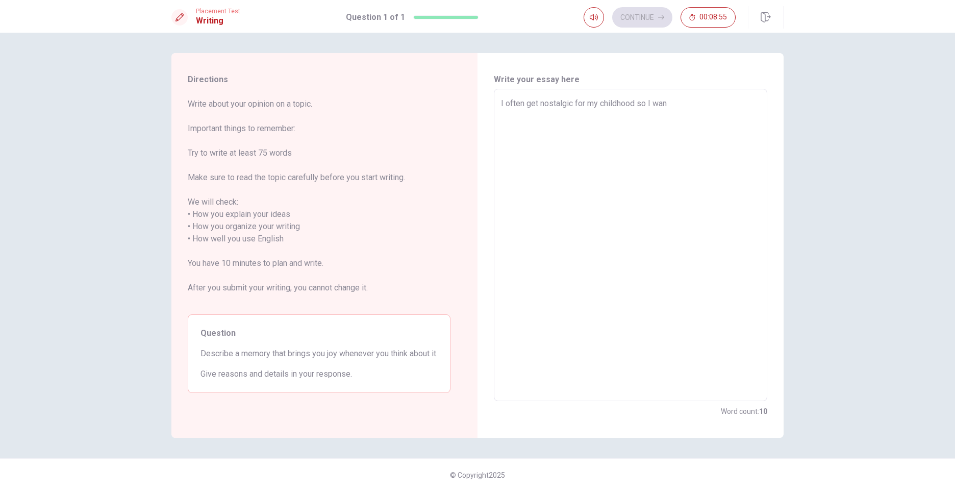
type textarea "I often get nostalgic for my childhood so I want"
type textarea "x"
type textarea "I often get nostalgic for my childhood so I want"
type textarea "x"
type textarea "I often get nostalgic for my childhood so I want t"
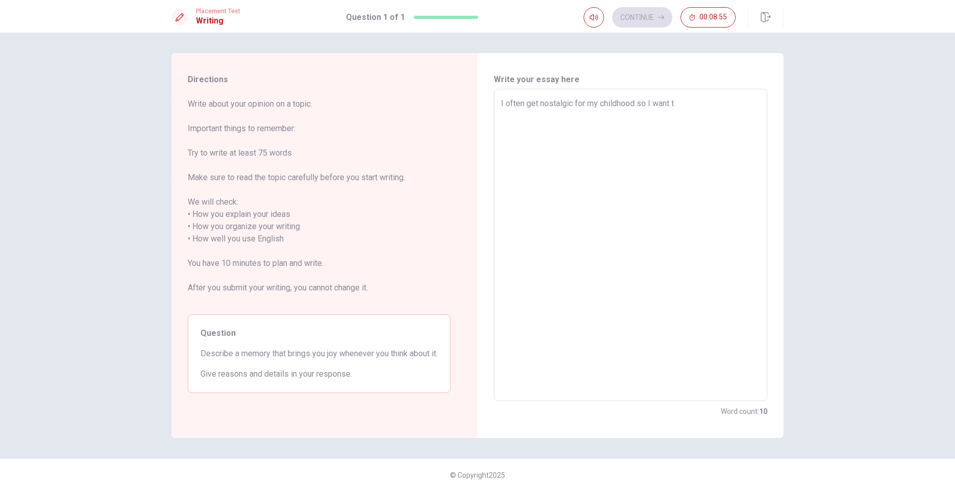
type textarea "x"
type textarea "I often get nostalgic for my childhood so I want to"
type textarea "x"
type textarea "I often get nostalgic for my childhood so I want to"
type textarea "x"
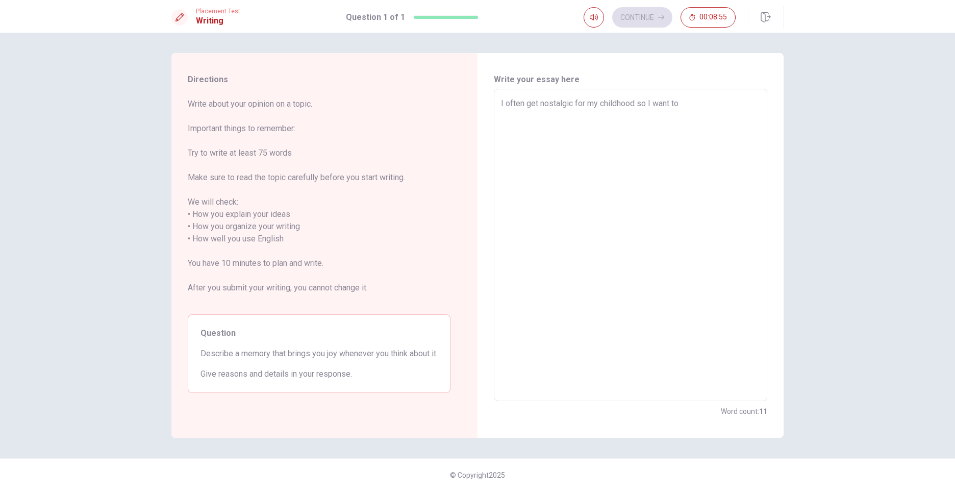
type textarea "I often get nostalgic for my childhood so I want to t"
type textarea "x"
type textarea "I often get nostalgic for my childhood so I want to te"
type textarea "x"
type textarea "I often get nostalgic for my childhood so I want to tel"
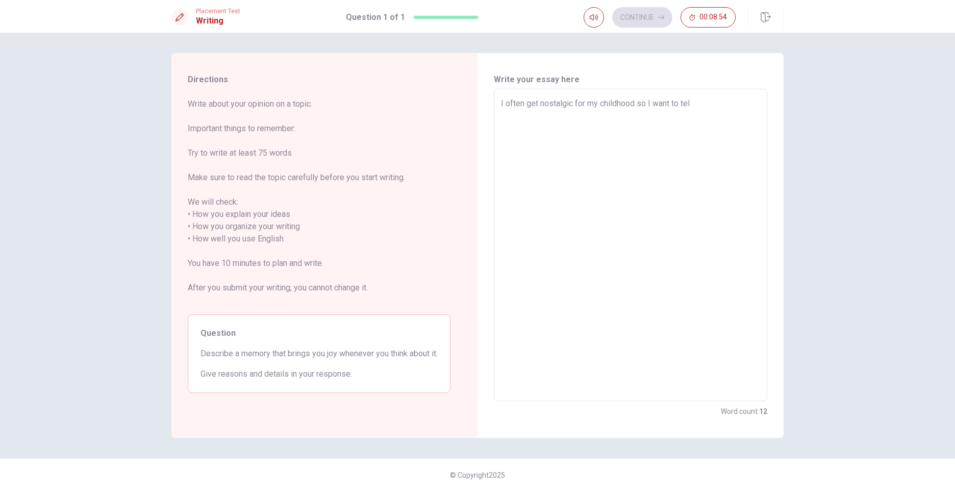
type textarea "x"
type textarea "I often get nostalgic for my childhood so I want to tell"
type textarea "x"
type textarea "I often get nostalgic for my childhood so I want to tell"
type textarea "x"
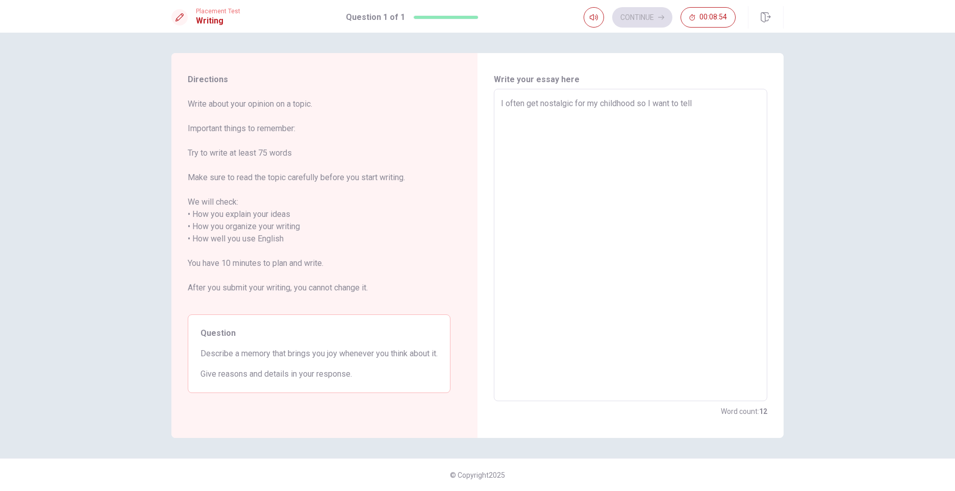
type textarea "I often get nostalgic for my childhood so I want to tell y"
type textarea "x"
type textarea "I often get nostalgic for my childhood so I want to tell yo"
type textarea "x"
type textarea "I often get nostalgic for my childhood so I want to tell you"
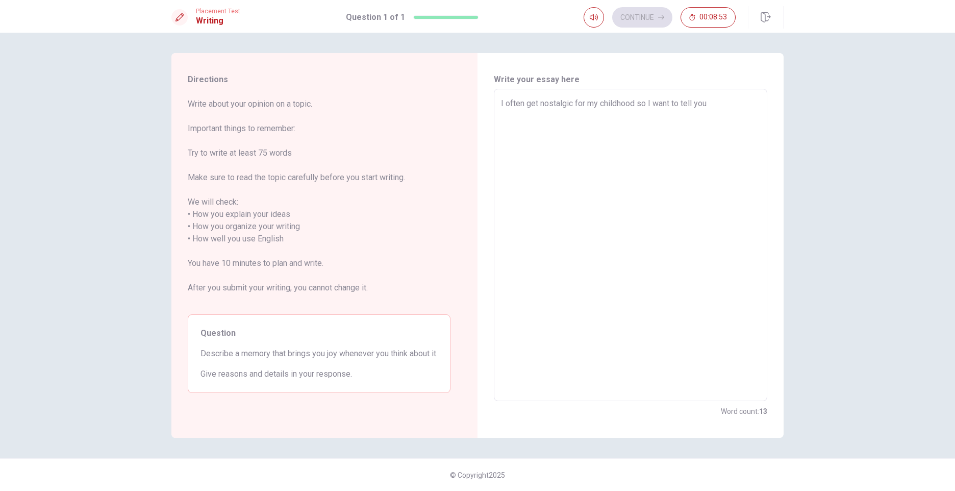
type textarea "x"
type textarea "I often get nostalgic for my childhood so I want to tell you"
type textarea "x"
type textarea "I often get nostalgic for my childhood so I want to tell you a"
type textarea "x"
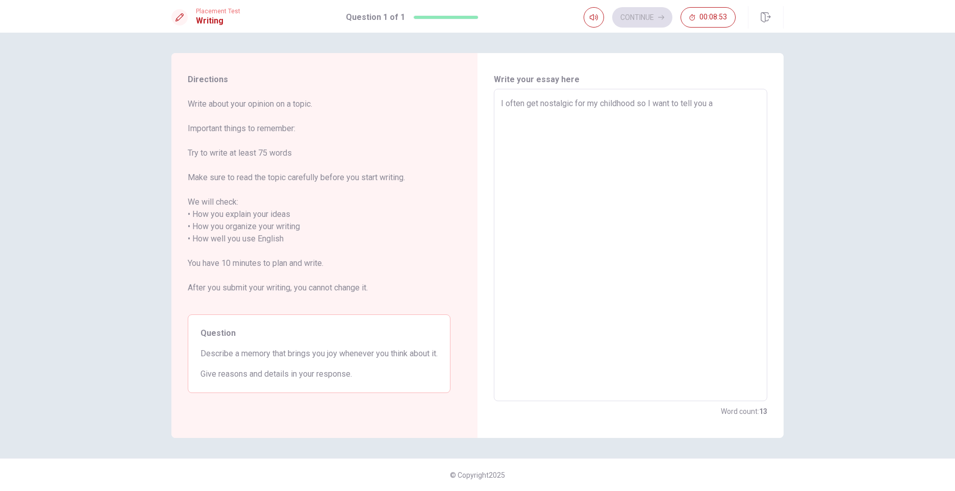
type textarea "I often get nostalgic for my childhood so I want to tell you ab"
type textarea "x"
type textarea "I often get nostalgic for my childhood so I want to tell you abo"
type textarea "x"
type textarea "I often get nostalgic for my childhood so I want to tell you abou"
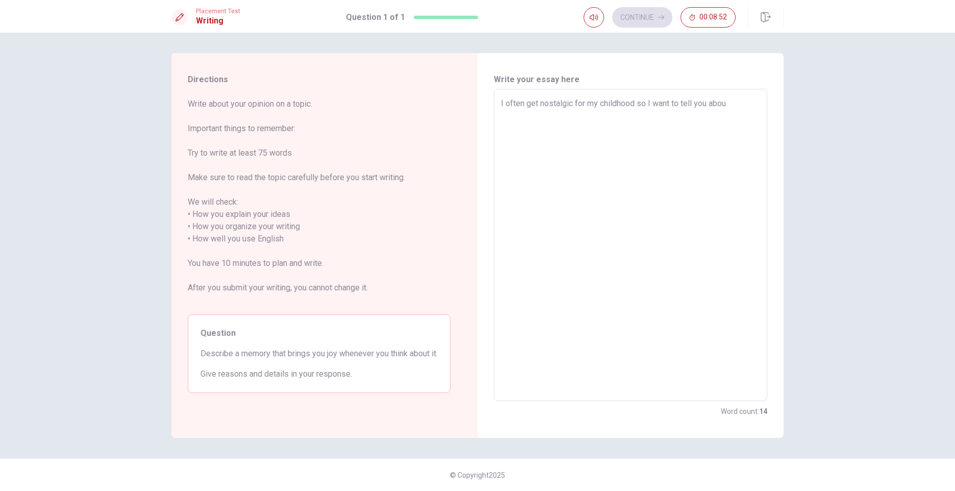
type textarea "x"
type textarea "I often get nostalgic for my childhood so I want to tell you about"
type textarea "x"
type textarea "I often get nostalgic for my childhood so I want to tell you about"
type textarea "x"
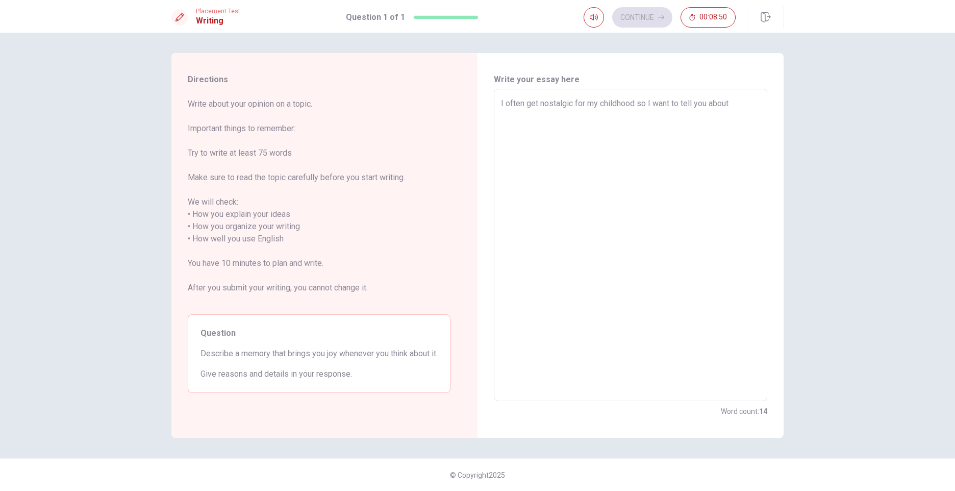
type textarea "I often get nostalgic for my childhood so I want to tell you about t"
type textarea "x"
type textarea "I often get nostalgic for my childhood so I want to tell you about th"
type textarea "x"
type textarea "I often get nostalgic for my childhood so I want to tell you about the"
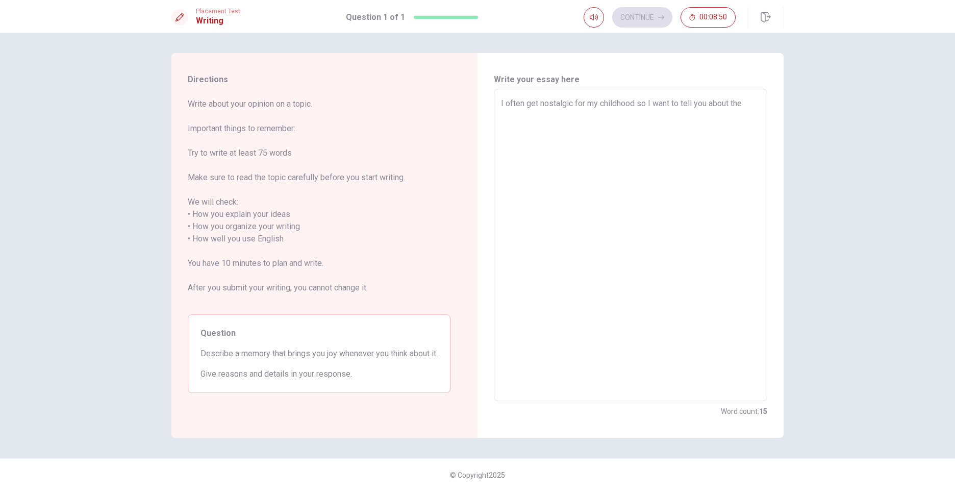
type textarea "x"
type textarea "I often get nostalgic for my childhood so I want to tell you about the"
type textarea "x"
type textarea "I often get nostalgic for my childhood so I want to tell you about the m"
type textarea "x"
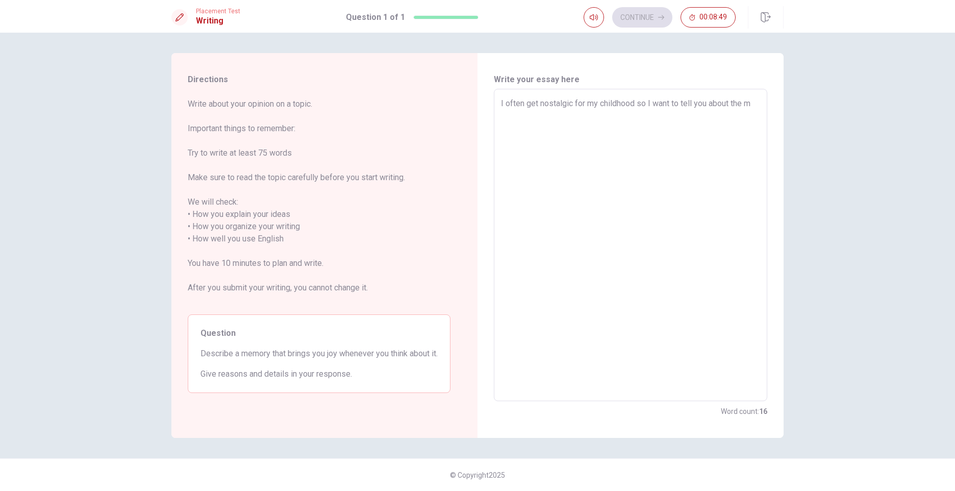
type textarea "I often get nostalgic for my childhood so I want to tell you about the mo"
type textarea "x"
type textarea "I often get nostalgic for my childhood so I want to tell you about the mos"
type textarea "x"
type textarea "I often get nostalgic for my childhood so I want to tell you about the most"
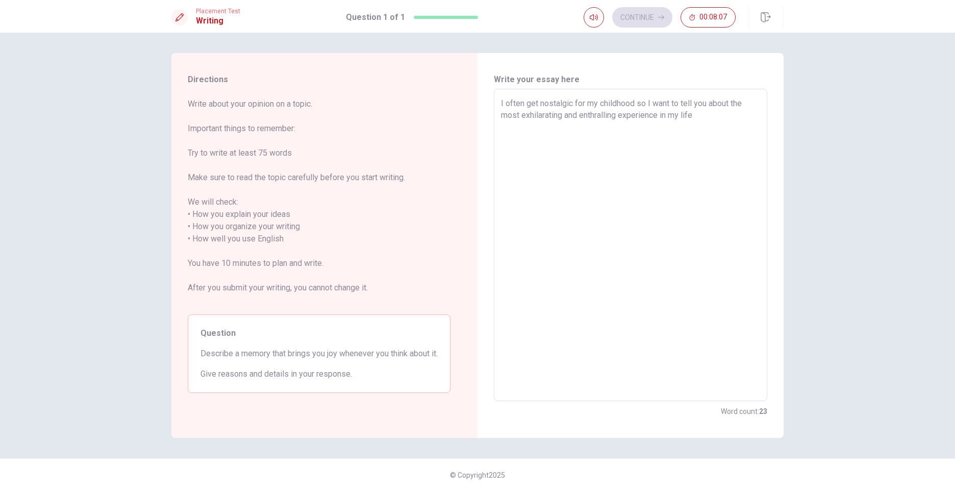
click at [644, 115] on textarea "I often get nostalgic for my childhood so I want to tell you about the most exh…" at bounding box center [630, 244] width 259 height 295
click at [691, 119] on textarea "I often get nostalgic for my childhood so I want to tell you about the most exh…" at bounding box center [630, 244] width 259 height 295
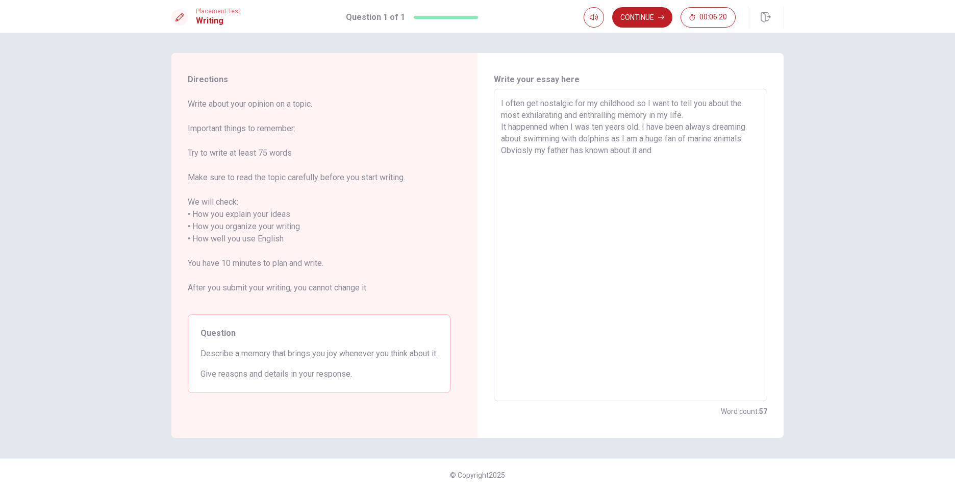
click at [531, 155] on textarea "I often get nostalgic for my childhood so I want to tell you about the most exh…" at bounding box center [630, 244] width 259 height 295
click at [658, 159] on textarea "I often get nostalgic for my childhood so I want to tell you about the most exh…" at bounding box center [630, 244] width 259 height 295
click at [668, 165] on textarea "I often get nostalgic for my childhood so I want to tell you about the most exh…" at bounding box center [630, 244] width 259 height 295
click at [710, 163] on textarea "I often get nostalgic for my childhood so I want to tell you about the most exh…" at bounding box center [630, 244] width 259 height 295
click at [509, 175] on textarea "I often get nostalgic for my childhood so I want to tell you about the most exh…" at bounding box center [630, 244] width 259 height 295
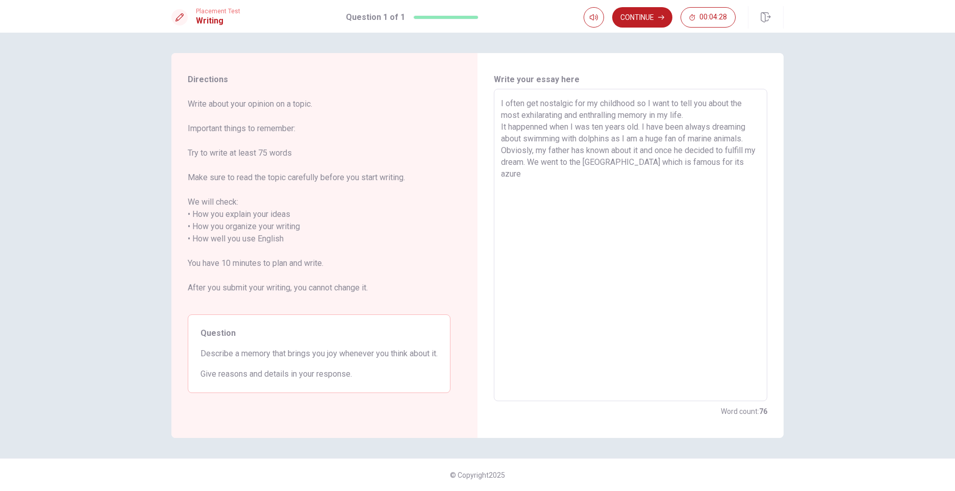
click at [542, 173] on textarea "I often get nostalgic for my childhood so I want to tell you about the most exh…" at bounding box center [630, 244] width 259 height 295
click at [606, 176] on textarea "I often get nostalgic for my childhood so I want to tell you about the most exh…" at bounding box center [630, 244] width 259 height 295
click at [615, 176] on textarea "I often get nostalgic for my childhood so I want to tell you about the most exh…" at bounding box center [630, 244] width 259 height 295
click at [708, 176] on textarea "I often get nostalgic for my childhood so I want to tell you about the most exh…" at bounding box center [630, 244] width 259 height 295
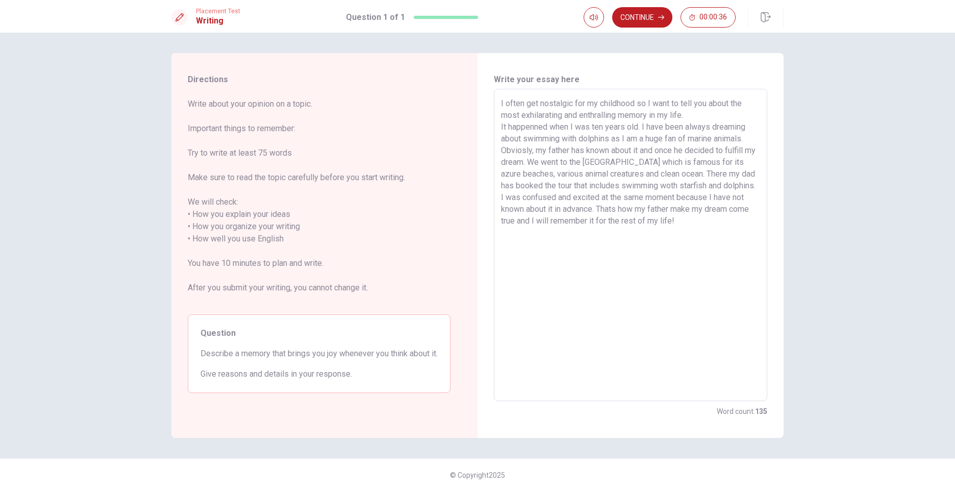
click at [521, 103] on textarea "I often get nostalgic for my childhood so I want to tell you about the most exh…" at bounding box center [630, 244] width 259 height 295
click at [618, 220] on textarea "I frequently get nostalgic for my childhood so I want to tell you about the mos…" at bounding box center [630, 244] width 259 height 295
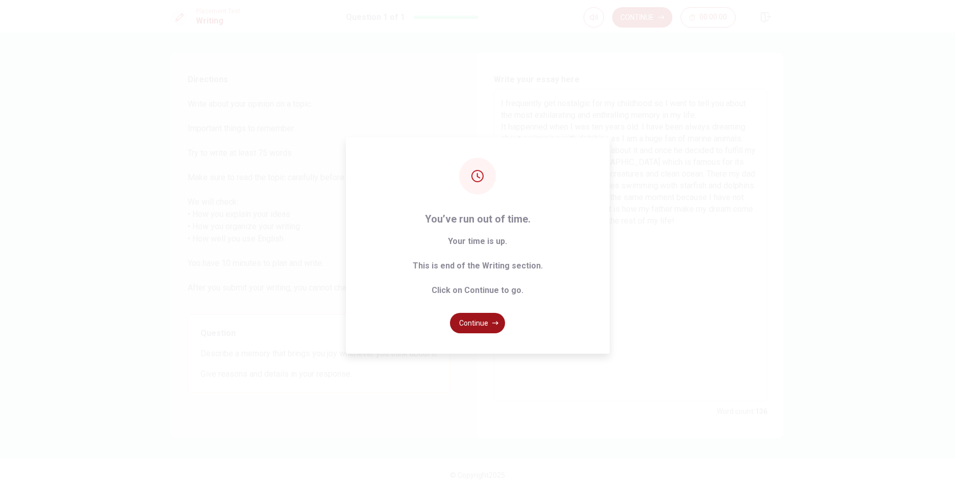
click at [483, 319] on button "Continue" at bounding box center [477, 323] width 55 height 20
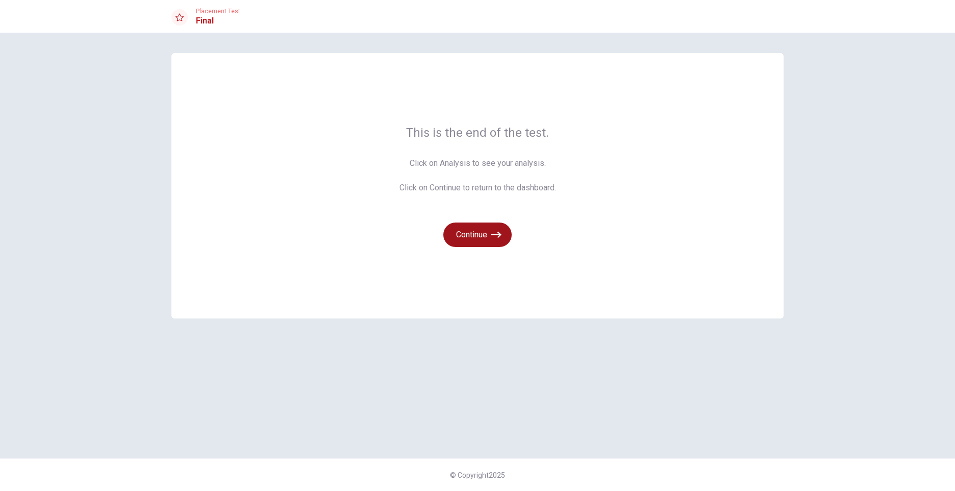
click at [492, 241] on button "Continue" at bounding box center [477, 234] width 68 height 24
